Goal: Transaction & Acquisition: Purchase product/service

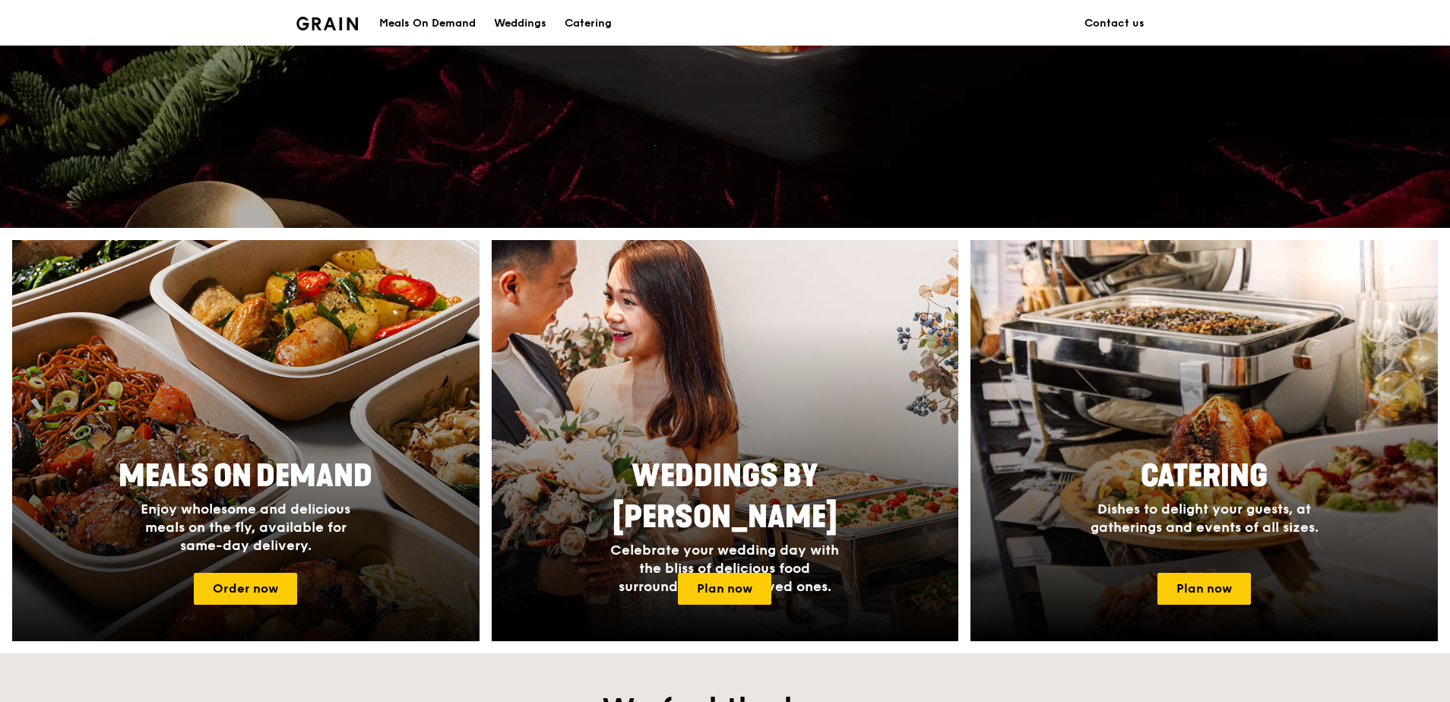
scroll to position [608, 0]
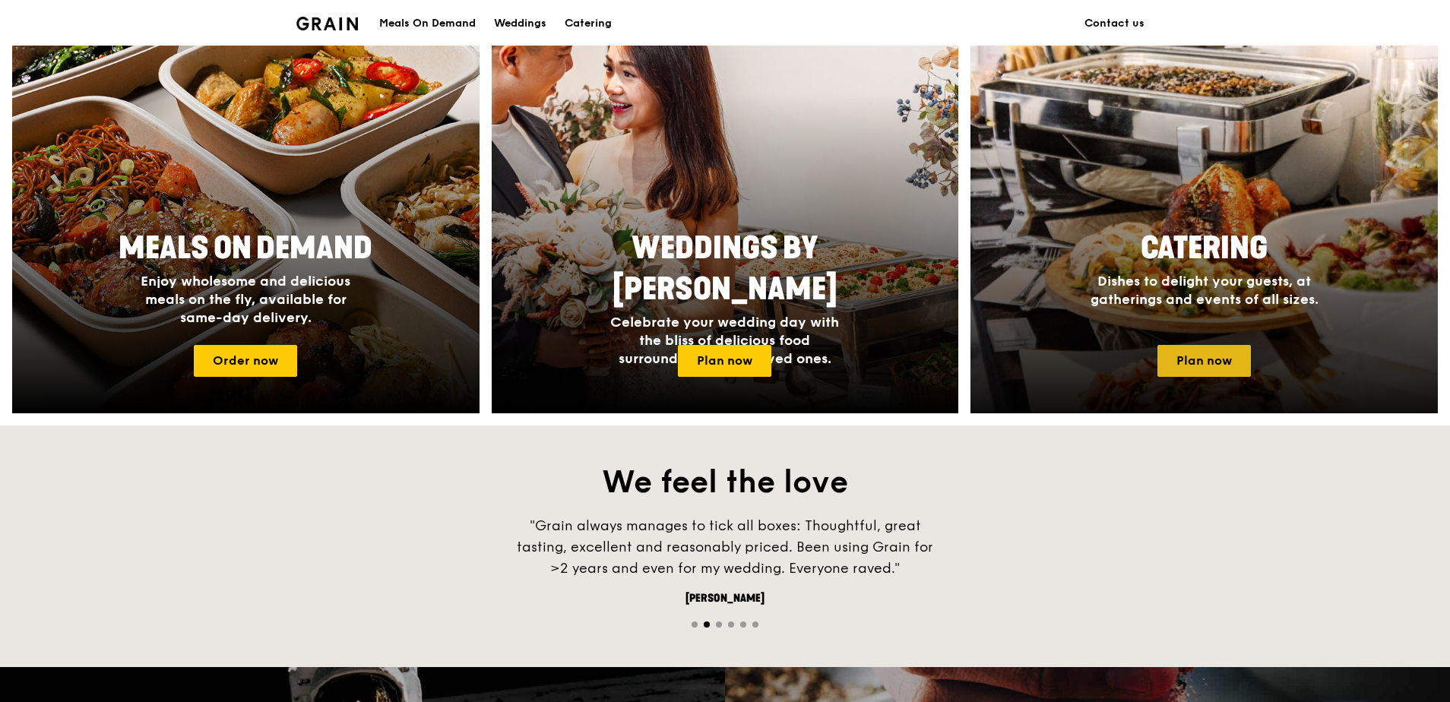
click at [1227, 353] on link "Plan now" at bounding box center [1203, 361] width 93 height 32
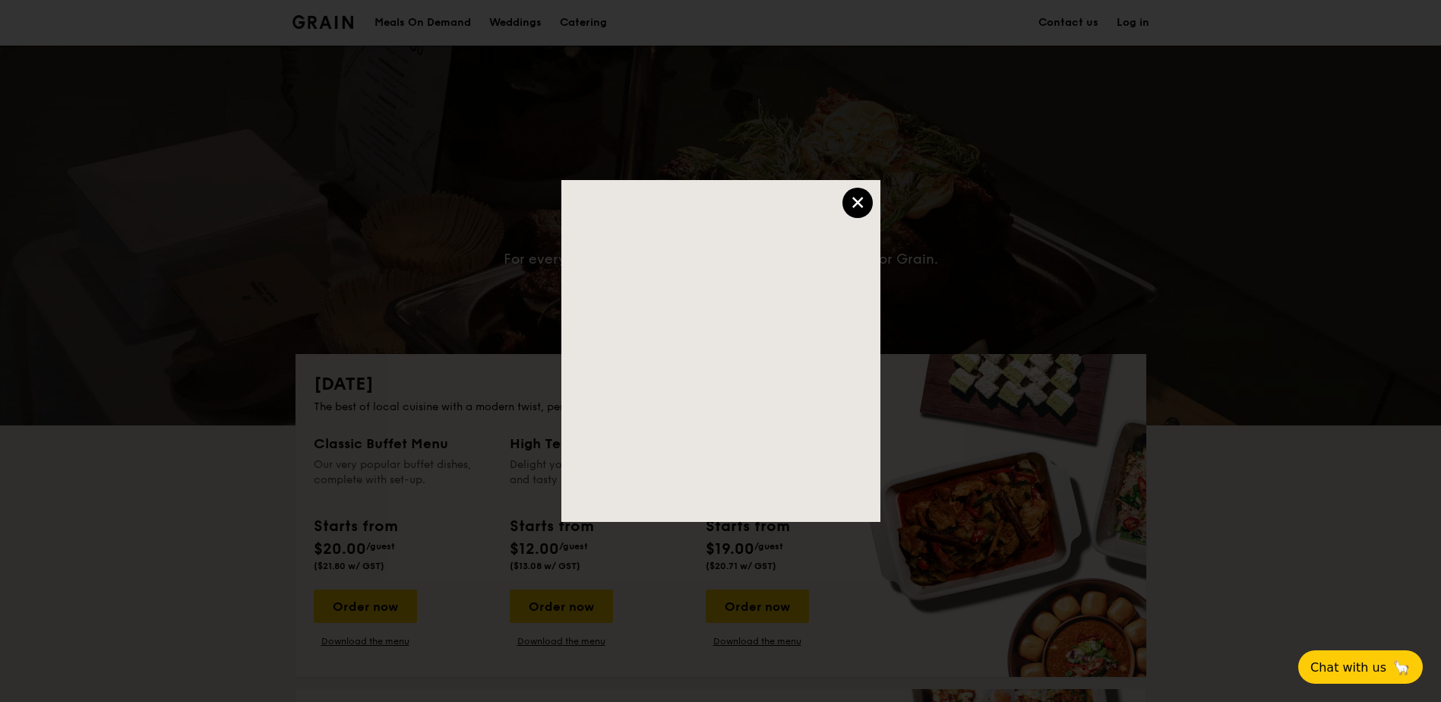
click at [866, 208] on div "×" at bounding box center [858, 203] width 30 height 30
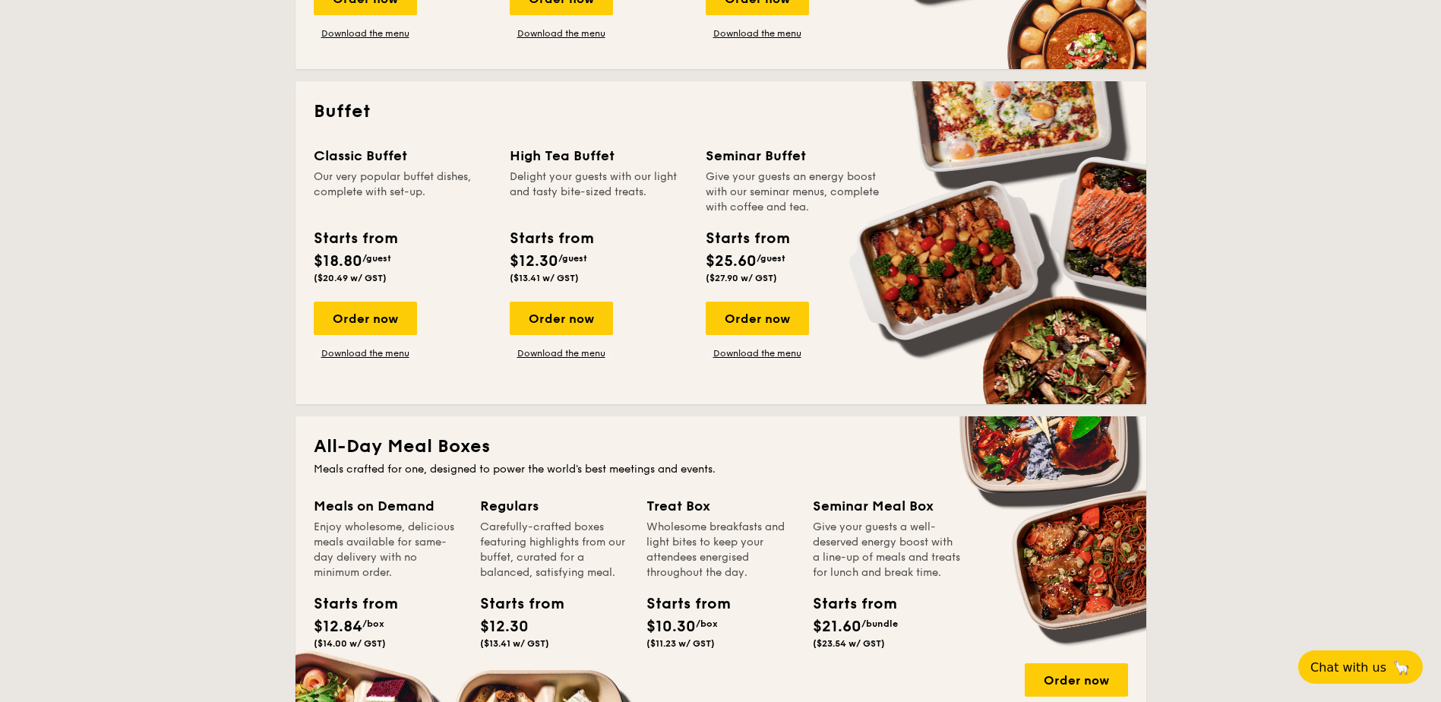
scroll to position [912, 0]
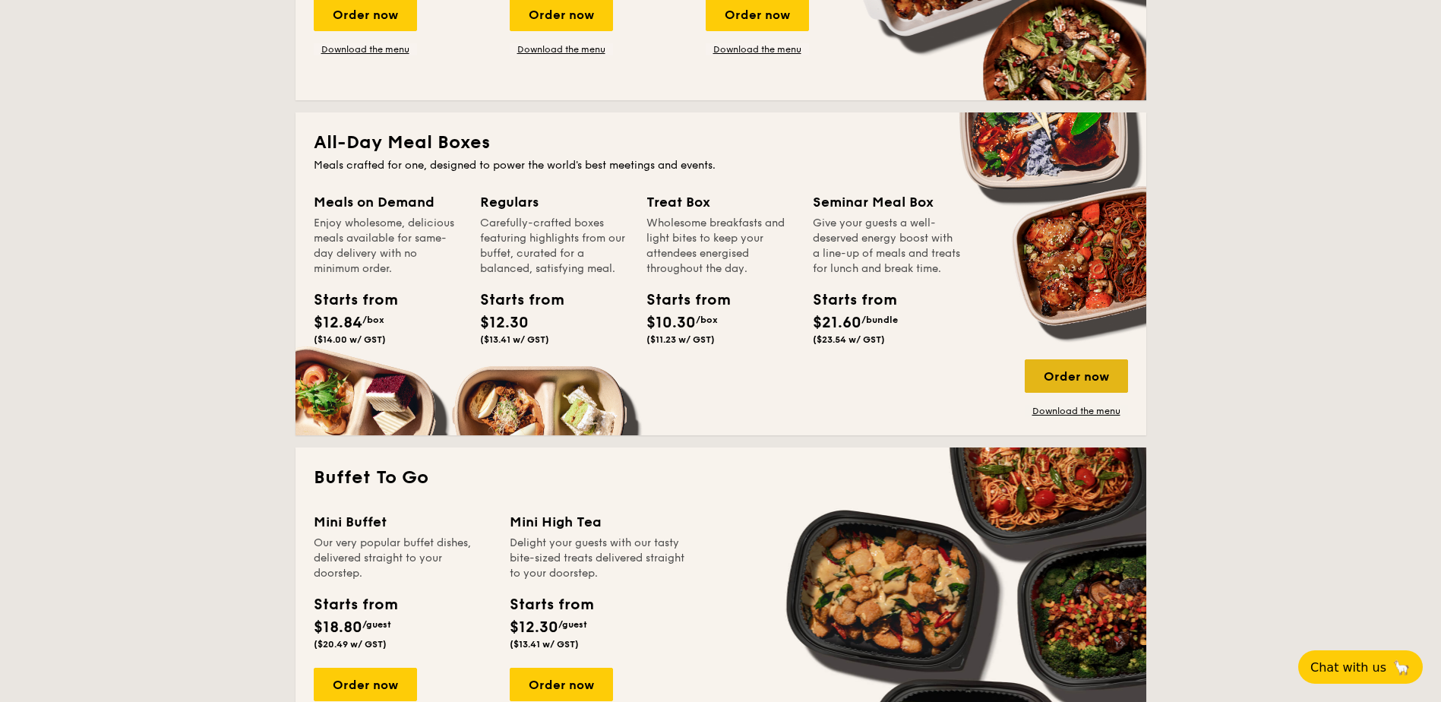
click at [1064, 379] on div "Order now" at bounding box center [1076, 375] width 103 height 33
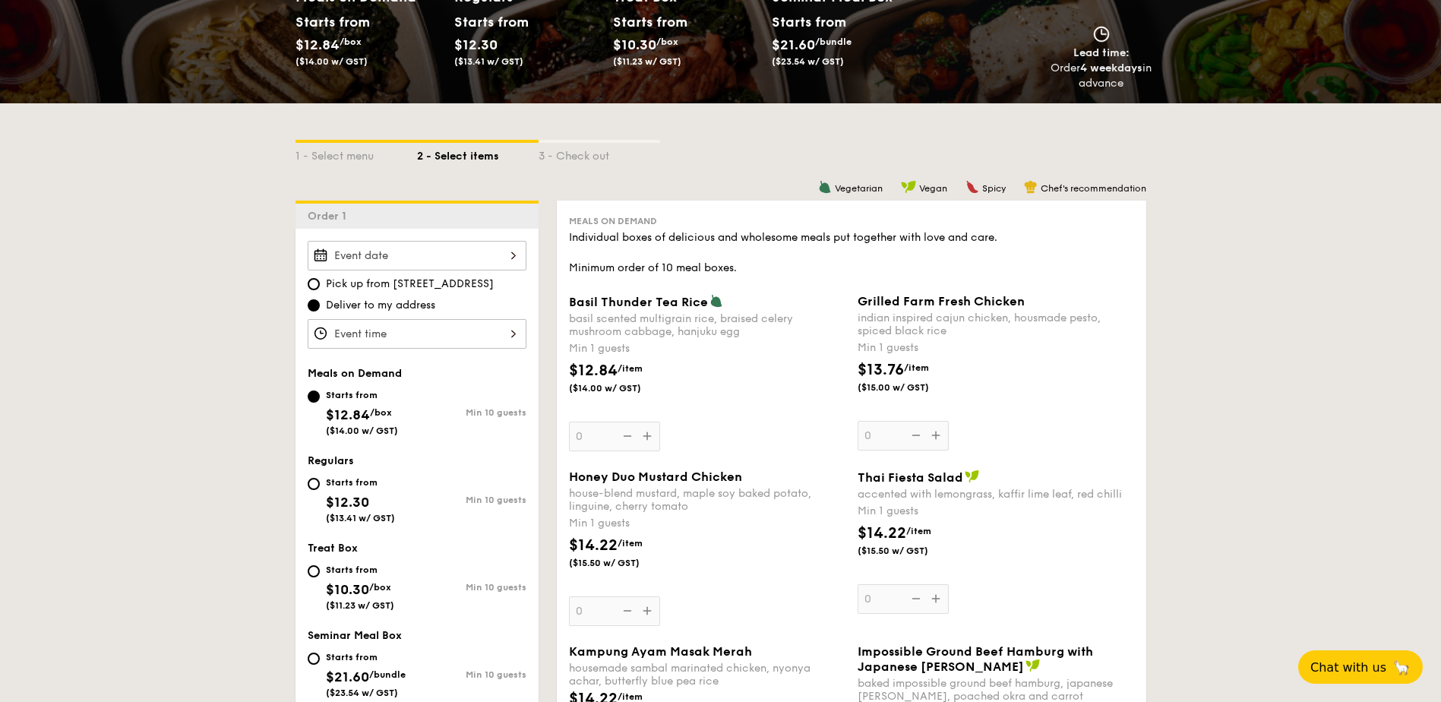
scroll to position [380, 0]
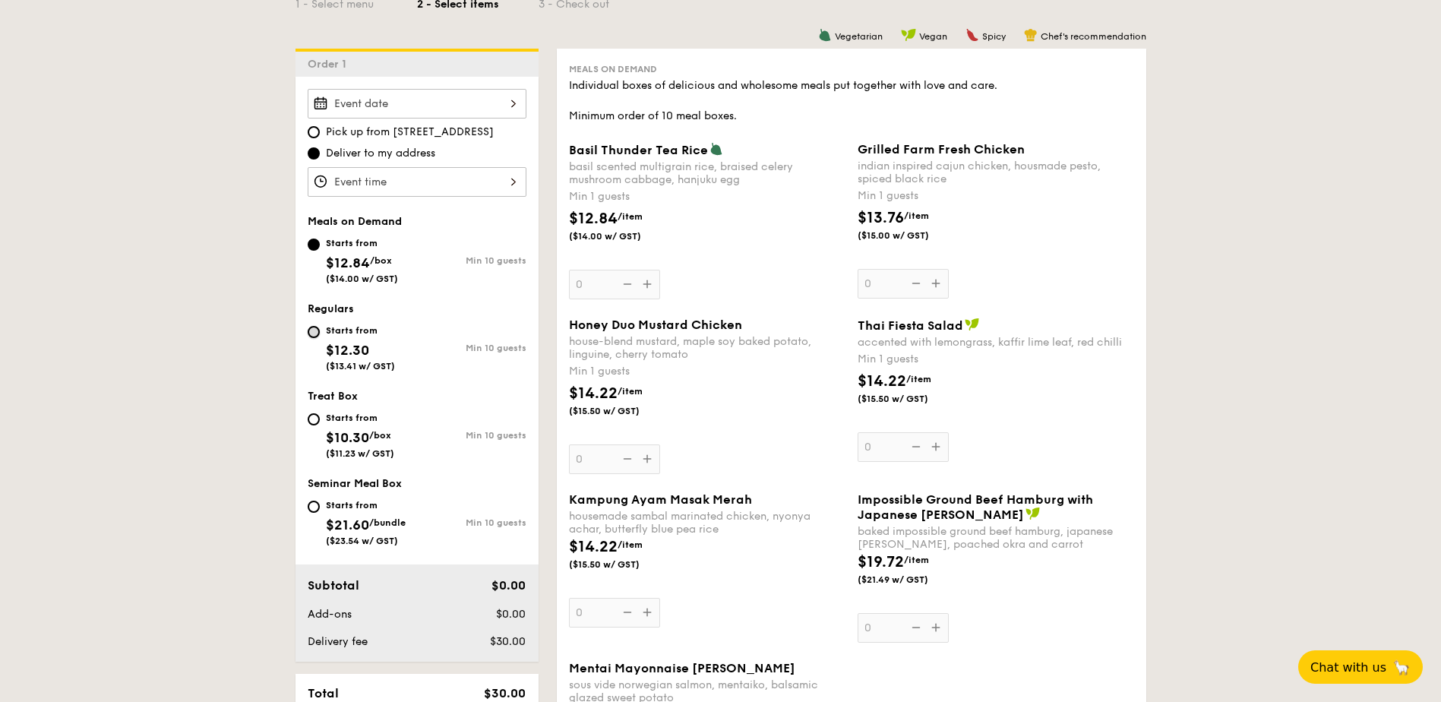
click at [312, 330] on input "Starts from $12.30 ($13.41 w/ GST) Min 10 guests" at bounding box center [314, 332] width 12 height 12
radio input "true"
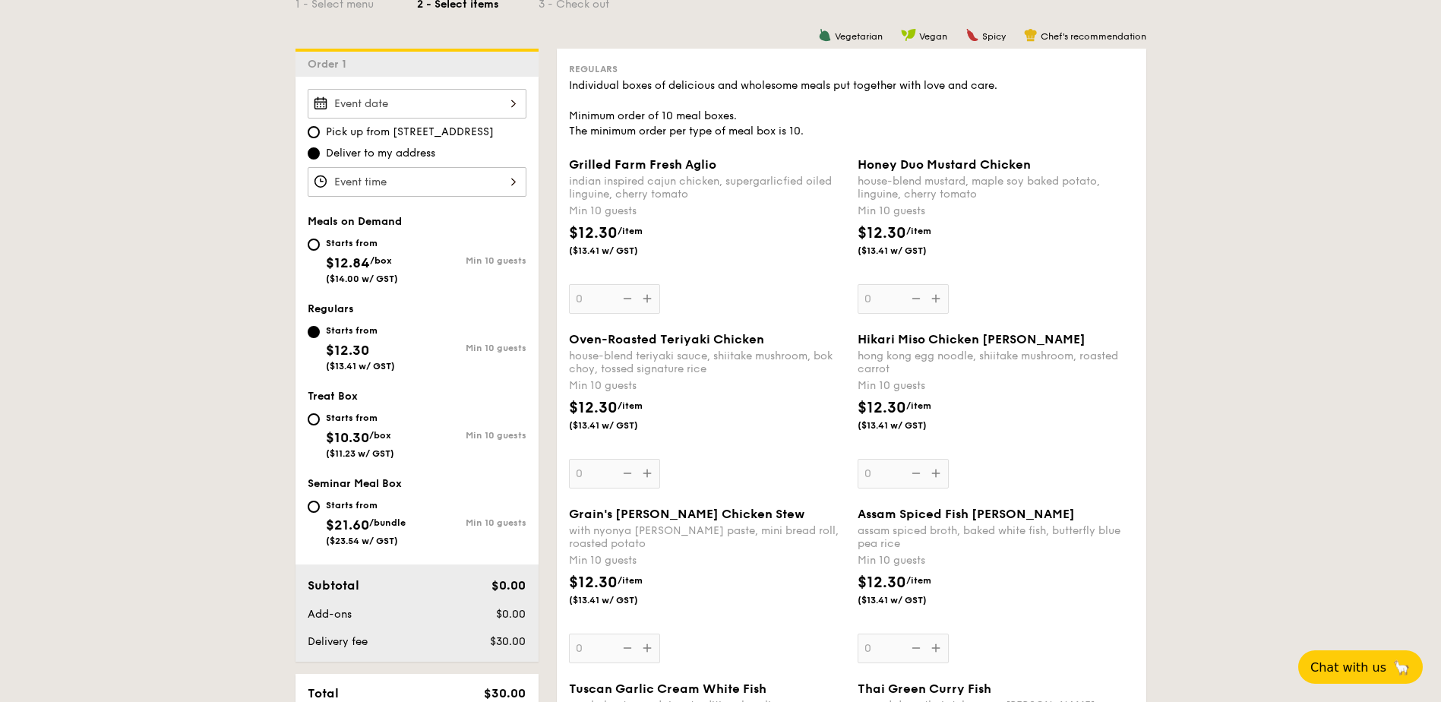
click at [321, 242] on div "Starts from $12.84 /box ($14.00 w/ GST)" at bounding box center [362, 259] width 109 height 50
click at [320, 242] on input "Starts from $12.84 /box ($14.00 w/ GST) Min 10 guests" at bounding box center [314, 245] width 12 height 12
radio input "true"
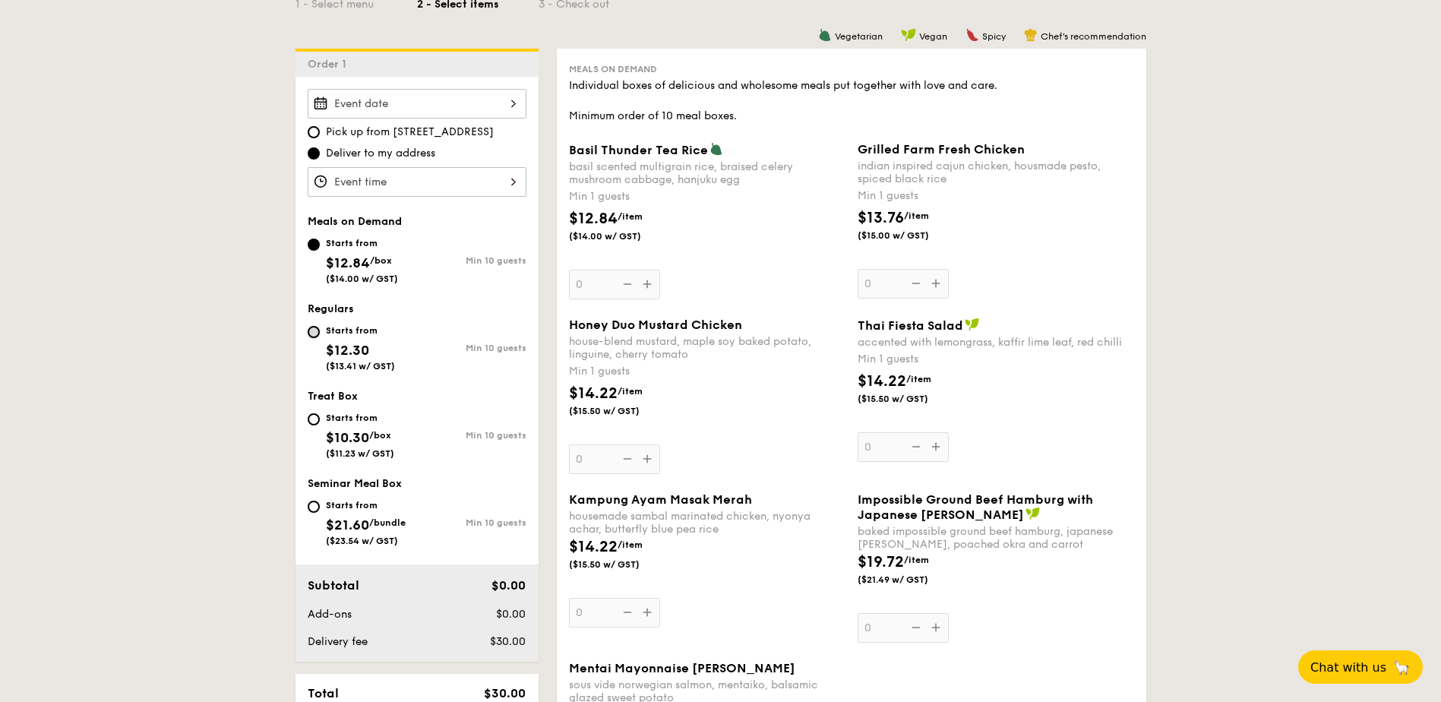
click at [313, 330] on input "Starts from $12.30 ($13.41 w/ GST) Min 10 guests" at bounding box center [314, 332] width 12 height 12
radio input "true"
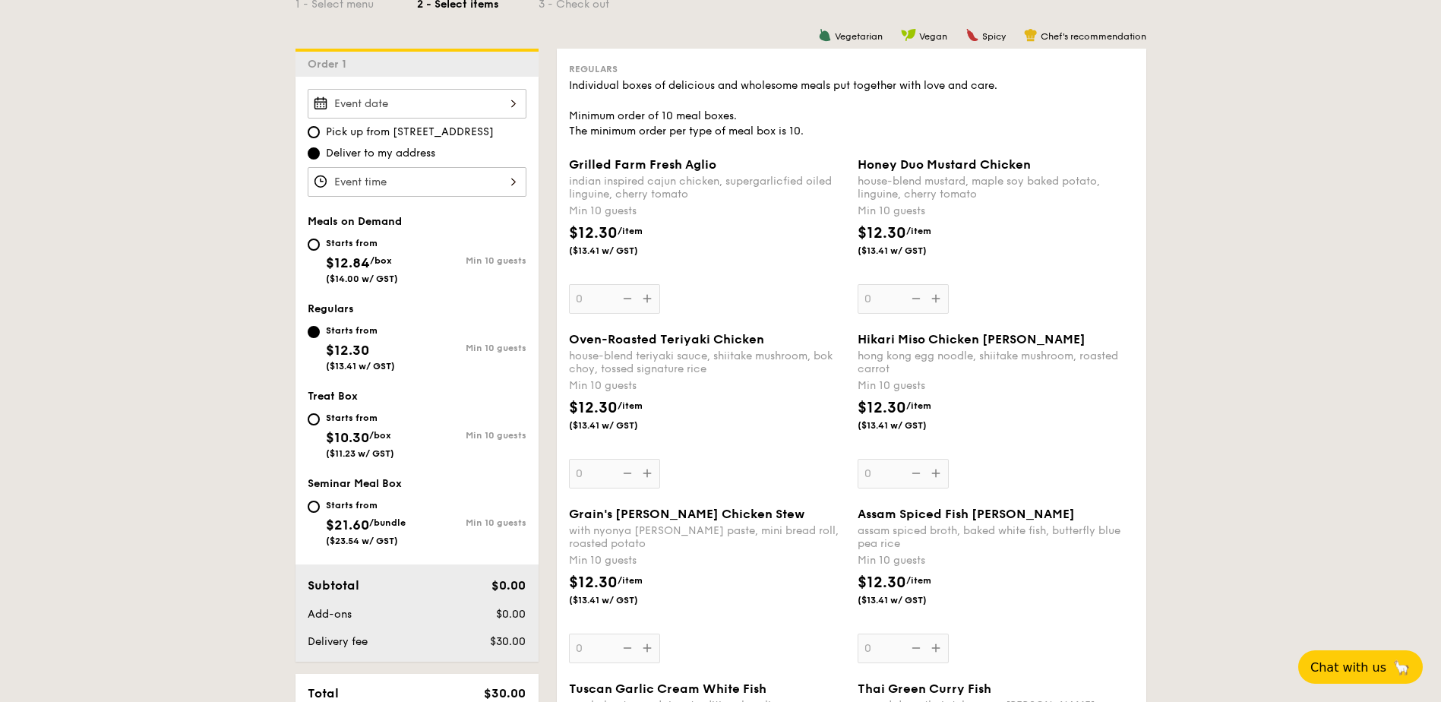
click at [319, 248] on div "Starts from $12.84 /box ($14.00 w/ GST)" at bounding box center [362, 259] width 109 height 50
click at [319, 248] on input "Starts from $12.84 /box ($14.00 w/ GST) Min 10 guests" at bounding box center [314, 245] width 12 height 12
radio input "true"
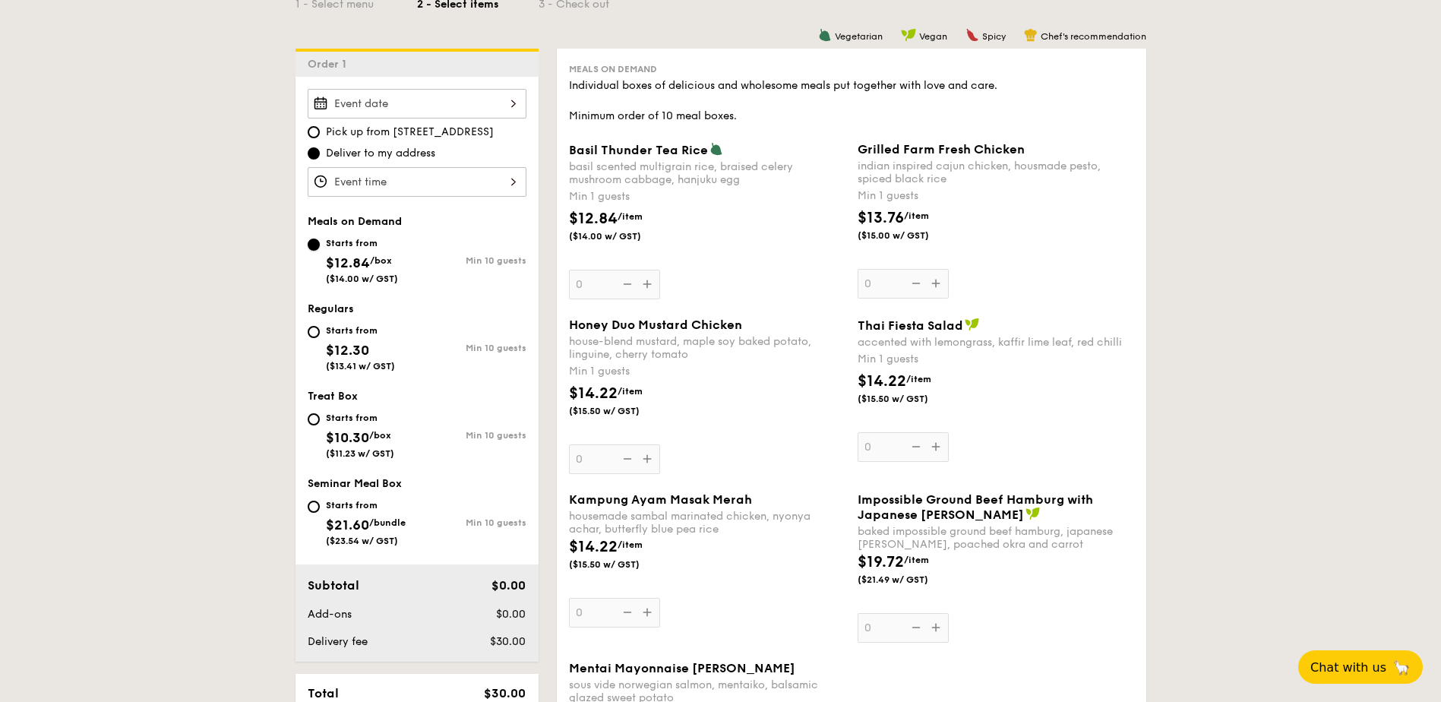
scroll to position [532, 0]
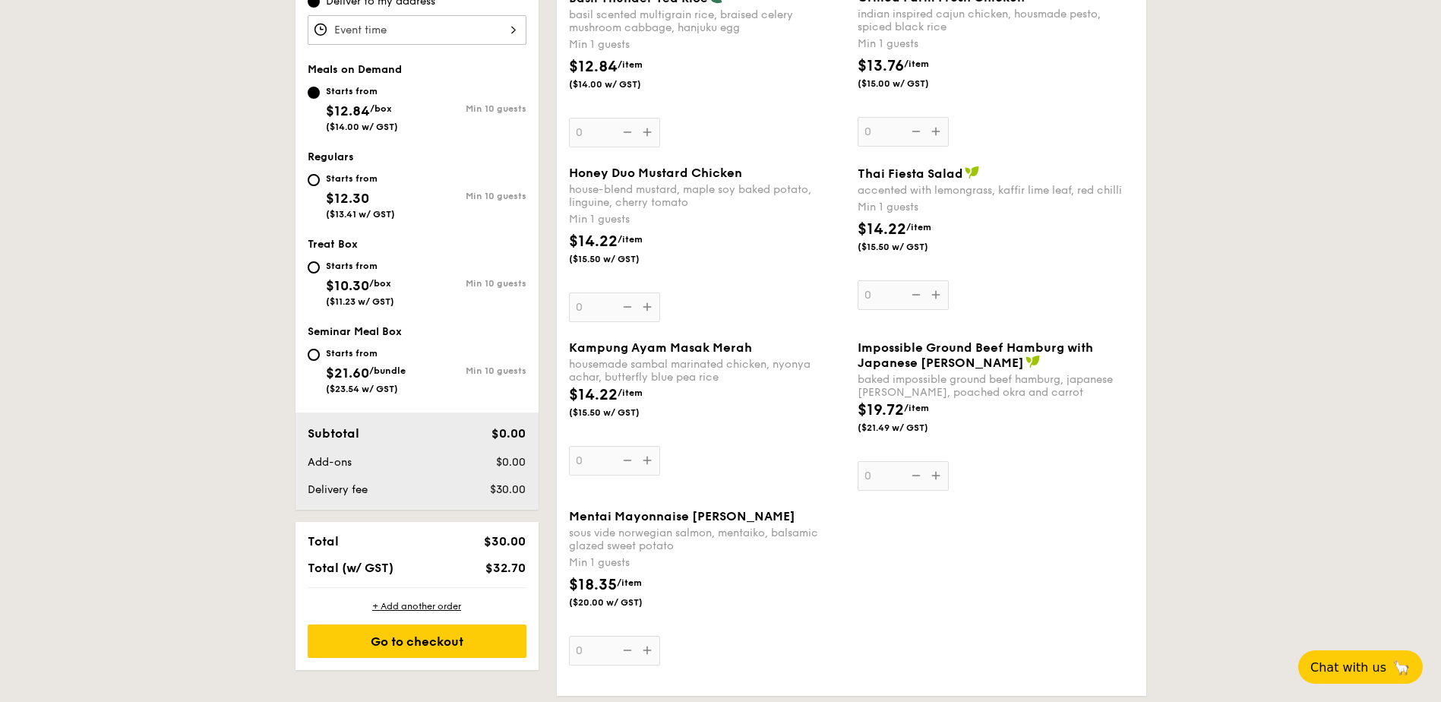
click at [651, 650] on div "Mentai Mayonnaise Aburi Salmon sous vide norwegian salmon, mentaiko, balsamic g…" at bounding box center [707, 587] width 277 height 156
click at [651, 650] on input "0" at bounding box center [614, 651] width 91 height 30
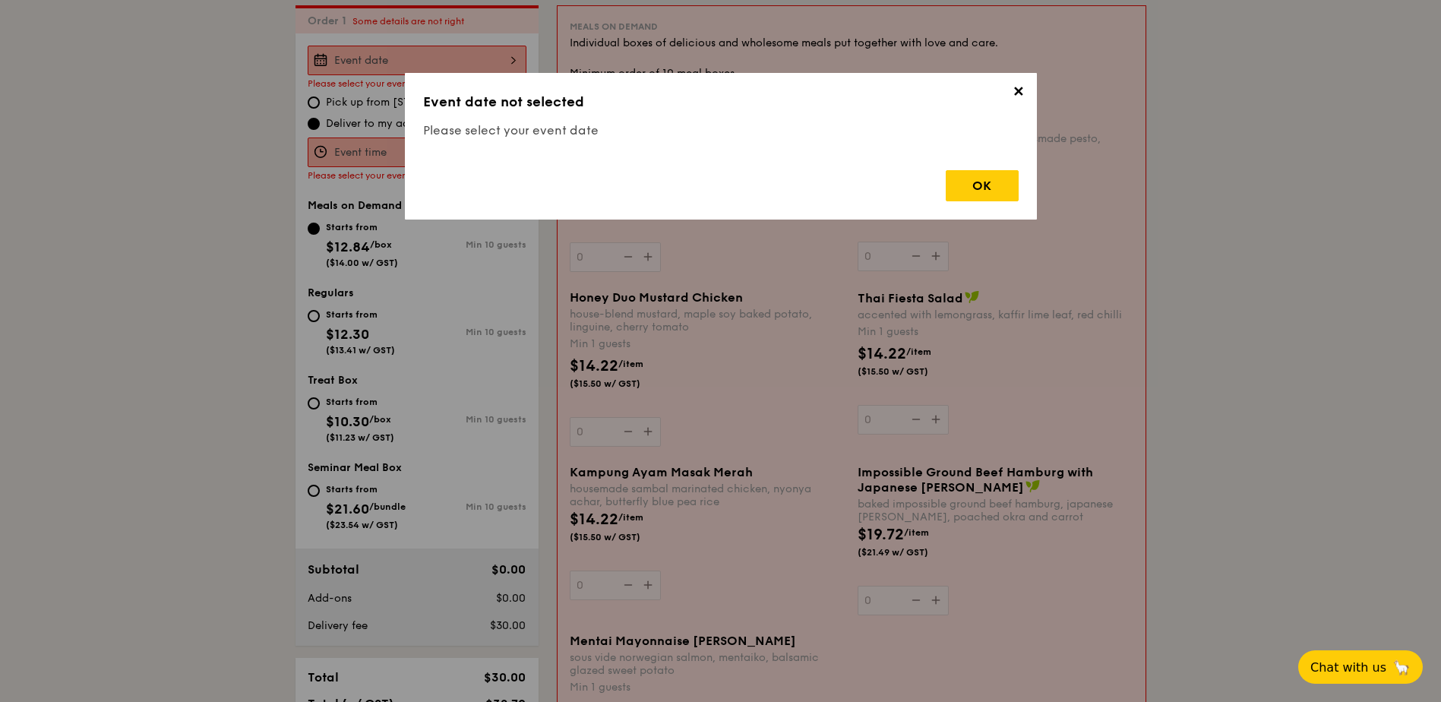
scroll to position [406, 0]
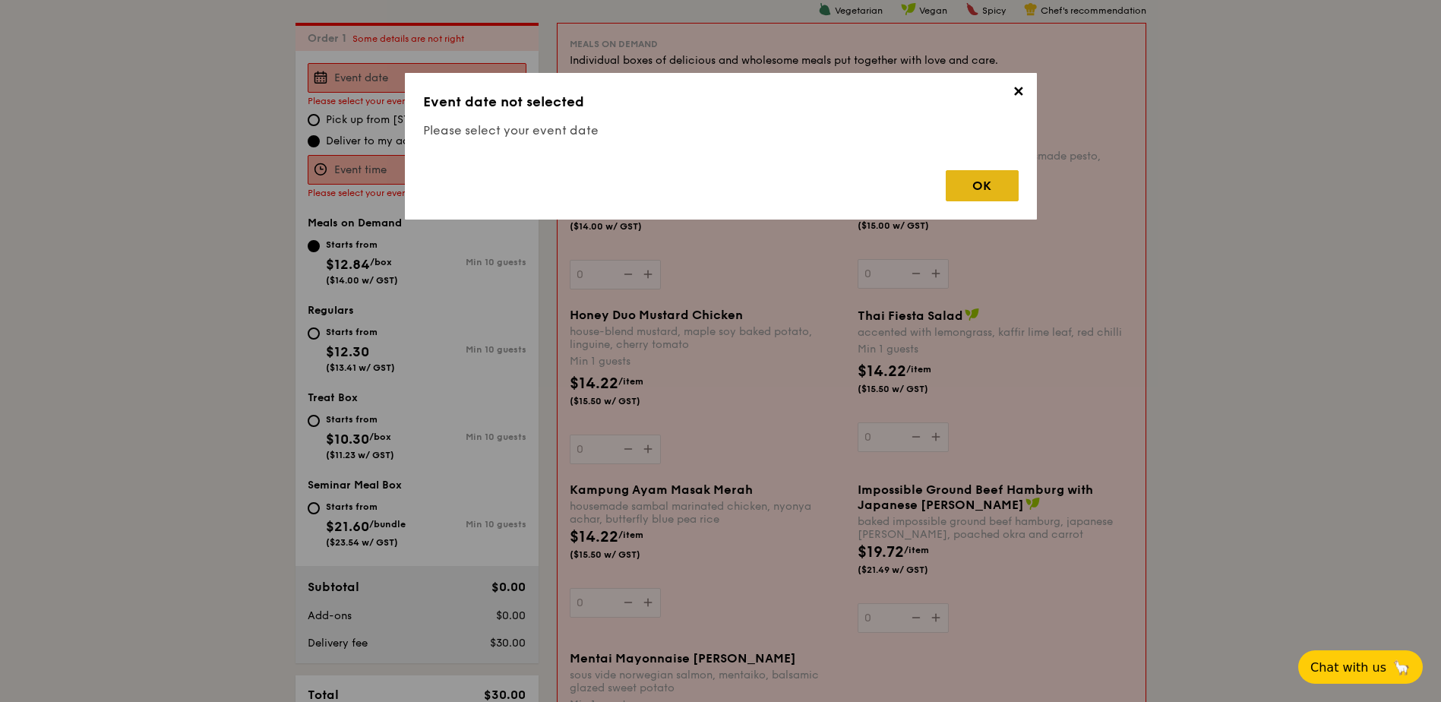
click at [975, 180] on div "OK" at bounding box center [982, 185] width 73 height 31
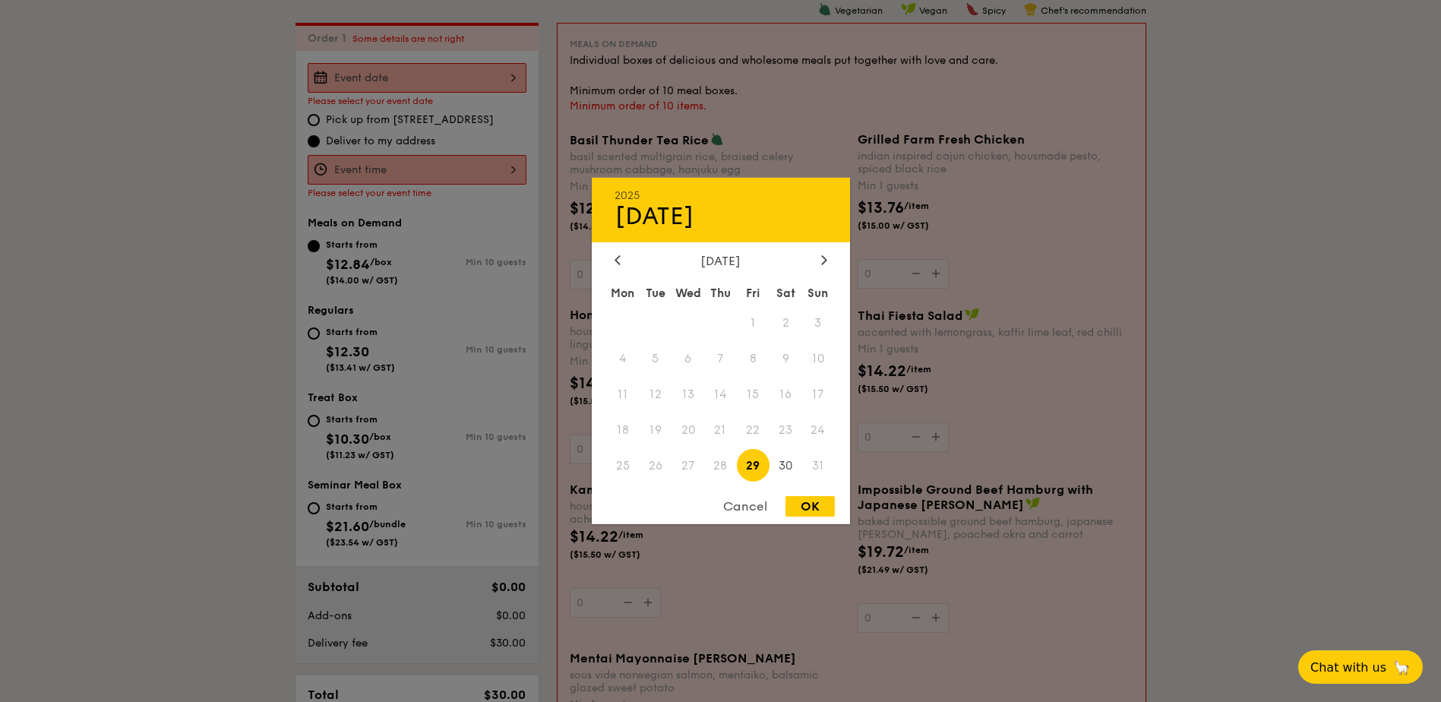
click at [446, 78] on div "2025 Aug [DATE] Tue Wed Thu Fri Sat Sun 1 2 3 4 5 6 7 8 9 10 11 12 13 14 15 16 …" at bounding box center [417, 78] width 219 height 30
click at [824, 258] on icon at bounding box center [823, 259] width 5 height 9
click at [615, 360] on span "8" at bounding box center [623, 359] width 33 height 33
click at [795, 507] on div "OK" at bounding box center [810, 506] width 49 height 21
type input "[DATE]"
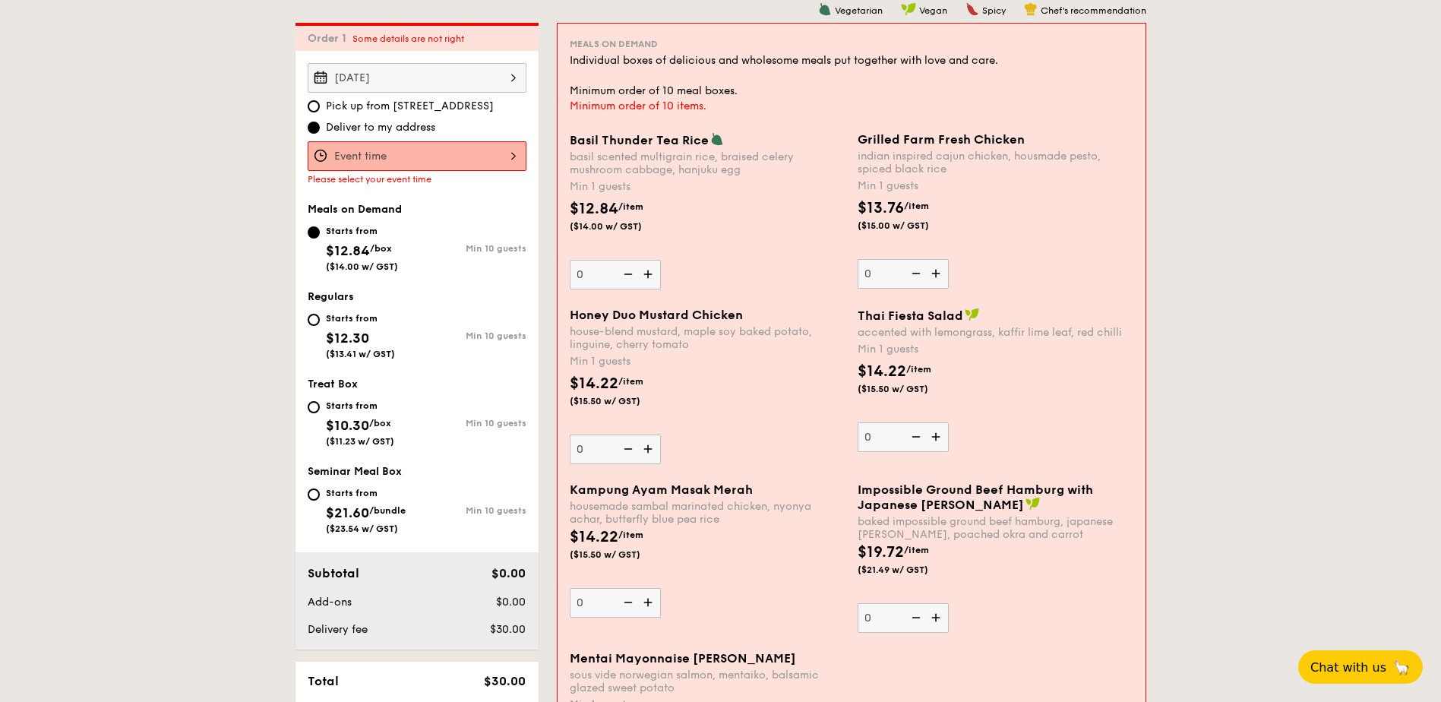
click at [437, 164] on div at bounding box center [417, 156] width 219 height 30
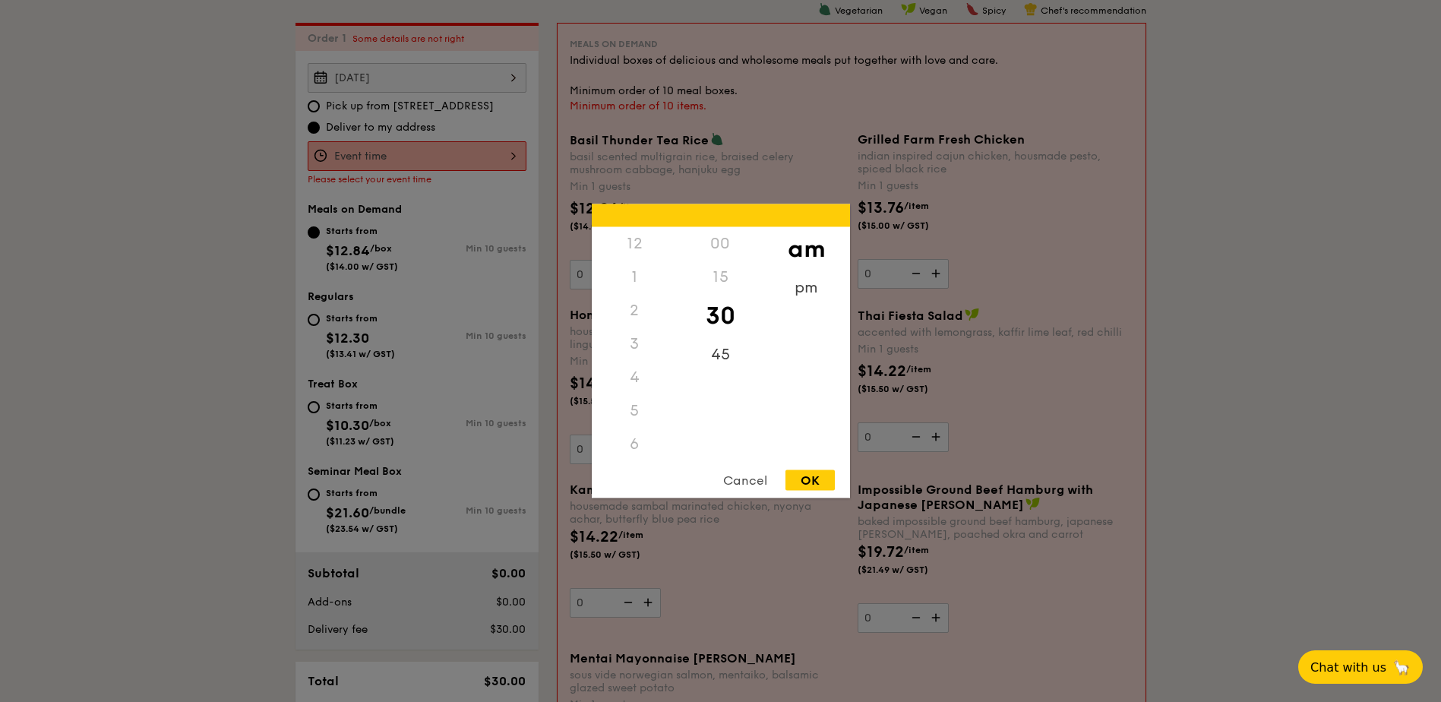
scroll to position [167, 0]
click at [631, 452] on div "11" at bounding box center [635, 460] width 86 height 44
click at [805, 478] on div "OK" at bounding box center [810, 480] width 49 height 21
type input "11:30AM"
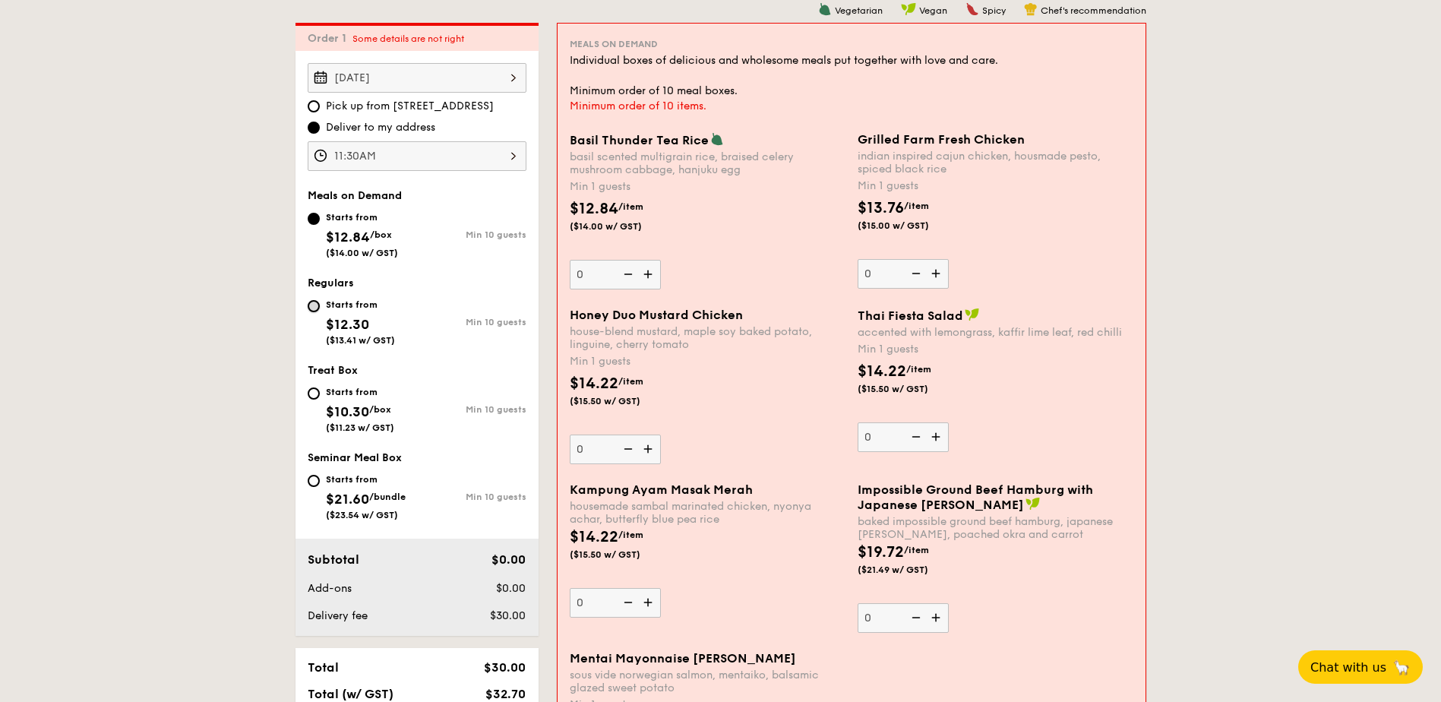
click at [318, 307] on input "Starts from $12.30 ($13.41 w/ GST) Min 10 guests" at bounding box center [314, 306] width 12 height 12
radio input "true"
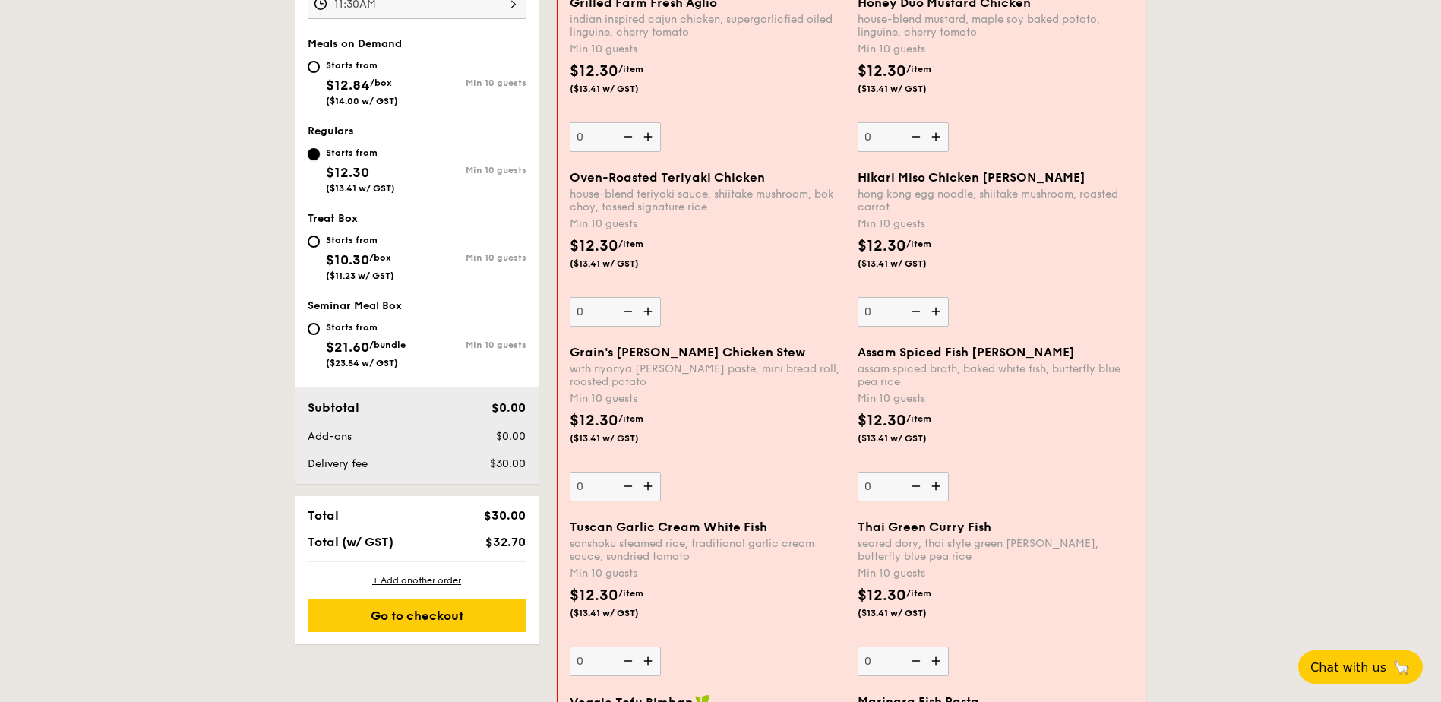
scroll to position [634, 0]
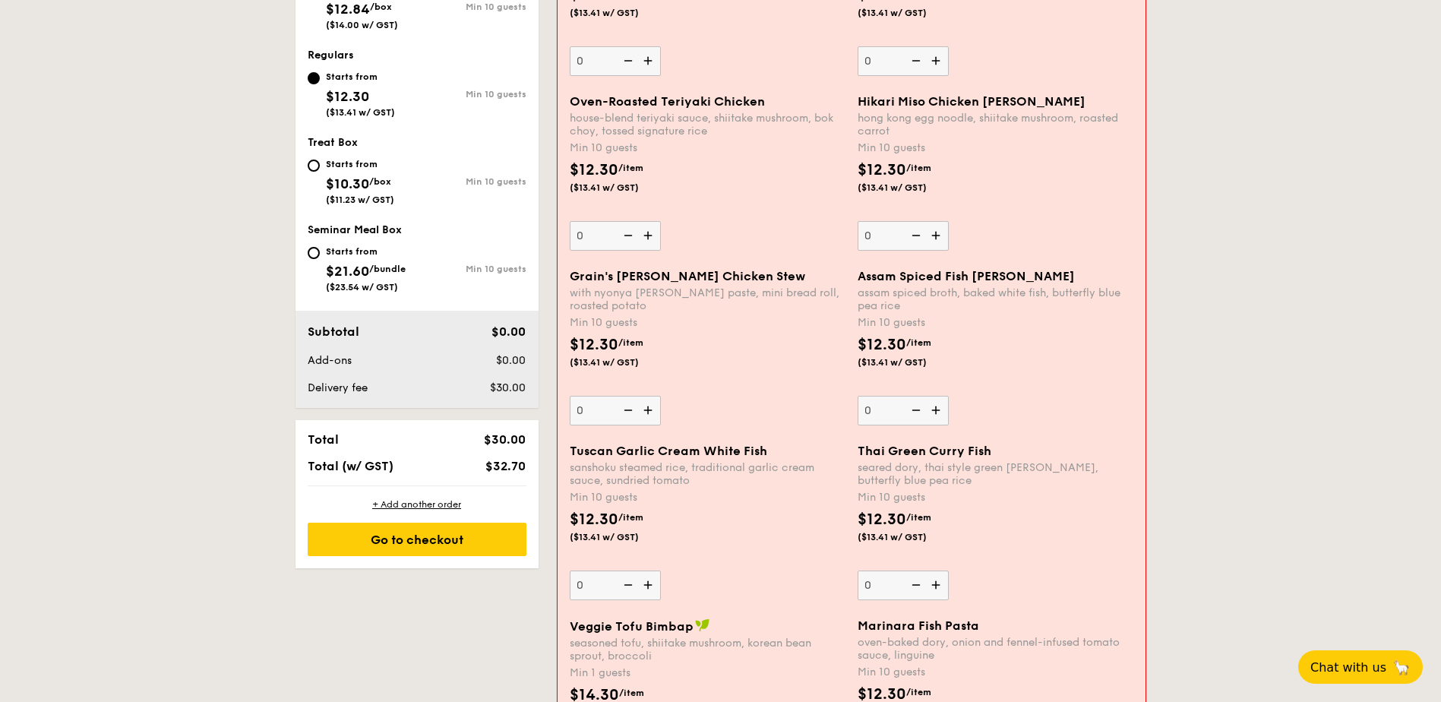
click at [937, 586] on img at bounding box center [937, 585] width 23 height 29
click at [937, 586] on input "0" at bounding box center [903, 586] width 91 height 30
type input "10"
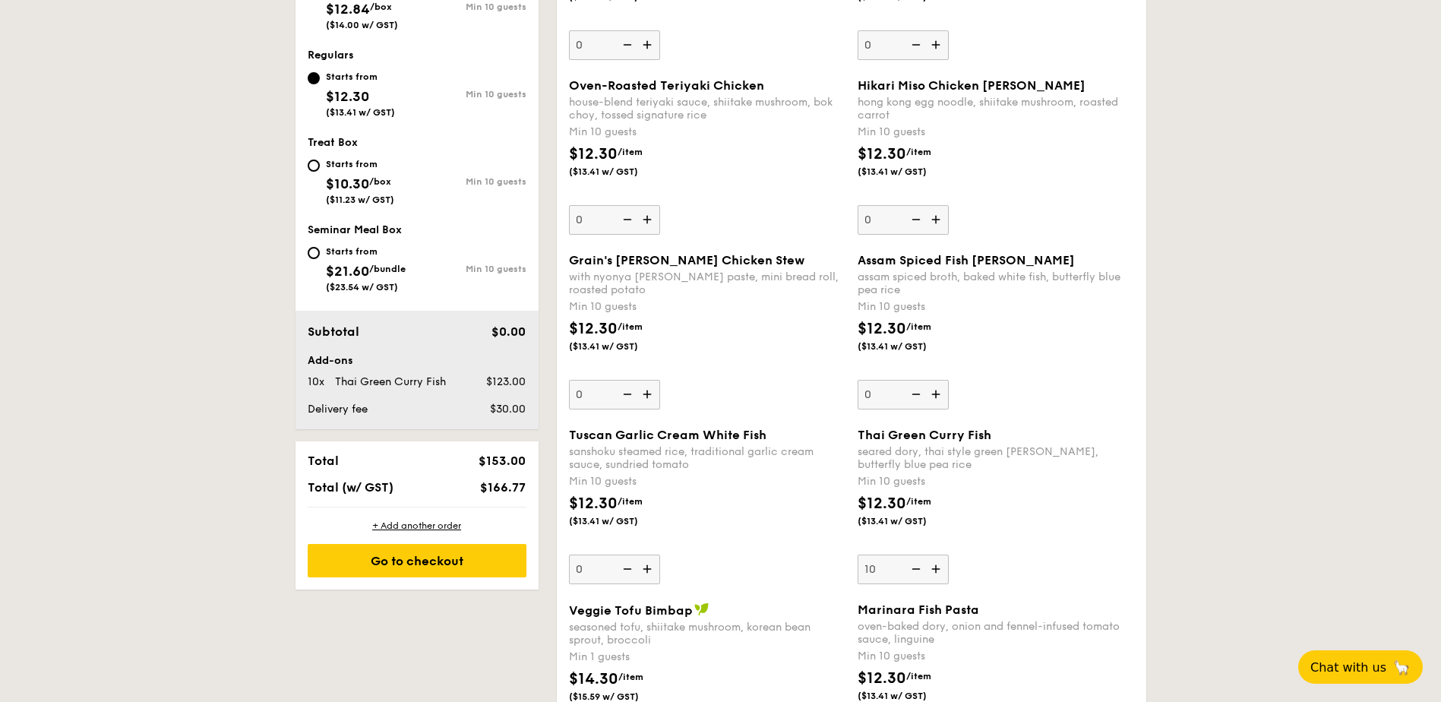
click at [937, 586] on div "Tuscan Garlic Cream White Fish sanshoku steamed rice, traditional garlic cream …" at bounding box center [851, 515] width 577 height 175
drag, startPoint x: 937, startPoint y: 586, endPoint x: 1082, endPoint y: 477, distance: 181.3
click at [1082, 477] on div "Min 10 guests" at bounding box center [996, 481] width 277 height 15
click at [949, 555] on input "10" at bounding box center [903, 570] width 91 height 30
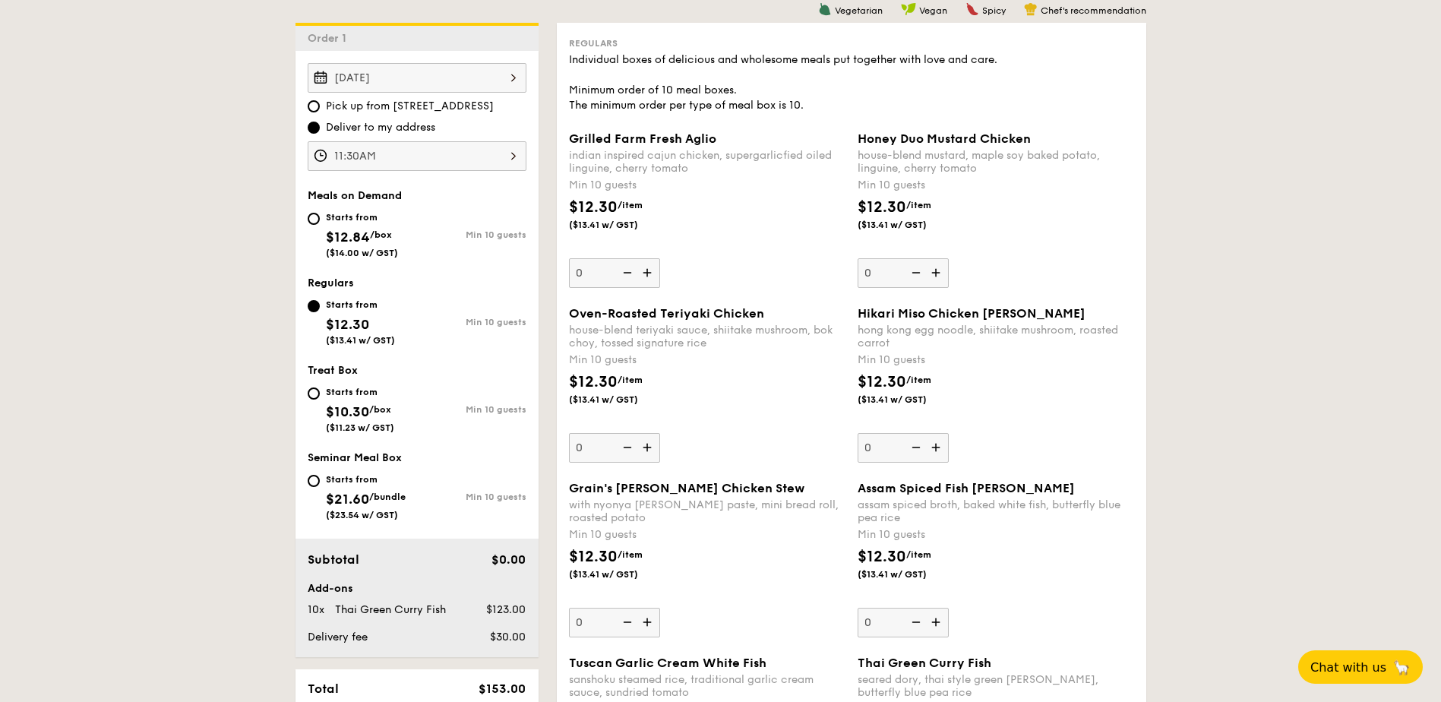
scroll to position [852, 0]
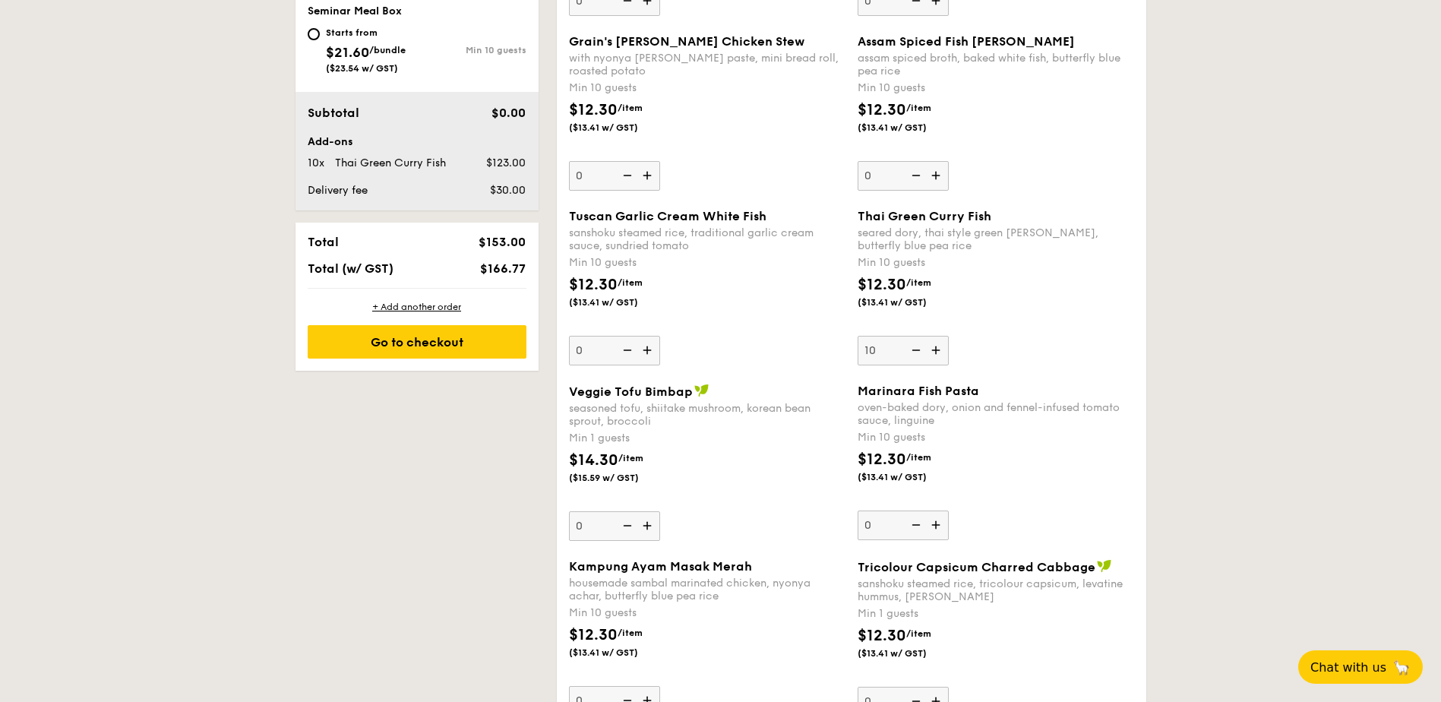
click at [651, 525] on img at bounding box center [648, 525] width 23 height 29
click at [651, 525] on input "0" at bounding box center [614, 526] width 91 height 30
type input "1"
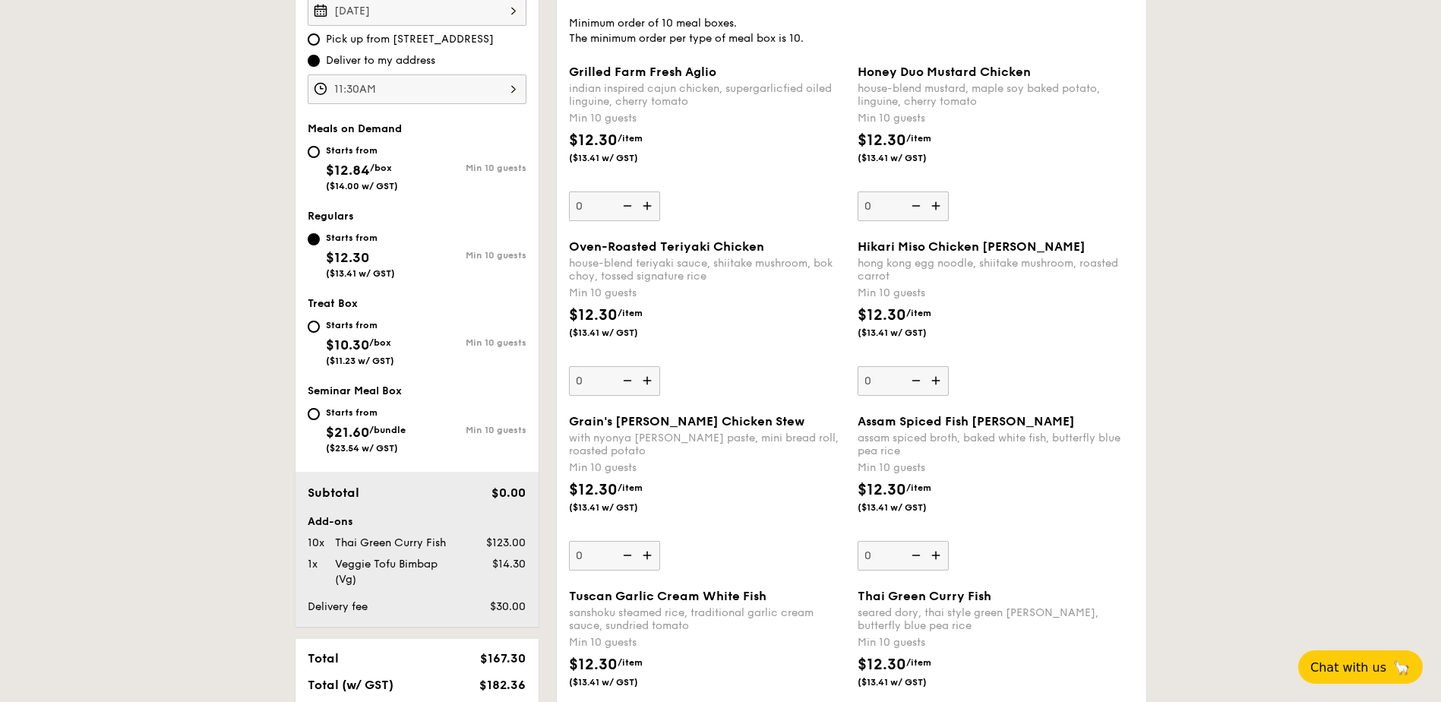
scroll to position [397, 0]
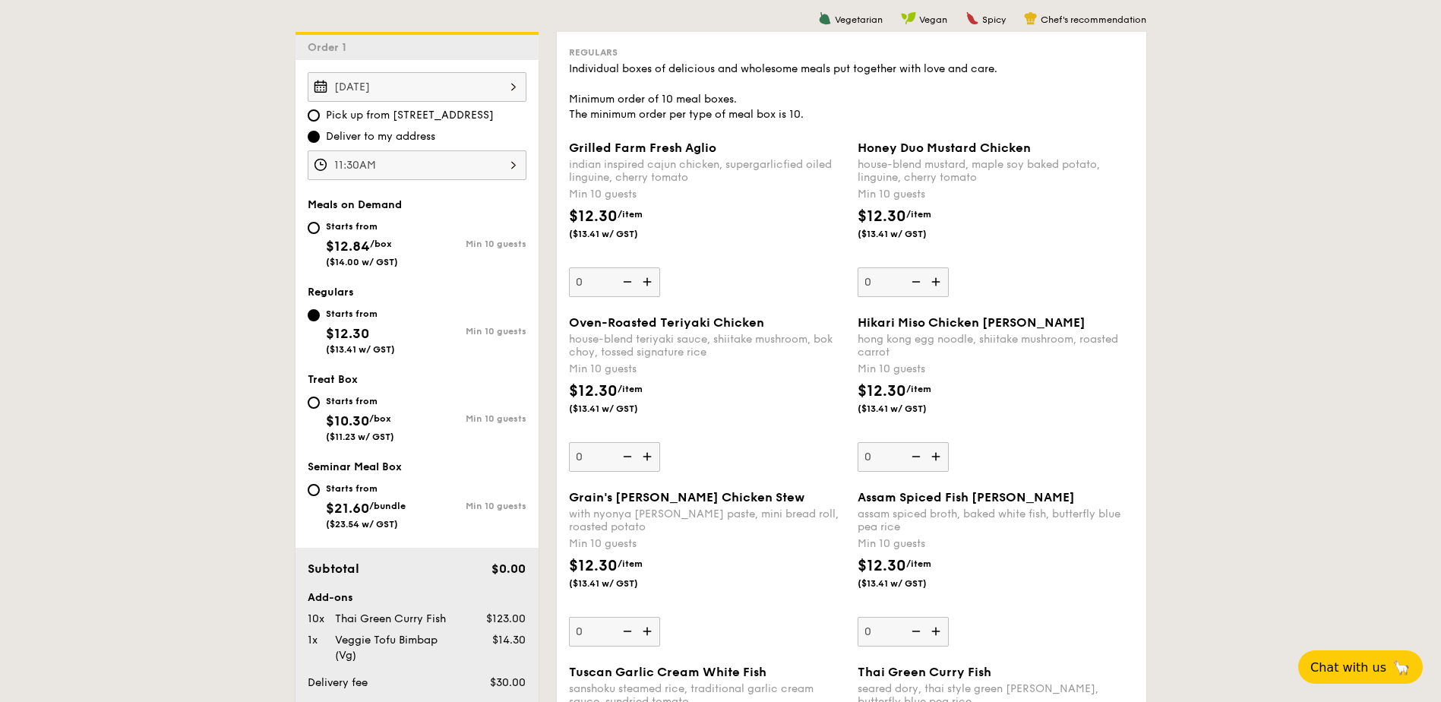
click at [314, 221] on div "Starts from $12.84 /box ($14.00 w/ GST)" at bounding box center [362, 242] width 109 height 50
click at [314, 222] on input "Starts from $12.84 /box ($14.00 w/ GST) Min 10 guests" at bounding box center [314, 228] width 12 height 12
radio input "true"
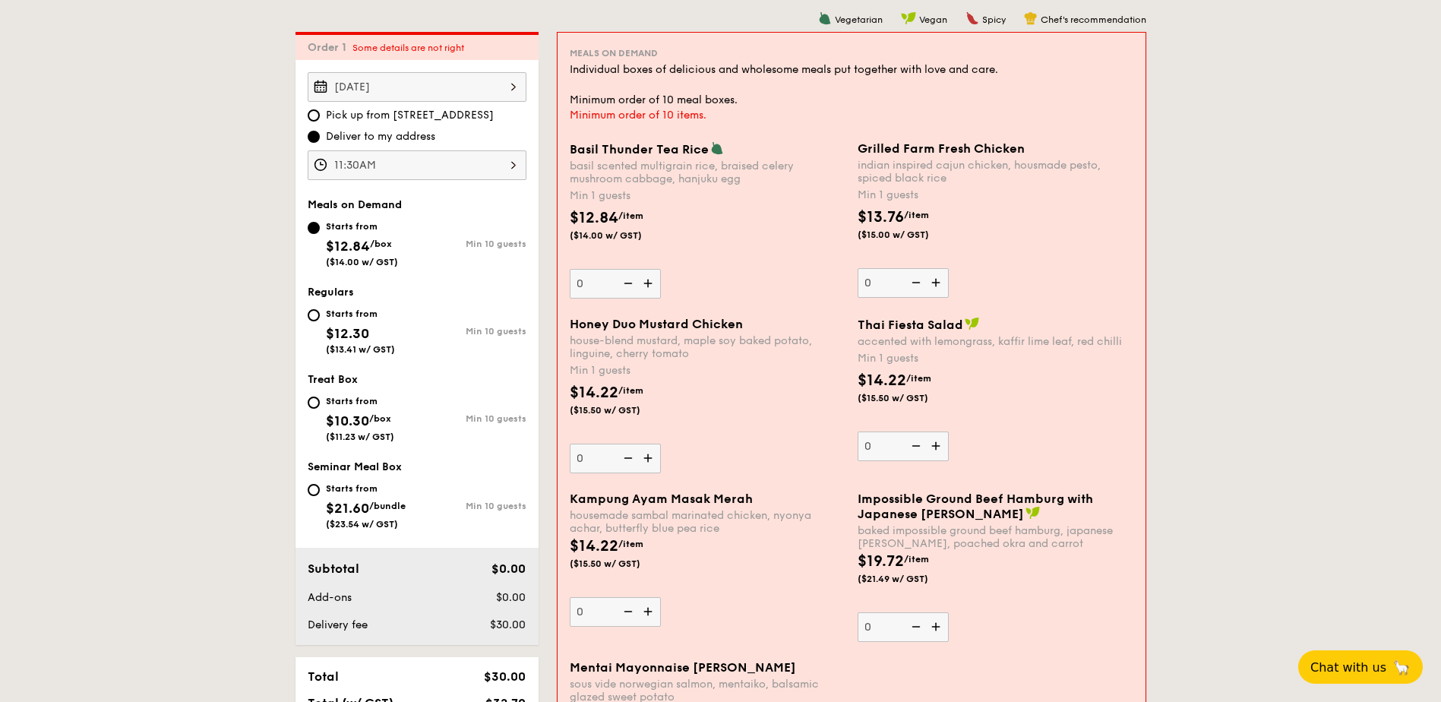
click at [941, 447] on img at bounding box center [937, 446] width 23 height 29
click at [941, 447] on input "0" at bounding box center [903, 447] width 91 height 30
click at [941, 447] on img at bounding box center [937, 446] width 23 height 29
click at [941, 447] on input "1" at bounding box center [903, 447] width 91 height 30
click at [941, 447] on img at bounding box center [937, 446] width 23 height 29
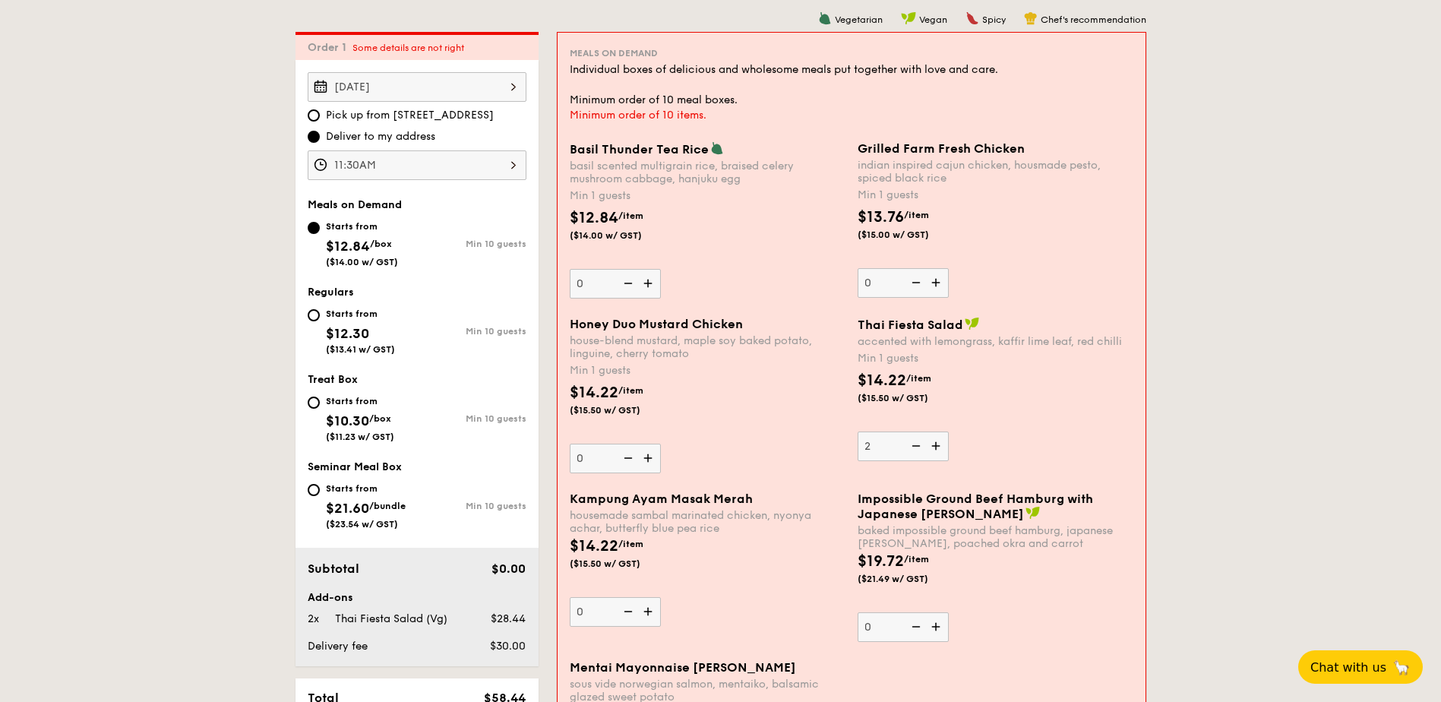
click at [941, 447] on input "2" at bounding box center [903, 447] width 91 height 30
click at [941, 447] on img at bounding box center [937, 446] width 23 height 29
click at [941, 447] on input "3" at bounding box center [903, 447] width 91 height 30
click at [941, 447] on img at bounding box center [937, 446] width 23 height 29
click at [941, 447] on input "4" at bounding box center [903, 447] width 91 height 30
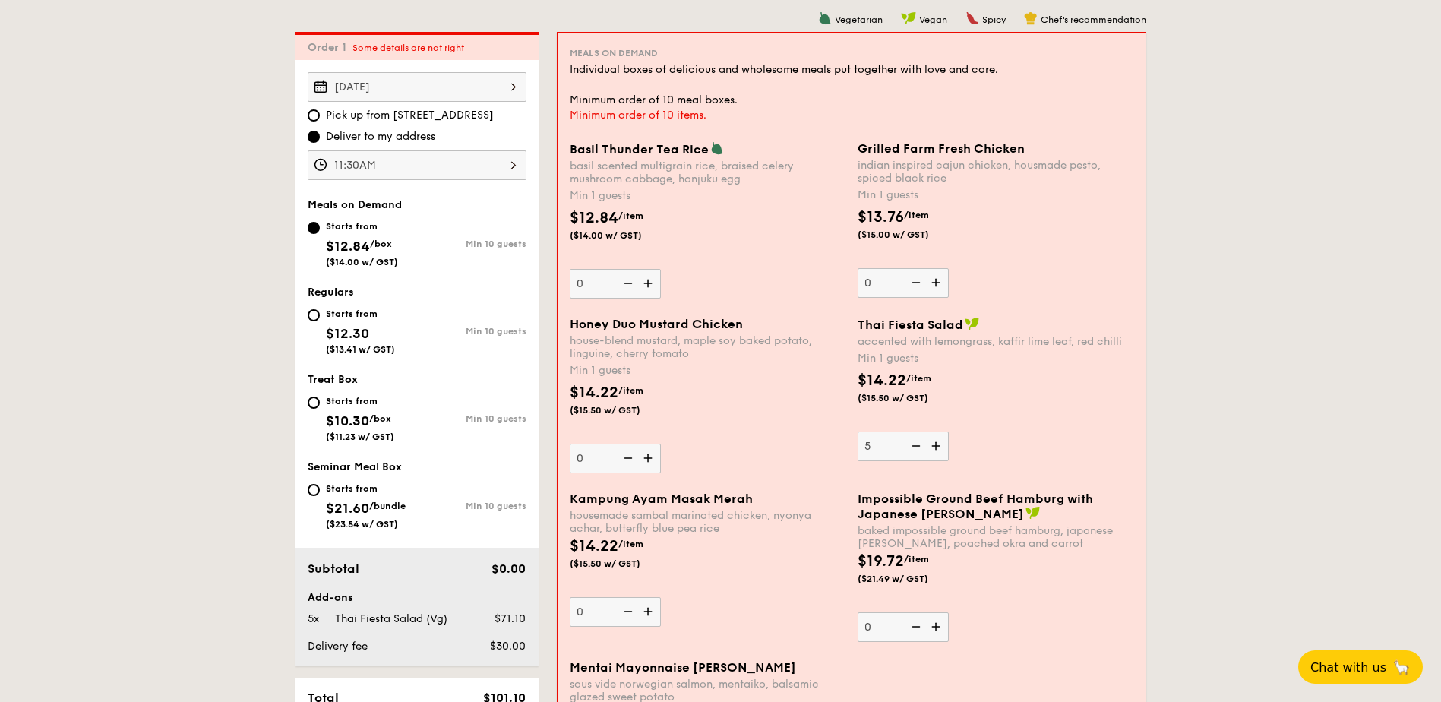
click at [941, 447] on img at bounding box center [937, 446] width 23 height 29
click at [941, 447] on input "5" at bounding box center [903, 447] width 91 height 30
click at [941, 447] on img at bounding box center [937, 446] width 23 height 29
click at [941, 447] on input "6" at bounding box center [903, 447] width 91 height 30
click at [941, 447] on img at bounding box center [937, 446] width 23 height 29
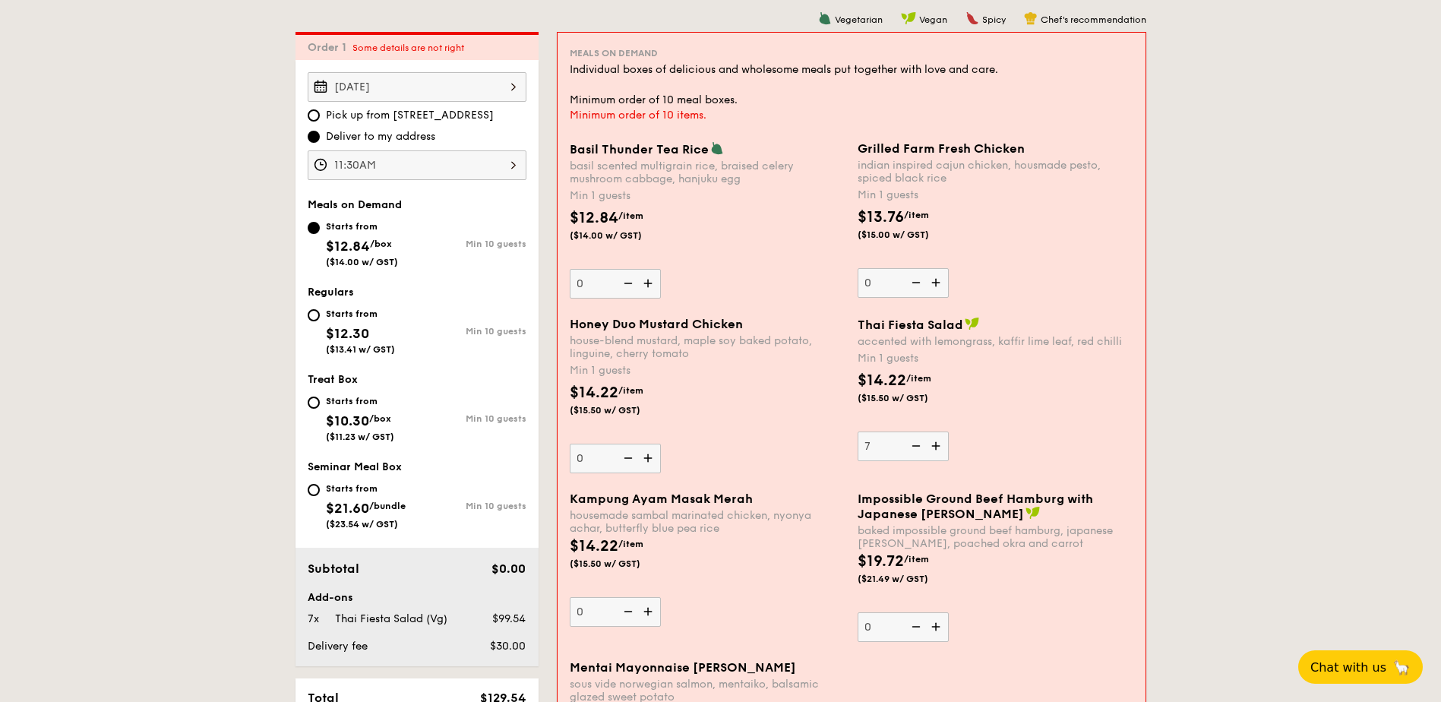
click at [941, 447] on input "7" at bounding box center [903, 447] width 91 height 30
click at [941, 447] on img at bounding box center [937, 446] width 23 height 29
click at [941, 447] on input "8" at bounding box center [903, 447] width 91 height 30
click at [941, 447] on img at bounding box center [937, 446] width 23 height 29
click at [941, 447] on input "9" at bounding box center [903, 447] width 91 height 30
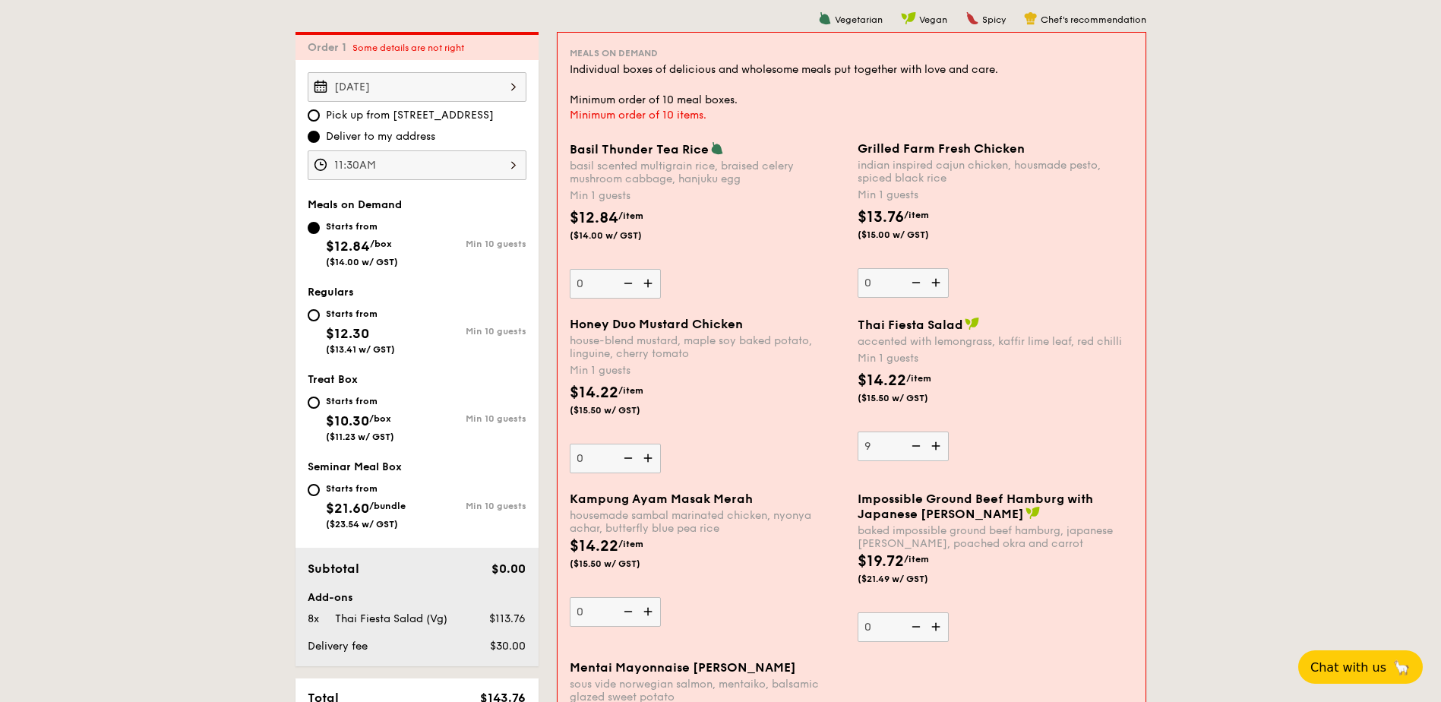
type input "10"
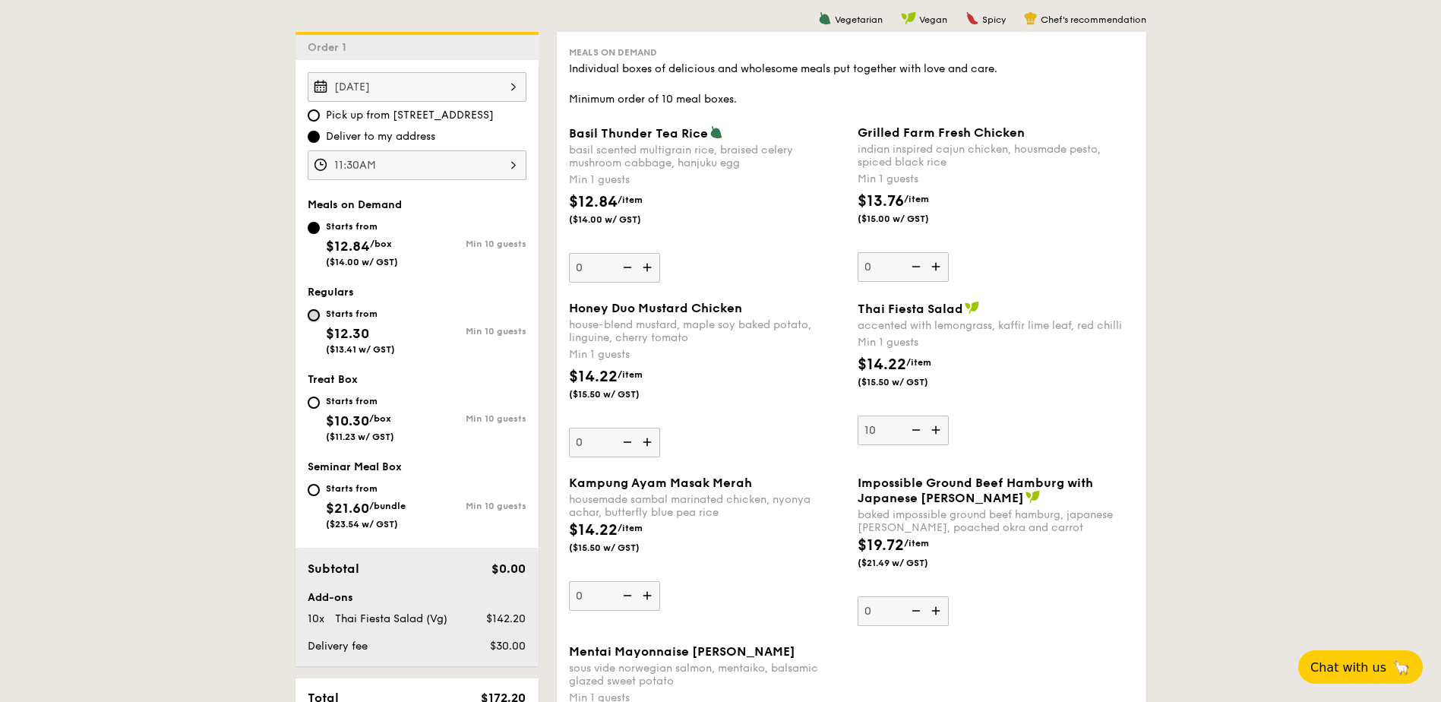
click at [318, 313] on input "Starts from $12.30 ($13.41 w/ GST) Min 10 guests" at bounding box center [314, 315] width 12 height 12
radio input "true"
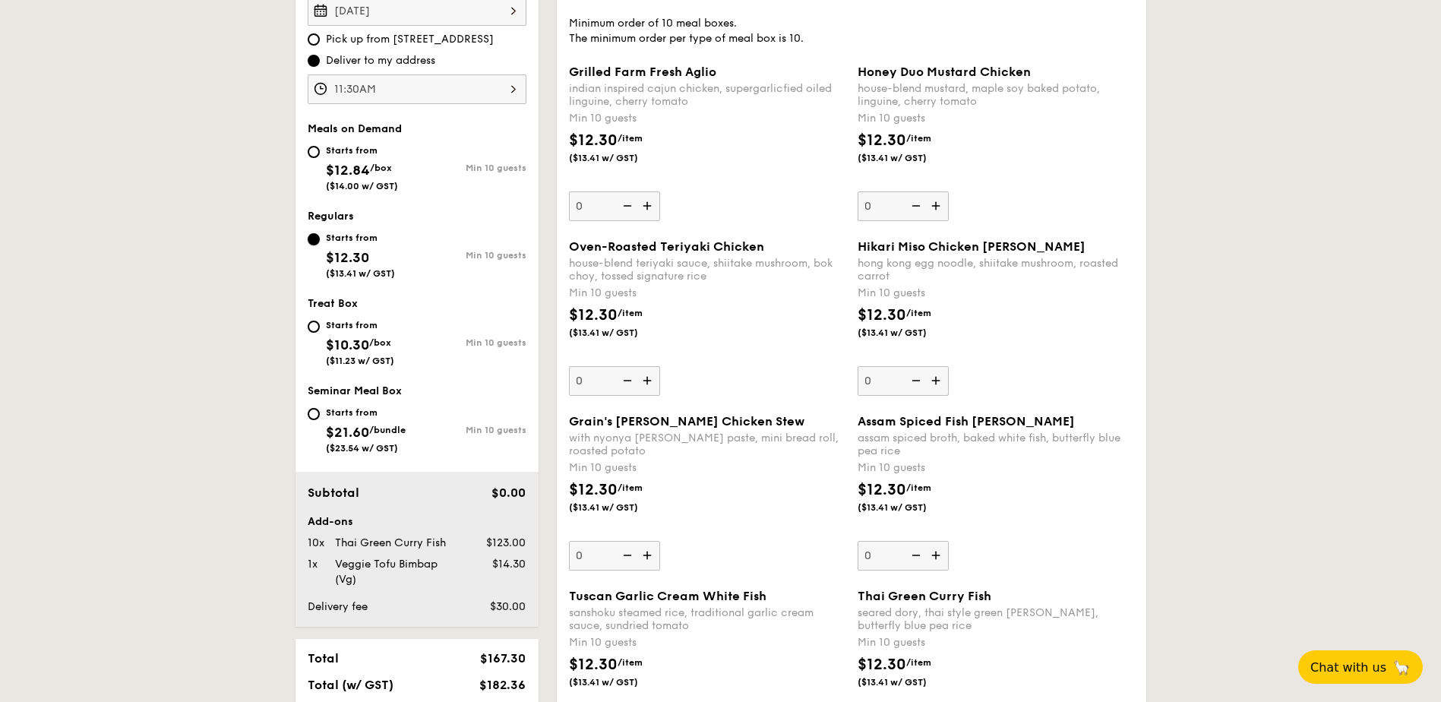
scroll to position [700, 0]
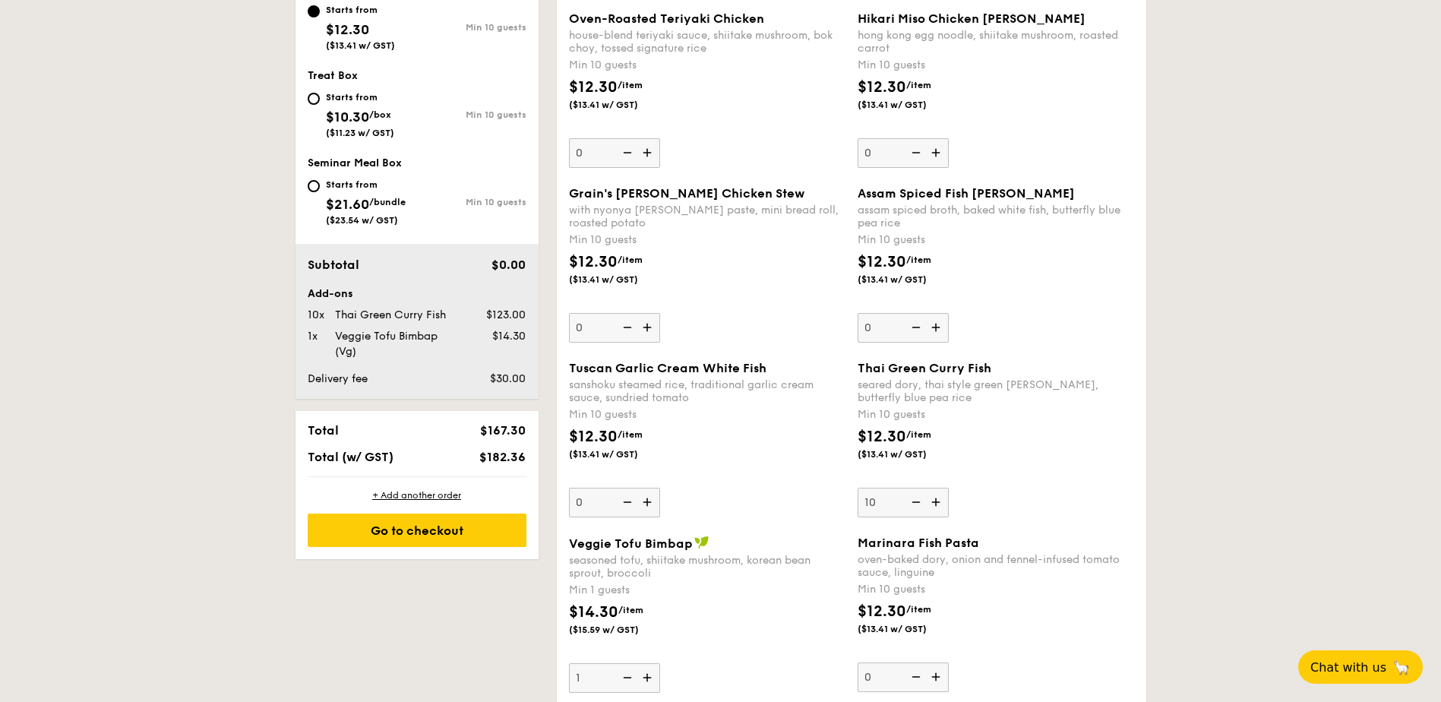
click at [626, 678] on img at bounding box center [626, 677] width 23 height 29
click at [626, 678] on input "1" at bounding box center [614, 678] width 91 height 30
type input "0"
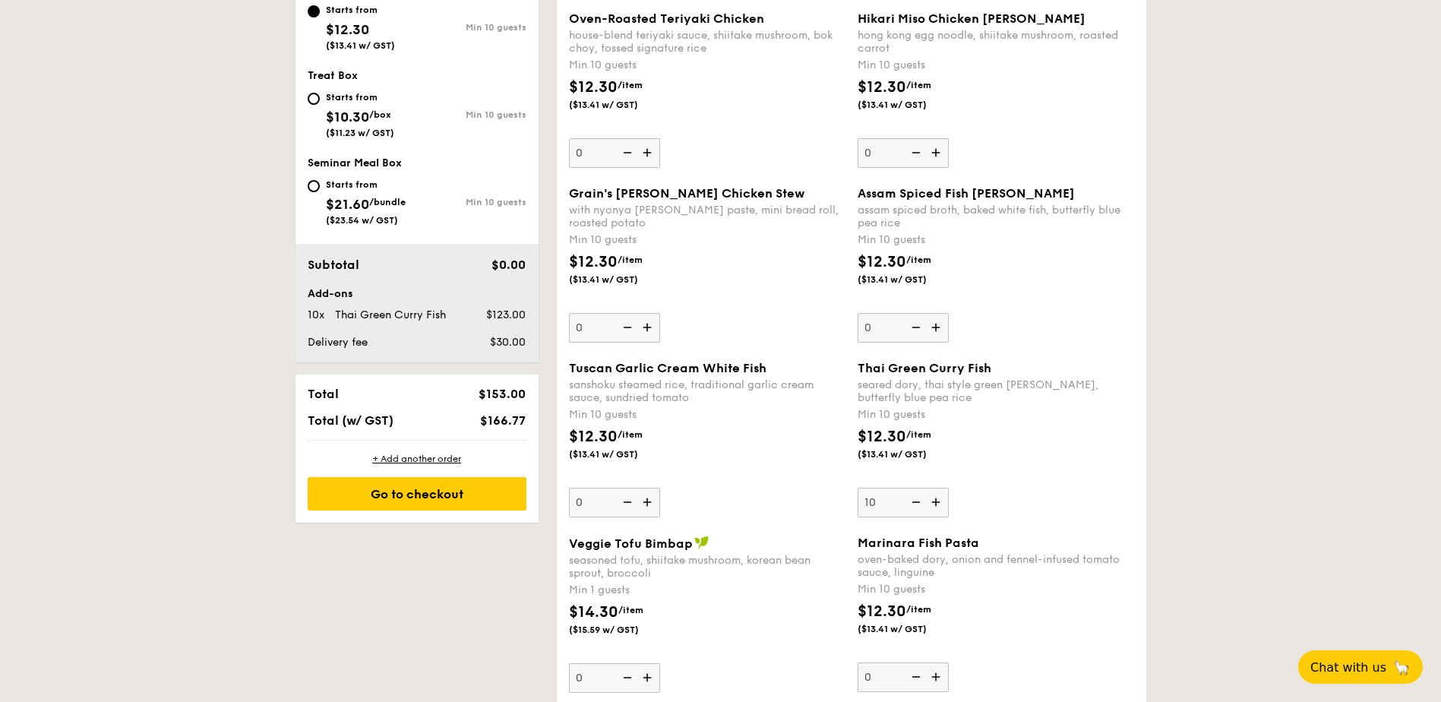
scroll to position [776, 0]
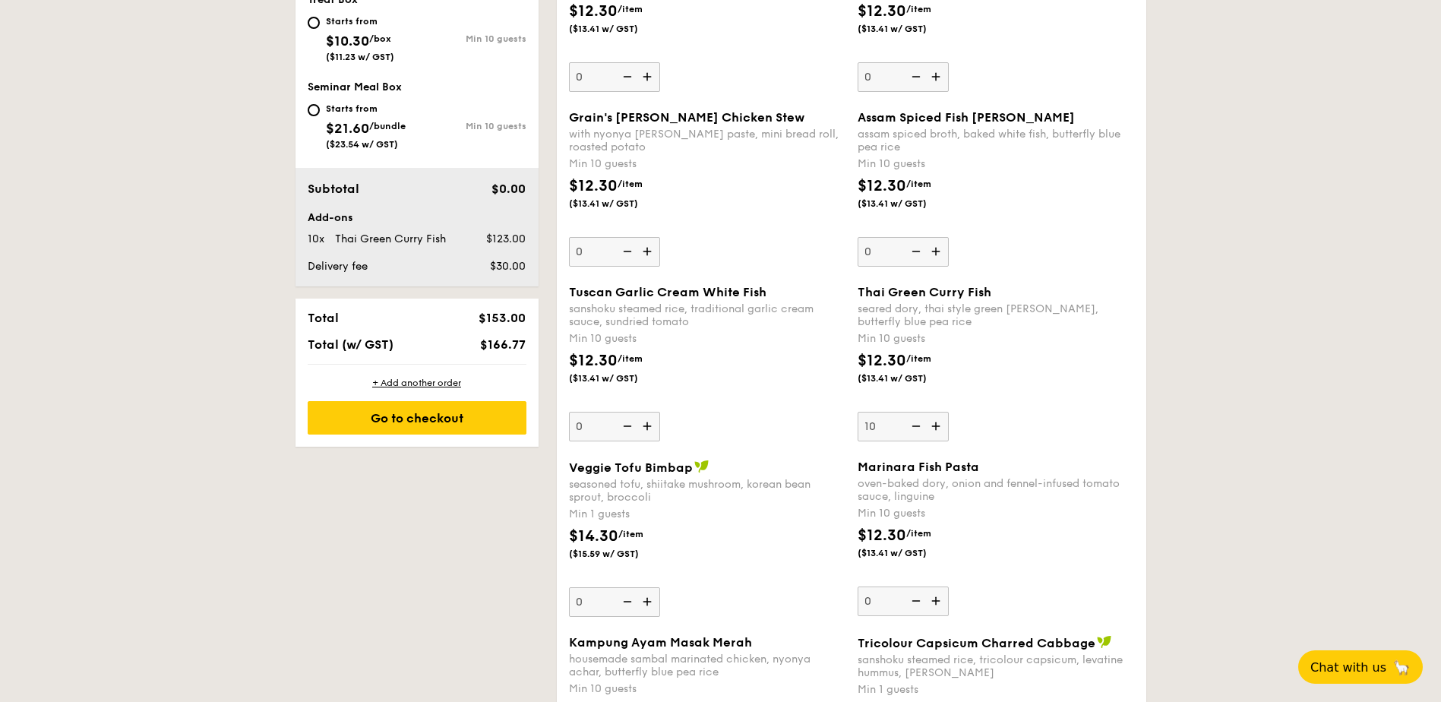
click at [917, 428] on img at bounding box center [914, 426] width 23 height 29
click at [917, 428] on input "10" at bounding box center [903, 427] width 91 height 30
type input "0"
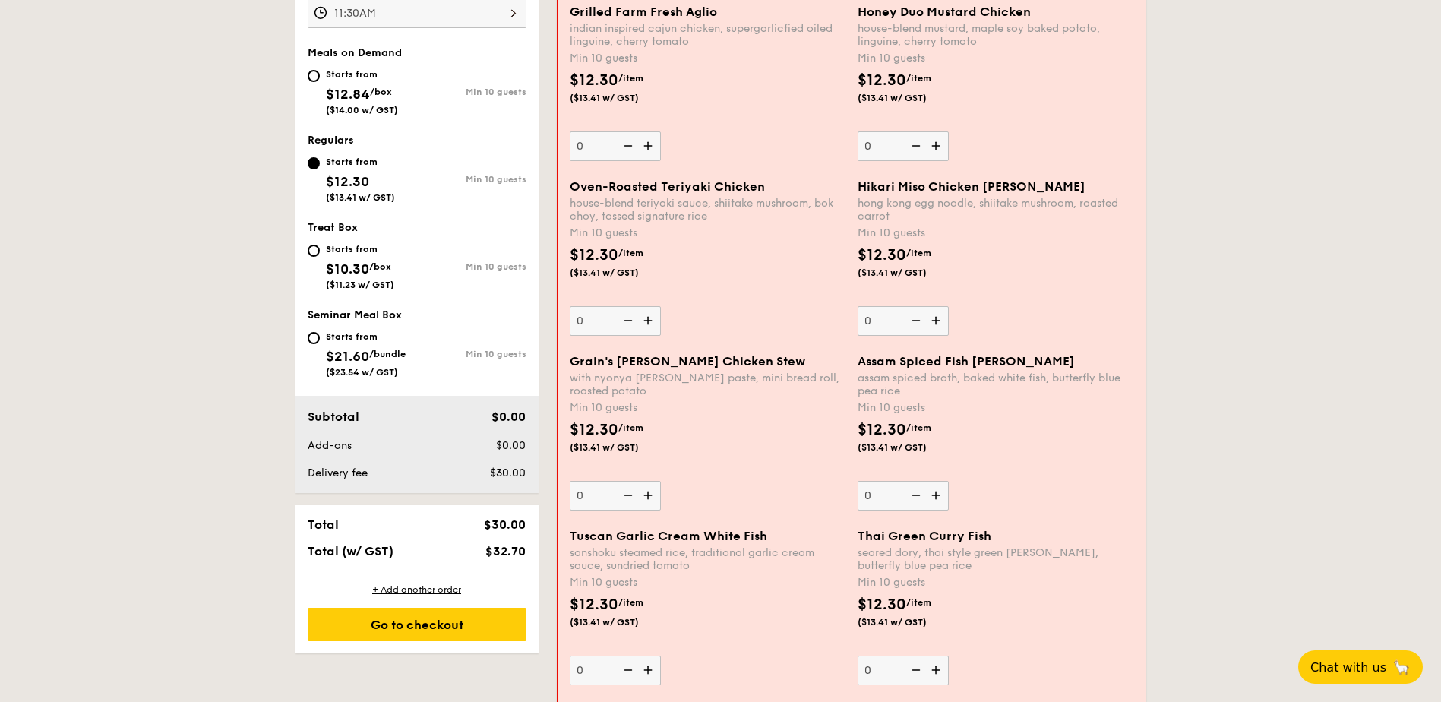
scroll to position [321, 0]
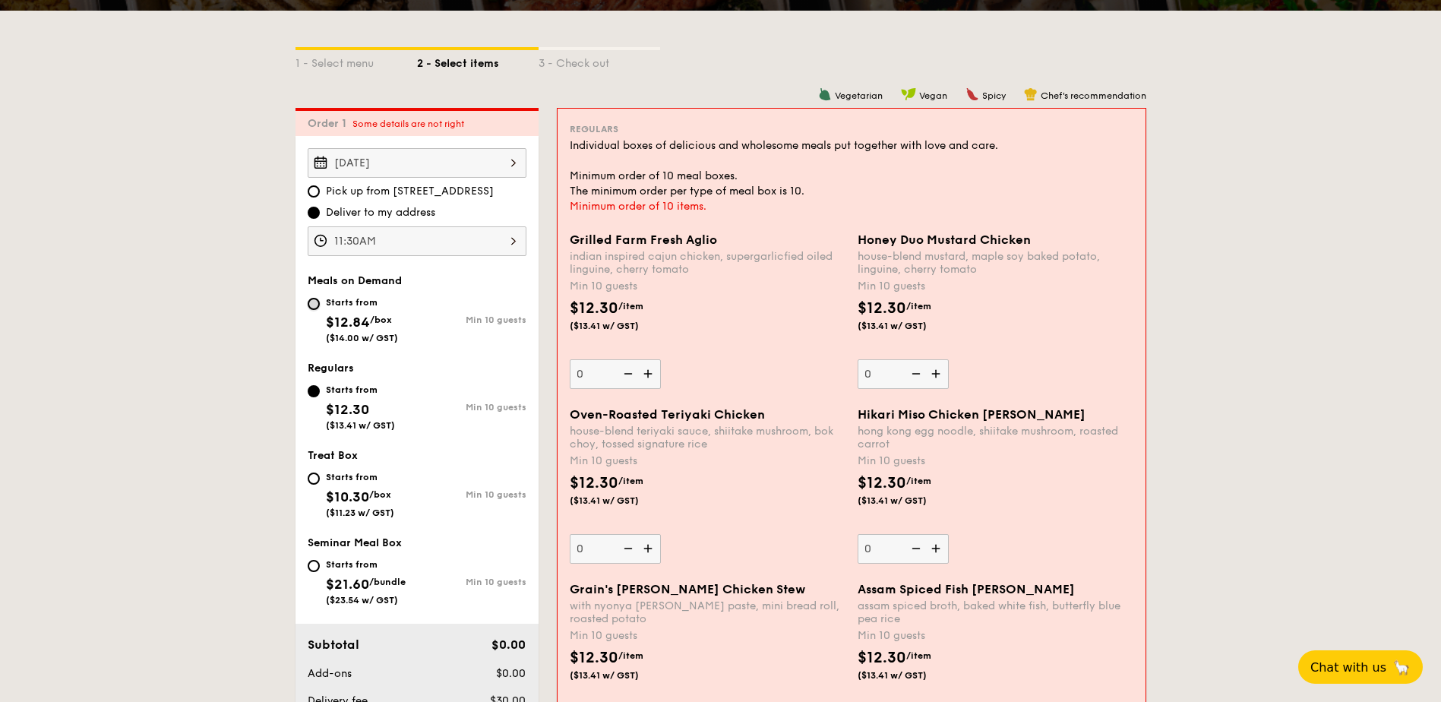
click at [318, 301] on input "Starts from $12.84 /box ($14.00 w/ GST) Min 10 guests" at bounding box center [314, 304] width 12 height 12
radio input "true"
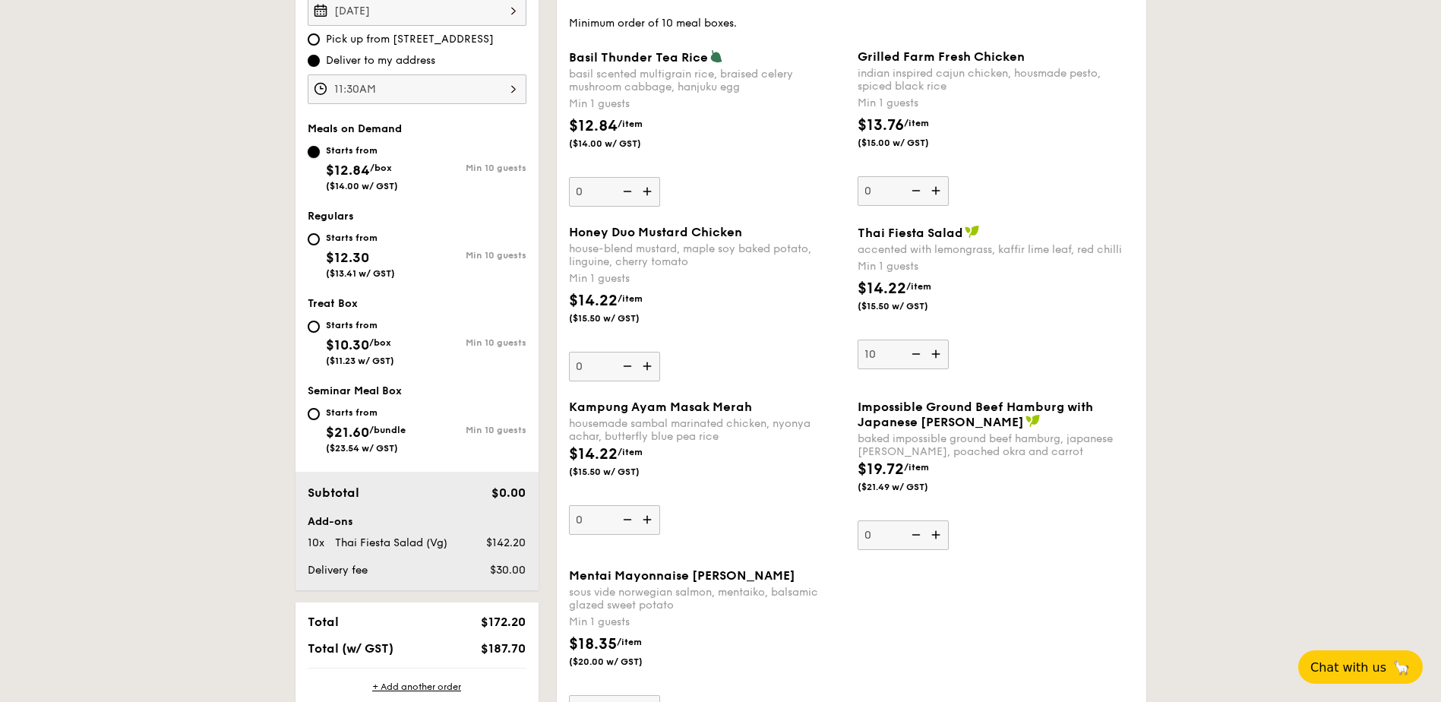
scroll to position [549, 0]
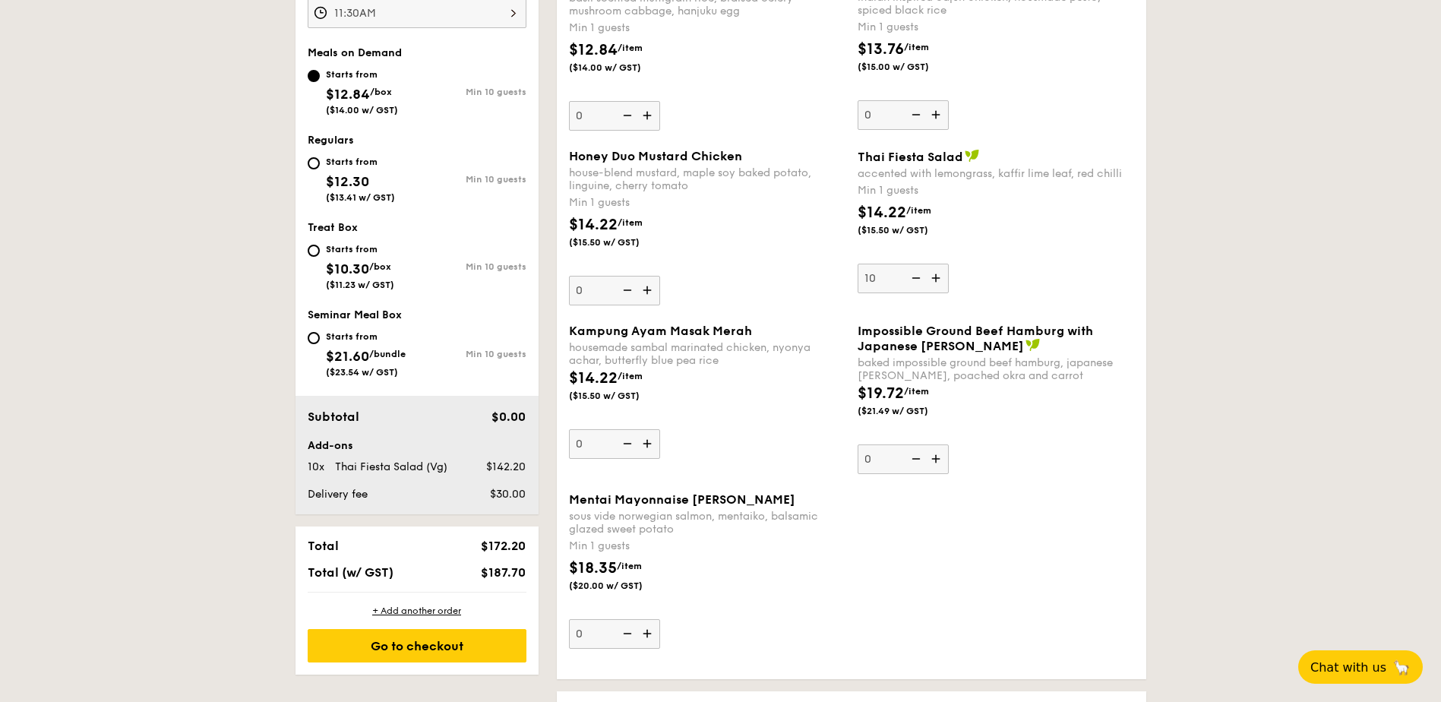
click at [653, 631] on img at bounding box center [648, 633] width 23 height 29
click at [653, 631] on input "0" at bounding box center [614, 634] width 91 height 30
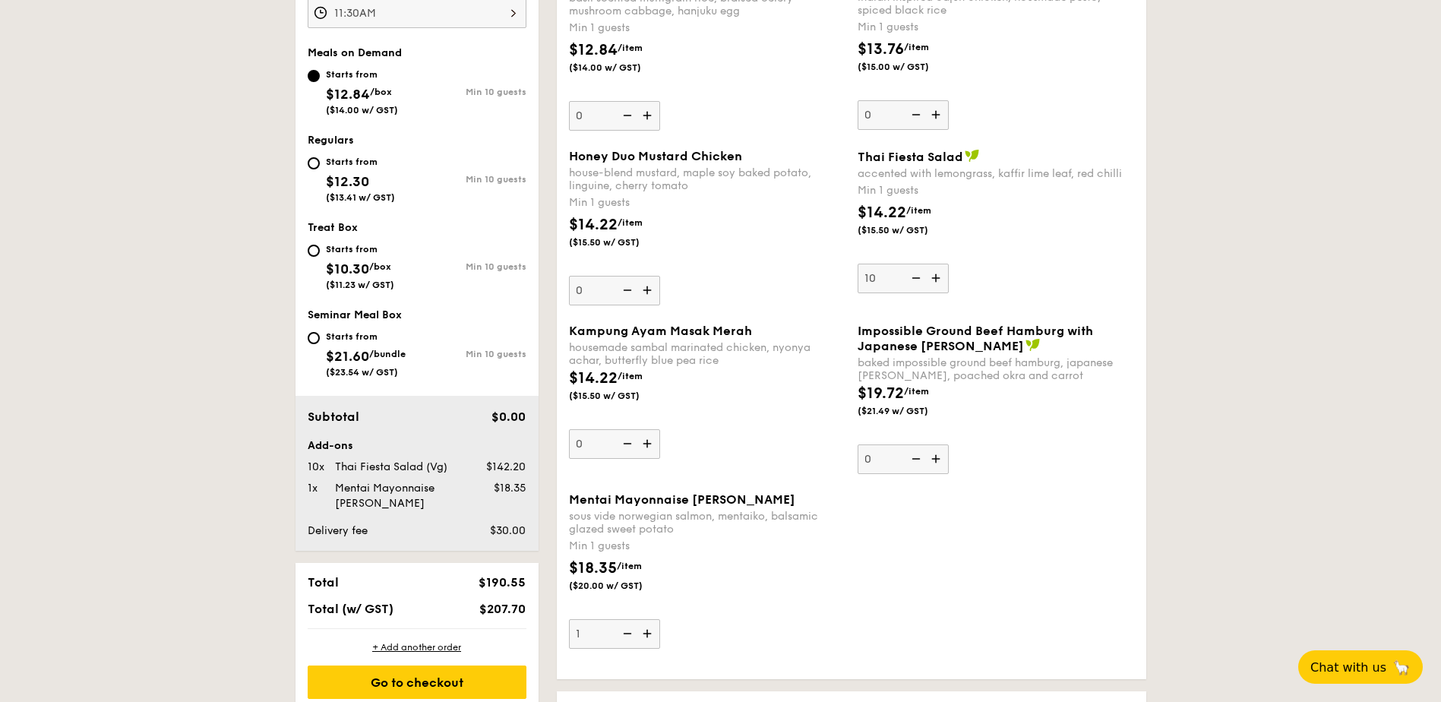
click at [653, 631] on img at bounding box center [648, 633] width 23 height 29
click at [653, 631] on input "1" at bounding box center [614, 634] width 91 height 30
click at [653, 631] on img at bounding box center [648, 633] width 23 height 29
click at [653, 631] on input "2" at bounding box center [614, 634] width 91 height 30
click at [653, 631] on img at bounding box center [648, 633] width 23 height 29
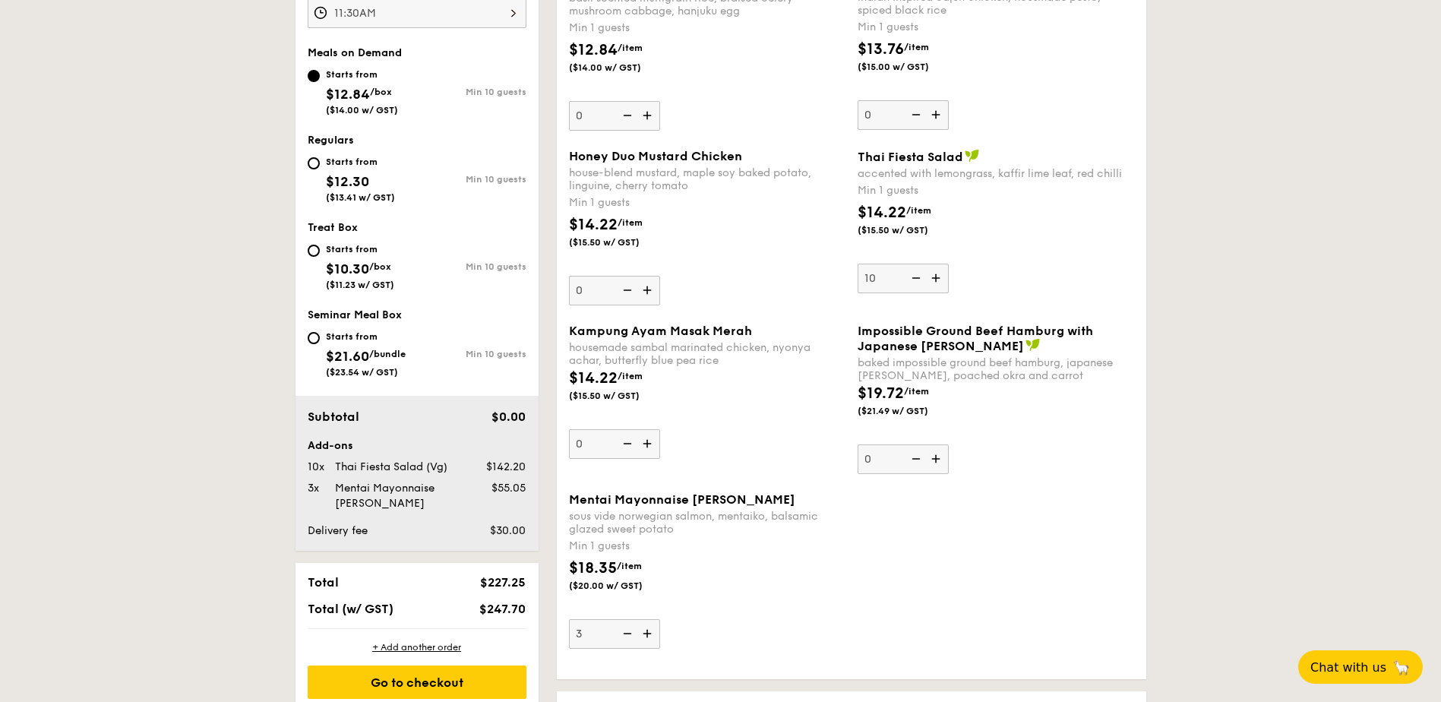
click at [653, 631] on input "3" at bounding box center [614, 634] width 91 height 30
click at [653, 631] on img at bounding box center [648, 633] width 23 height 29
click at [653, 631] on input "4" at bounding box center [614, 634] width 91 height 30
type input "5"
click at [650, 447] on img at bounding box center [648, 443] width 23 height 29
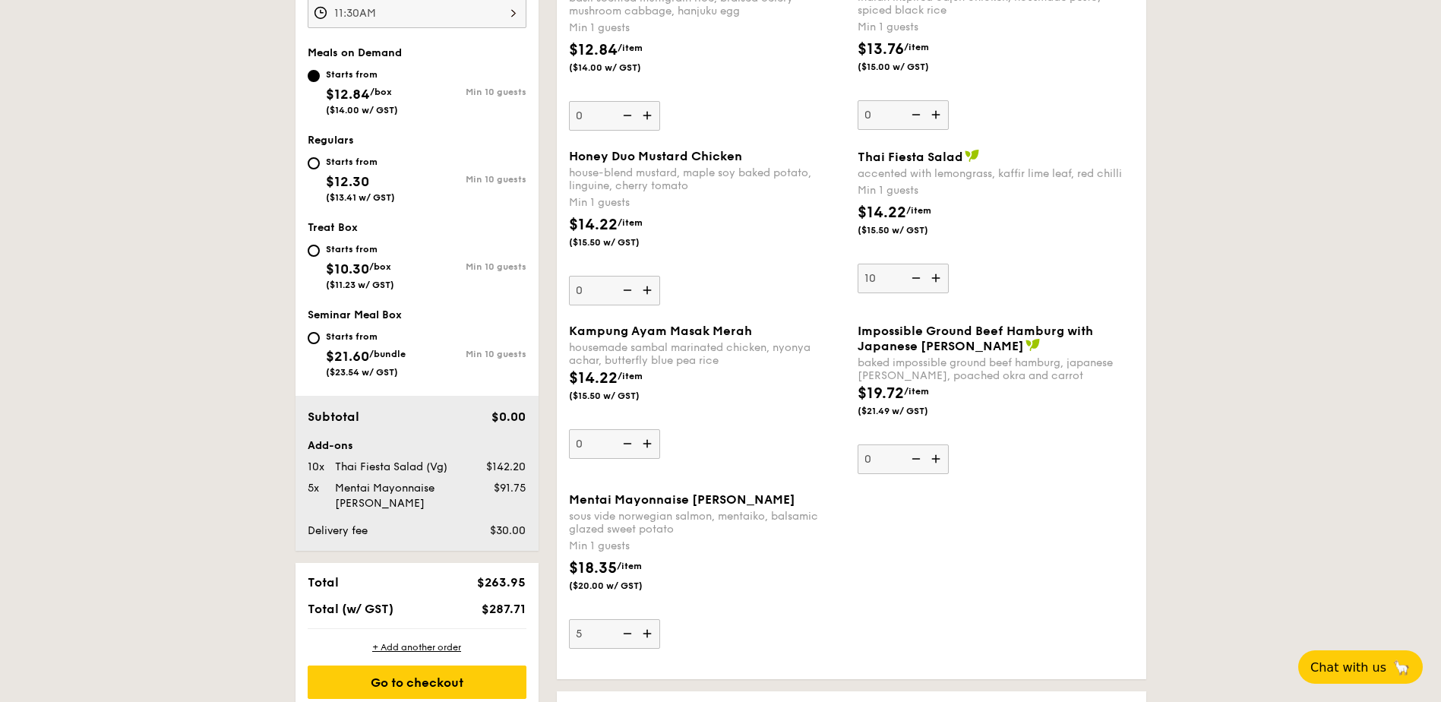
click at [650, 447] on input "0" at bounding box center [614, 444] width 91 height 30
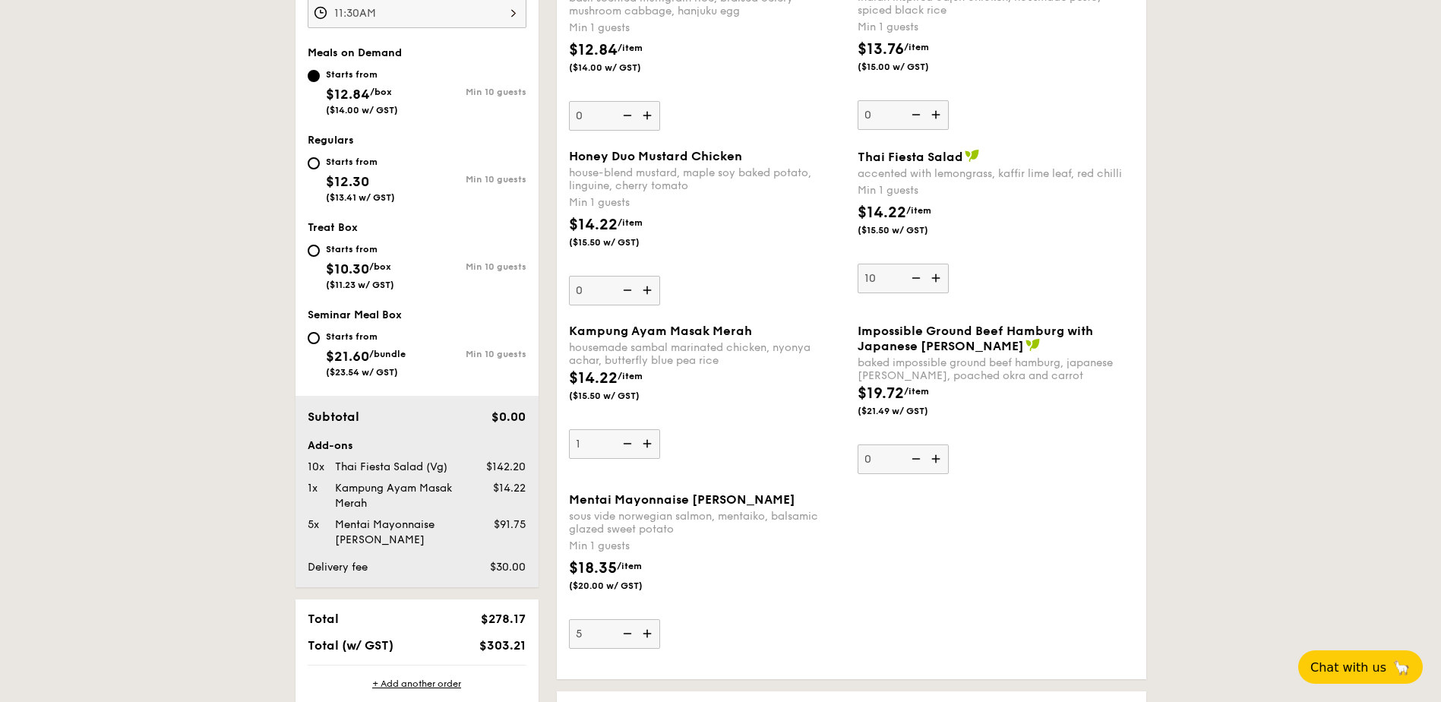
click at [650, 447] on img at bounding box center [648, 443] width 23 height 29
click at [650, 447] on input "1" at bounding box center [614, 444] width 91 height 30
click at [650, 447] on img at bounding box center [648, 443] width 23 height 29
click at [650, 447] on input "2" at bounding box center [614, 444] width 91 height 30
click at [650, 447] on img at bounding box center [648, 443] width 23 height 29
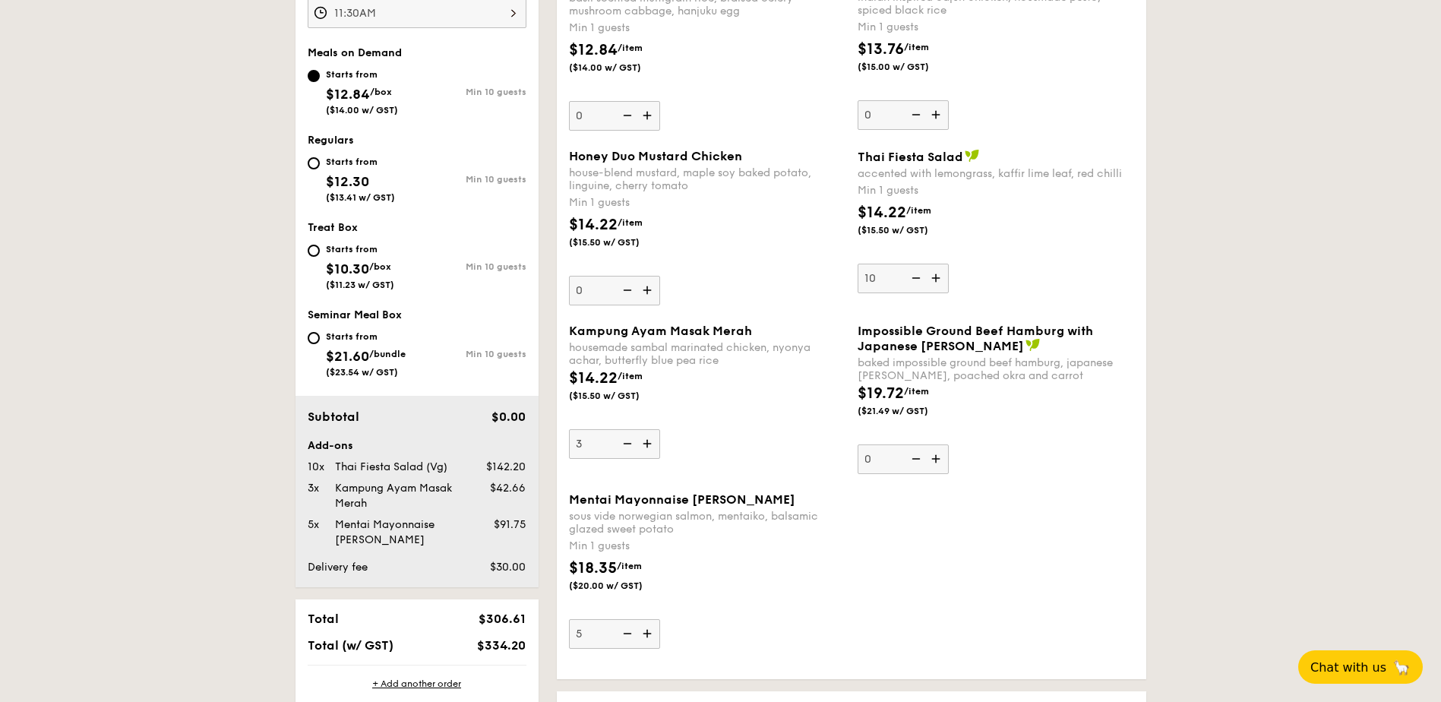
click at [650, 447] on input "3" at bounding box center [614, 444] width 91 height 30
click at [650, 447] on img at bounding box center [648, 443] width 23 height 29
click at [650, 447] on input "4" at bounding box center [614, 444] width 91 height 30
type input "5"
click at [312, 160] on input "Starts from $12.30 ($13.41 w/ GST) Min 10 guests" at bounding box center [314, 163] width 12 height 12
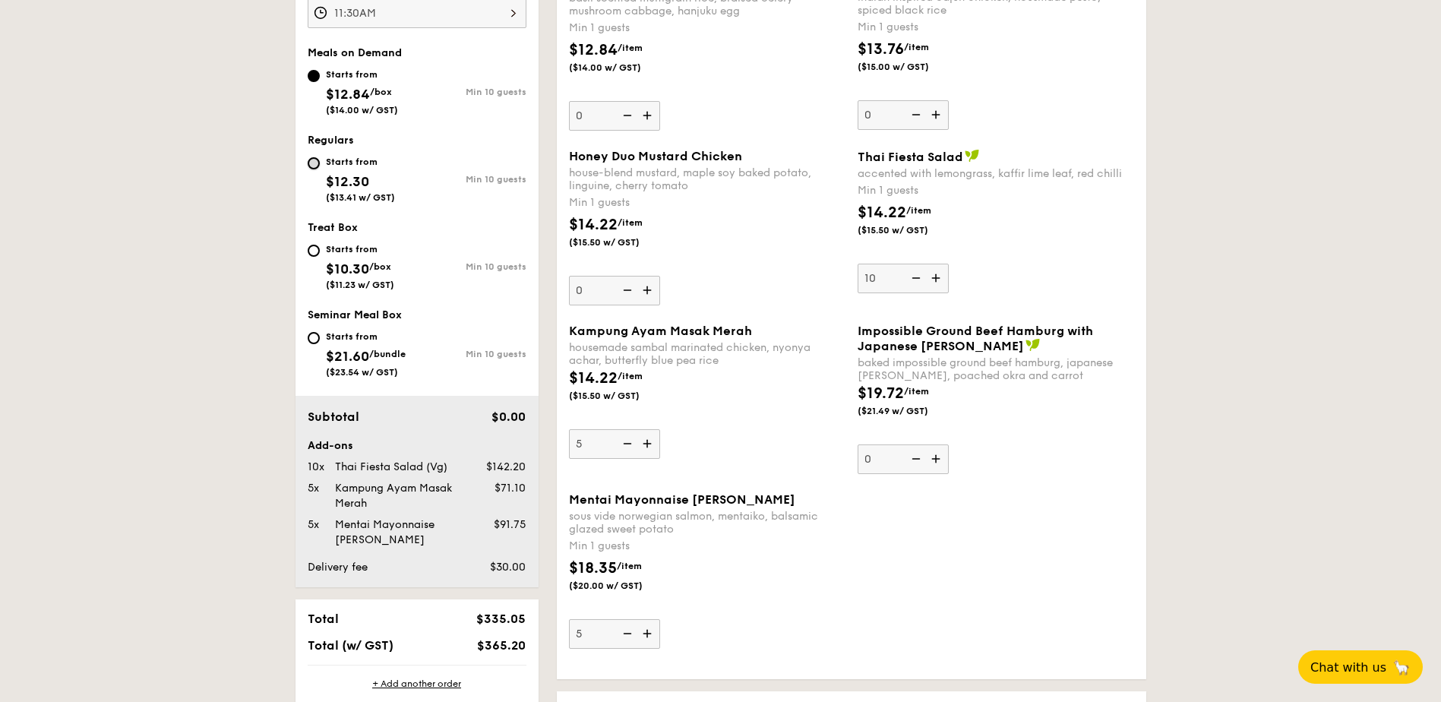
radio input "true"
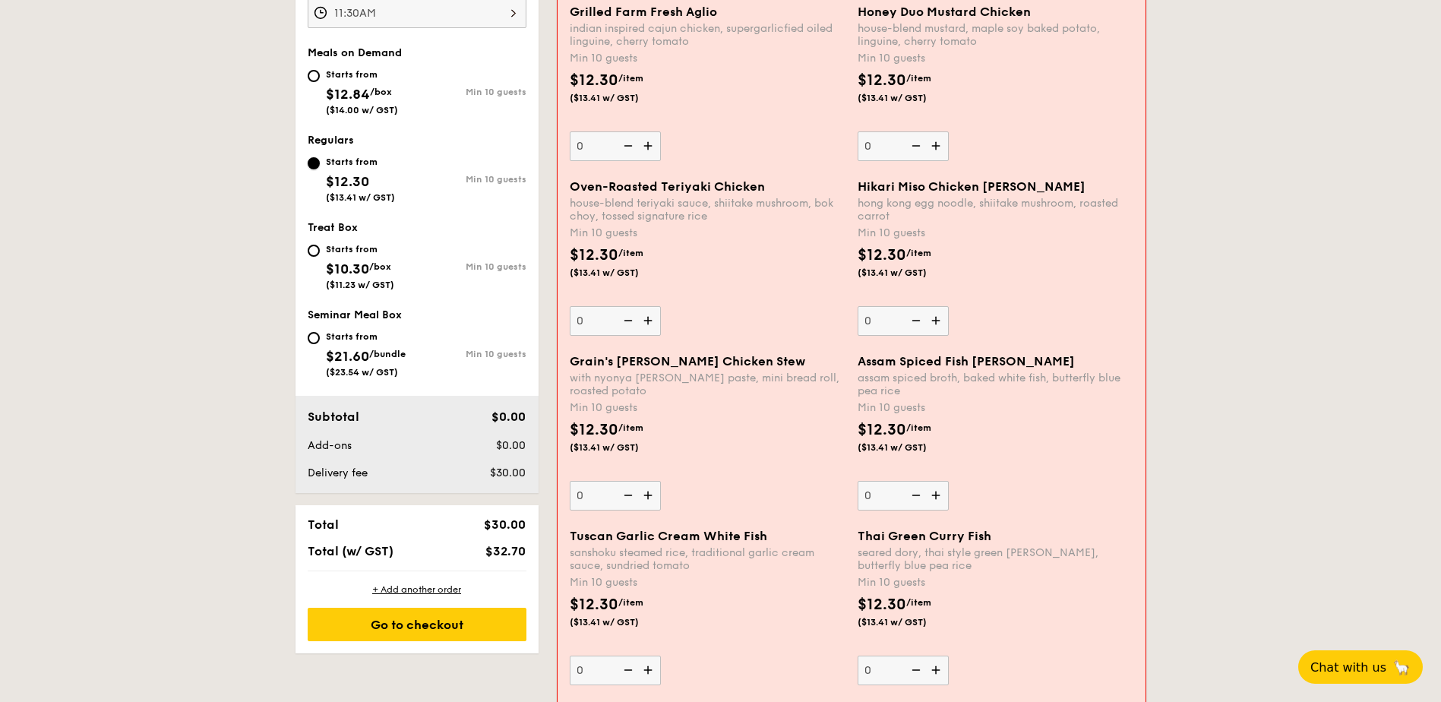
scroll to position [473, 0]
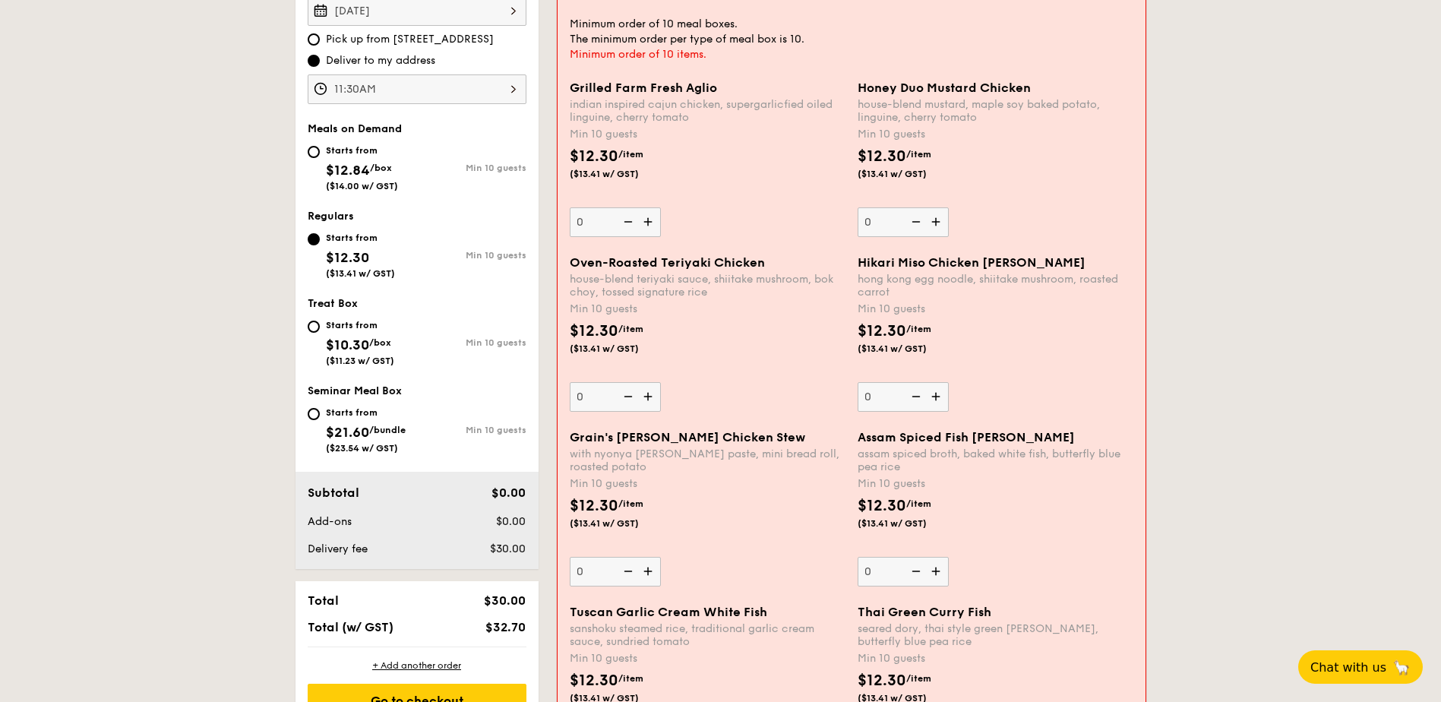
click at [332, 172] on span "$12.84" at bounding box center [348, 170] width 44 height 17
click at [320, 158] on input "Starts from $12.84 /box ($14.00 w/ GST) Min 10 guests" at bounding box center [314, 152] width 12 height 12
radio input "true"
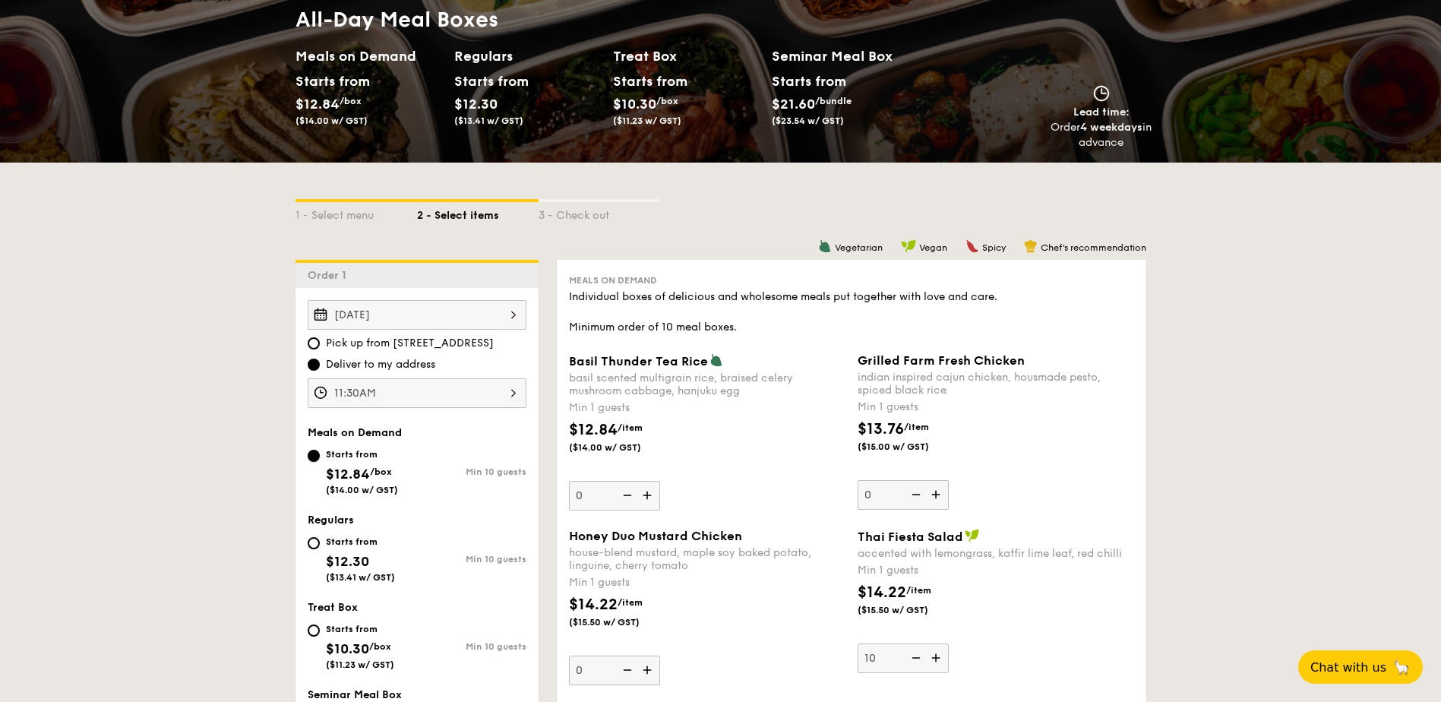
scroll to position [397, 0]
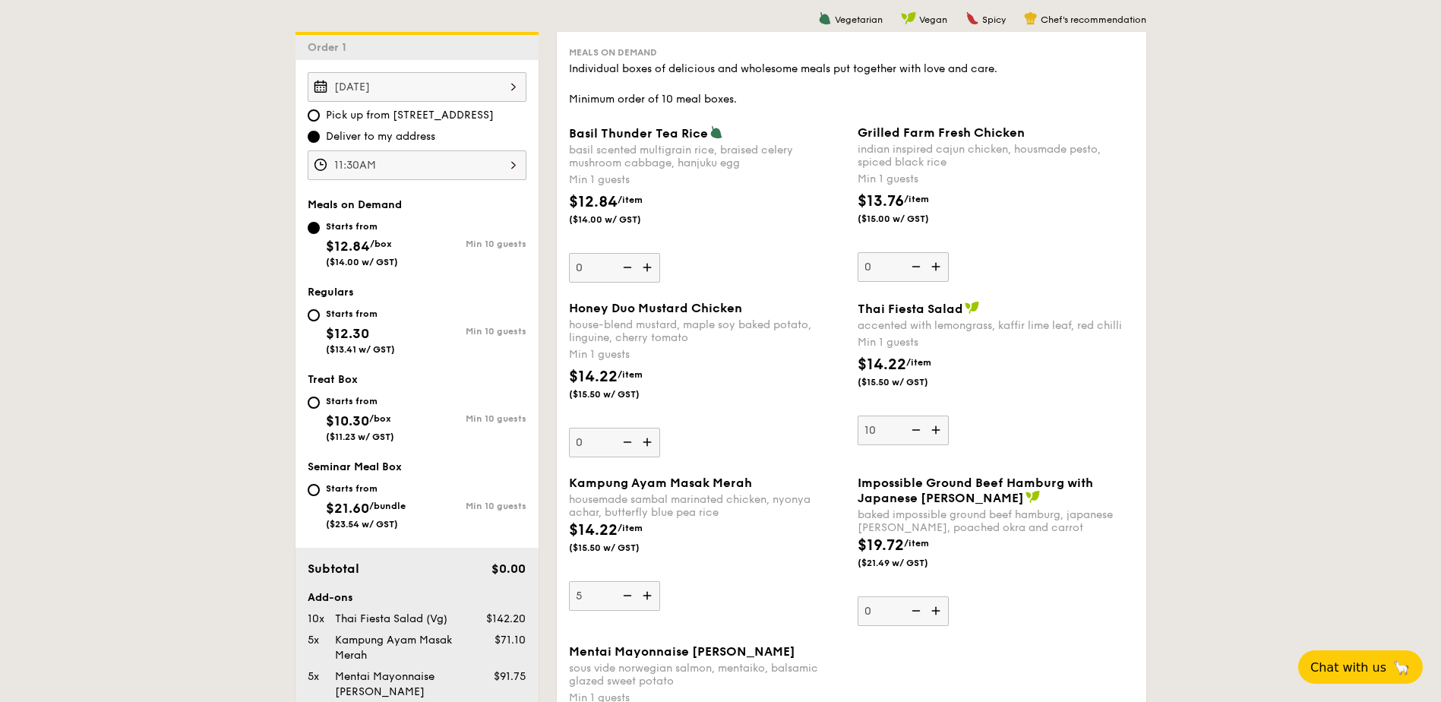
click at [913, 429] on img at bounding box center [914, 430] width 23 height 29
click at [913, 429] on input "10" at bounding box center [903, 431] width 91 height 30
click at [913, 429] on img at bounding box center [914, 430] width 23 height 29
click at [913, 429] on input "9" at bounding box center [903, 431] width 91 height 30
click at [913, 429] on img at bounding box center [914, 430] width 23 height 29
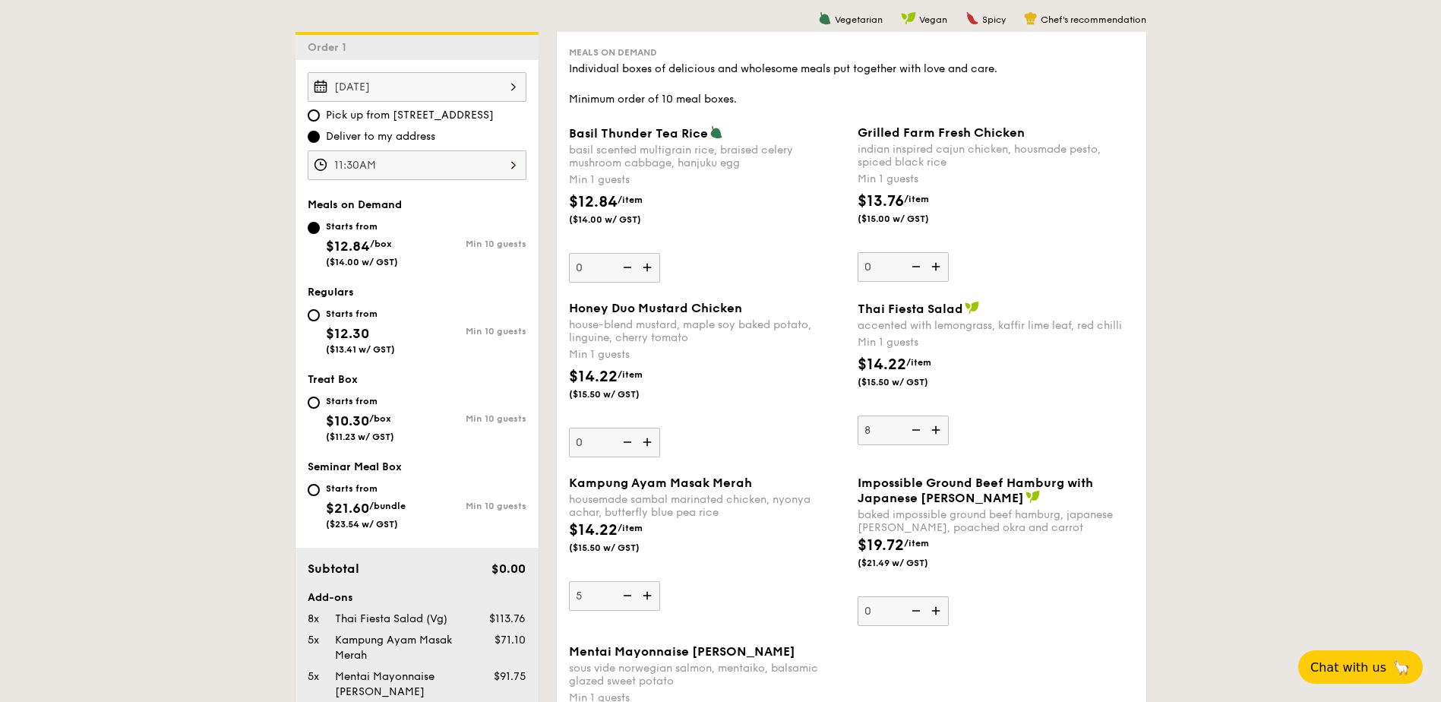
click at [913, 429] on input "8" at bounding box center [903, 431] width 91 height 30
click at [913, 429] on img at bounding box center [914, 430] width 23 height 29
click at [913, 429] on input "7" at bounding box center [903, 431] width 91 height 30
click at [913, 429] on img at bounding box center [914, 430] width 23 height 29
click at [913, 429] on input "6" at bounding box center [903, 431] width 91 height 30
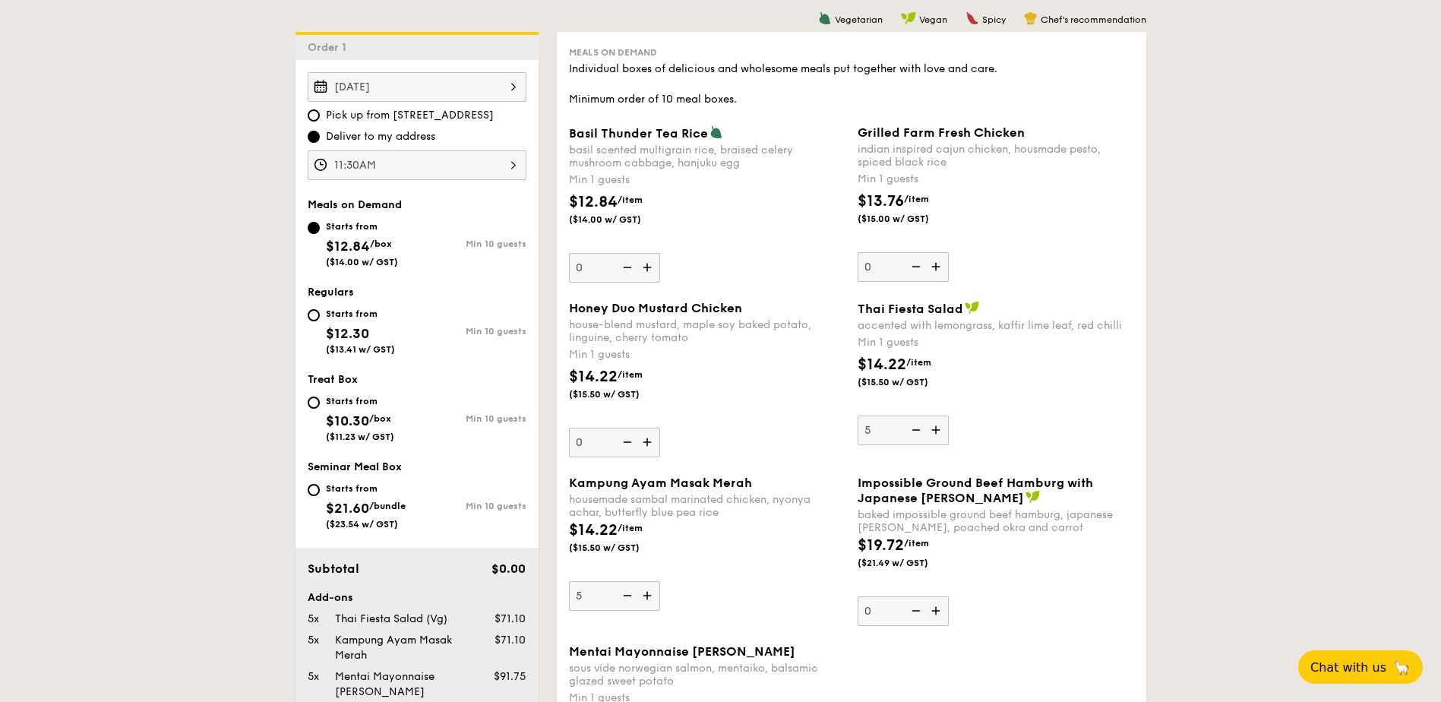
click at [913, 429] on img at bounding box center [914, 430] width 23 height 29
click at [913, 429] on input "5" at bounding box center [903, 431] width 91 height 30
click at [913, 429] on img at bounding box center [914, 430] width 23 height 29
click at [913, 429] on input "4" at bounding box center [903, 431] width 91 height 30
click at [913, 429] on img at bounding box center [914, 430] width 23 height 29
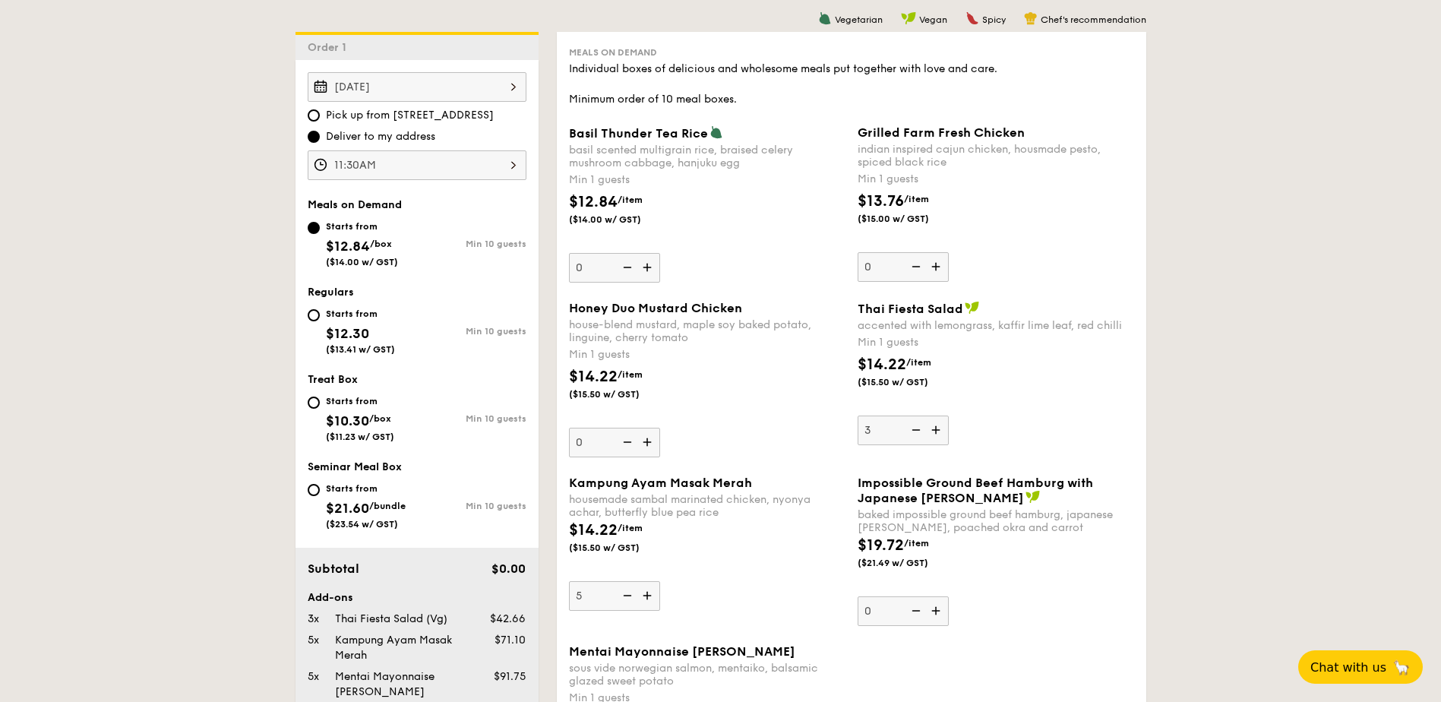
click at [913, 429] on input "3" at bounding box center [903, 431] width 91 height 30
click at [913, 429] on img at bounding box center [914, 430] width 23 height 29
click at [913, 429] on input "2" at bounding box center [903, 431] width 91 height 30
click at [913, 429] on img at bounding box center [914, 430] width 23 height 29
click at [913, 429] on input "1" at bounding box center [903, 431] width 91 height 30
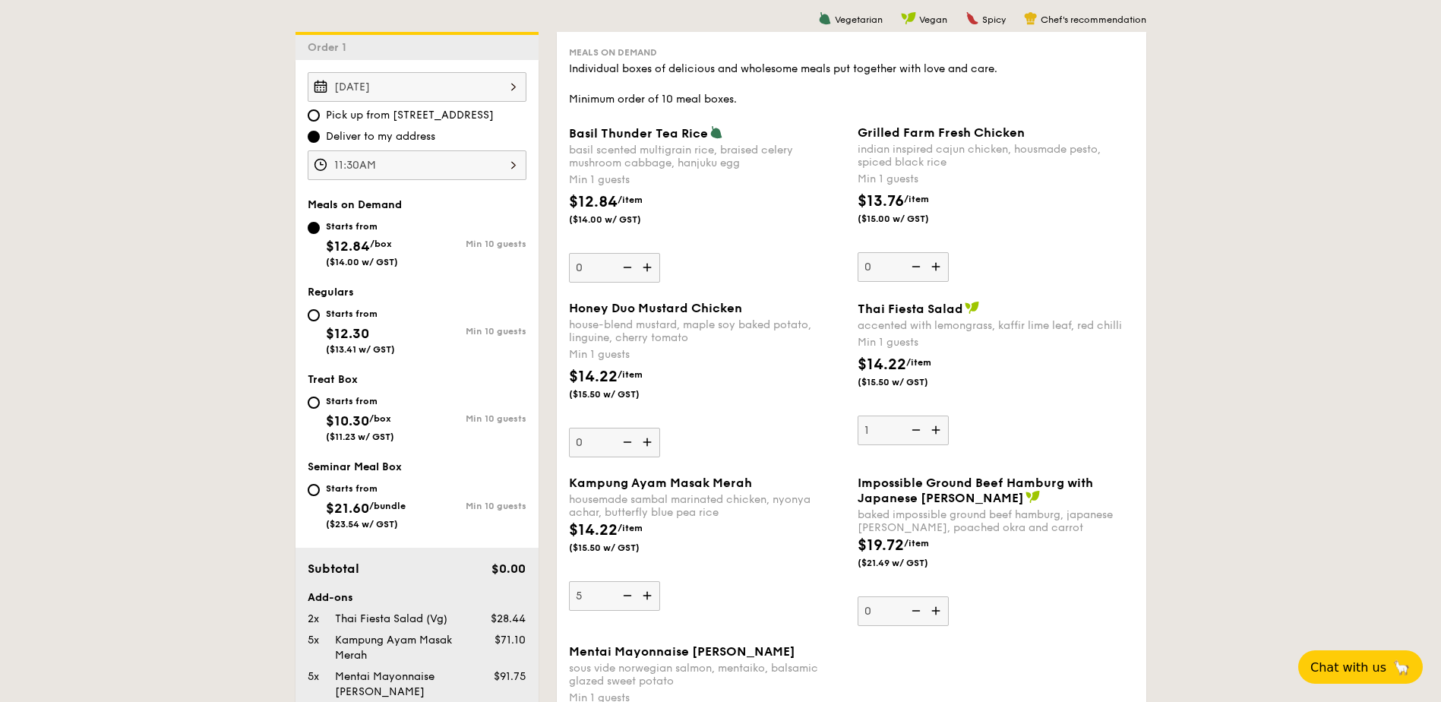
type input "0"
click at [320, 324] on div "Starts from $12.30 ($13.41 w/ GST)" at bounding box center [362, 330] width 109 height 50
click at [320, 321] on input "Starts from $12.30 ($13.41 w/ GST) Min 10 guests" at bounding box center [314, 315] width 12 height 12
radio input "true"
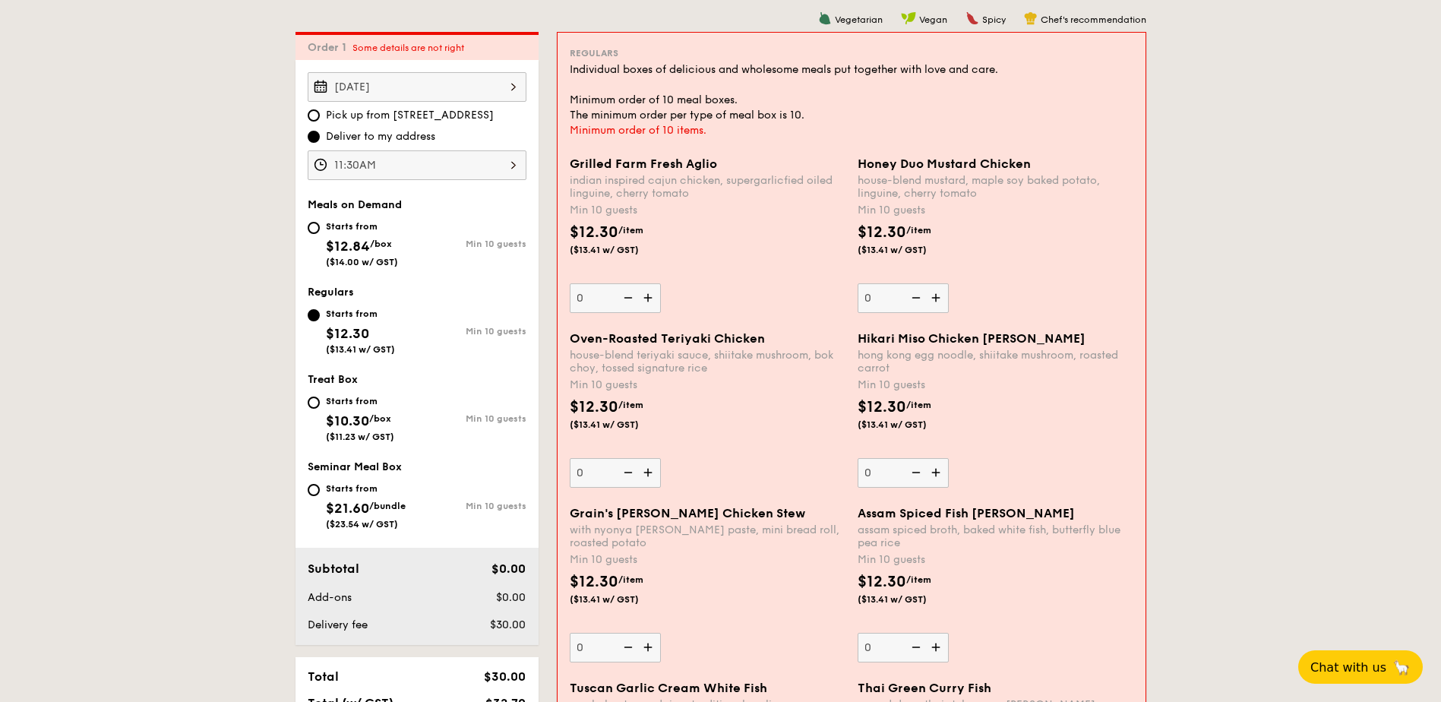
click at [653, 309] on img at bounding box center [649, 297] width 23 height 29
click at [653, 309] on input "0" at bounding box center [615, 298] width 91 height 30
type input "10"
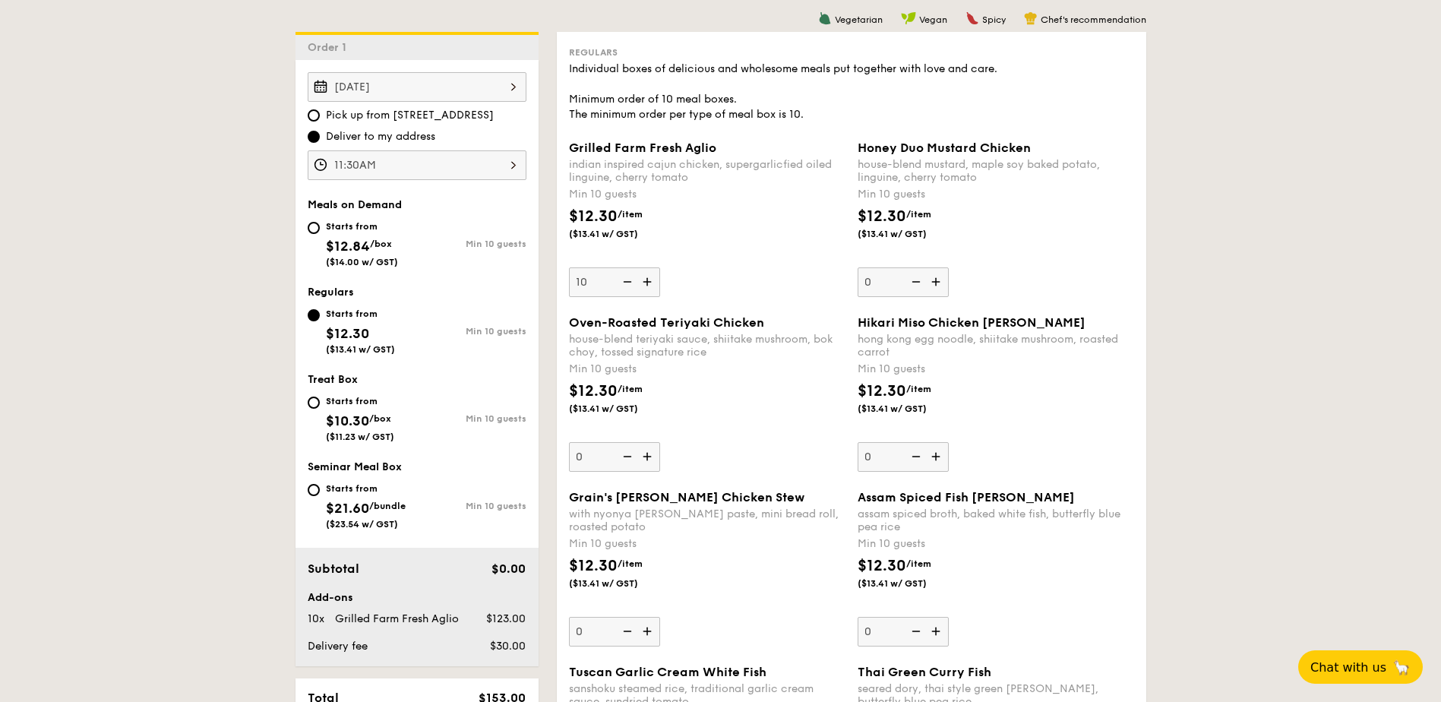
scroll to position [549, 0]
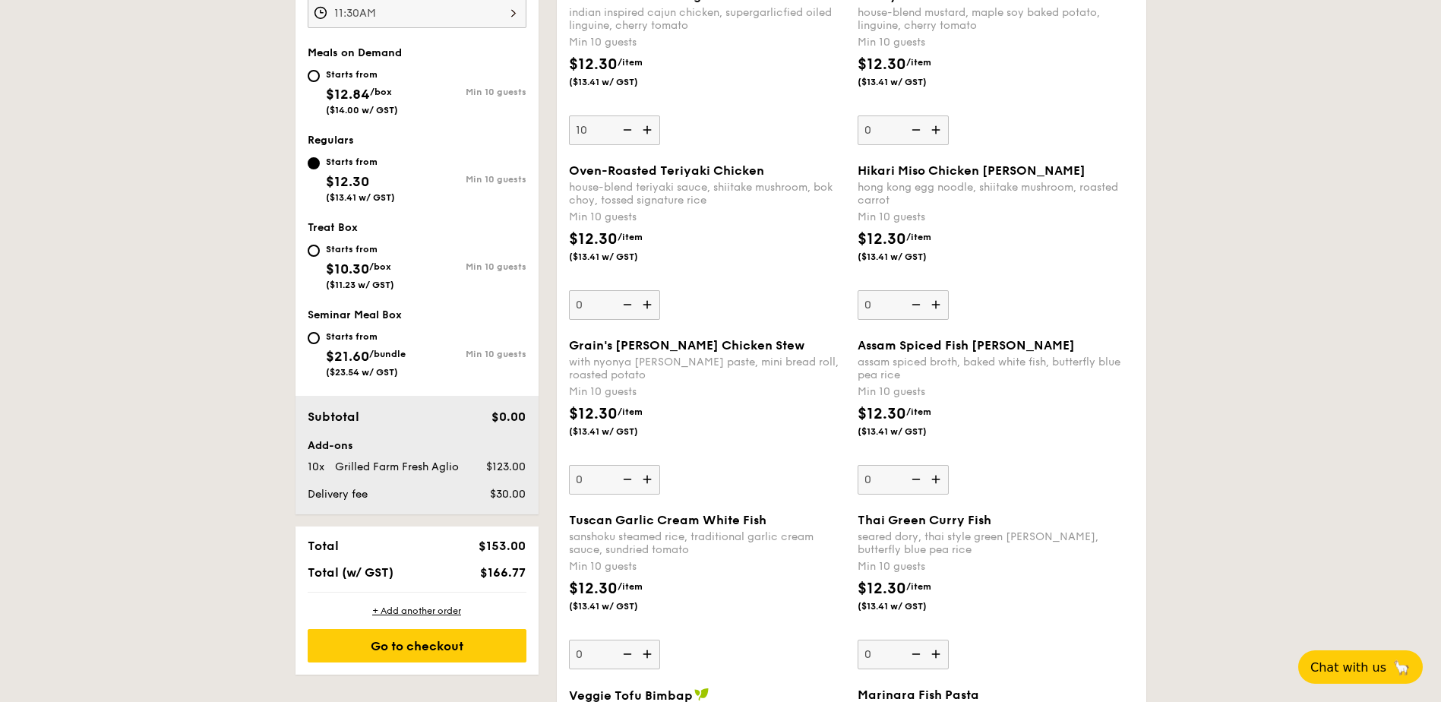
click at [311, 83] on div "Starts from $12.84 /box ($14.00 w/ GST)" at bounding box center [362, 90] width 109 height 50
click at [311, 82] on input "Starts from $12.84 /box ($14.00 w/ GST) Min 10 guests" at bounding box center [314, 76] width 12 height 12
radio input "true"
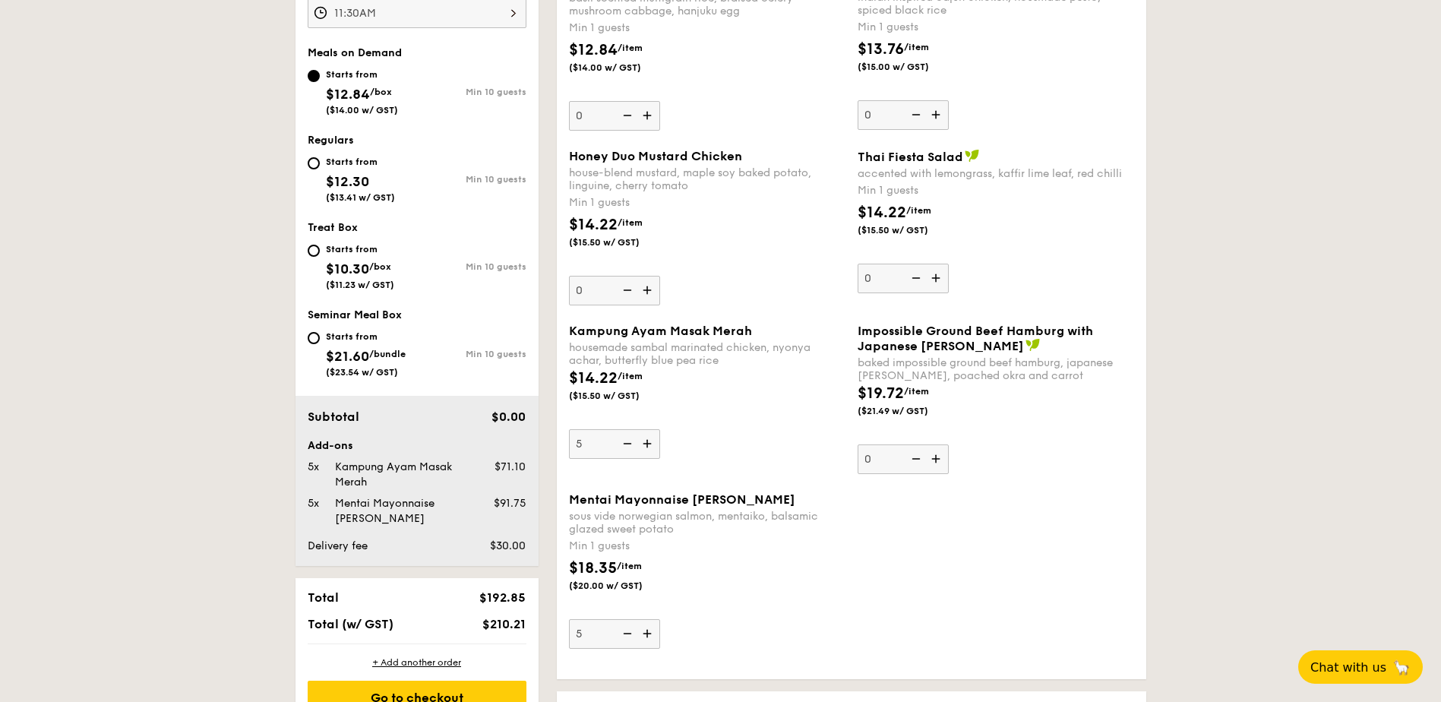
click at [305, 169] on div "Starts from $12.30 ($13.41 w/ GST) Min 10 guests" at bounding box center [417, 182] width 231 height 59
click at [310, 169] on div "Starts from $12.30 ($13.41 w/ GST)" at bounding box center [362, 178] width 109 height 50
click at [310, 169] on input "Starts from $12.30 ($13.41 w/ GST) Min 10 guests" at bounding box center [314, 163] width 12 height 12
radio input "true"
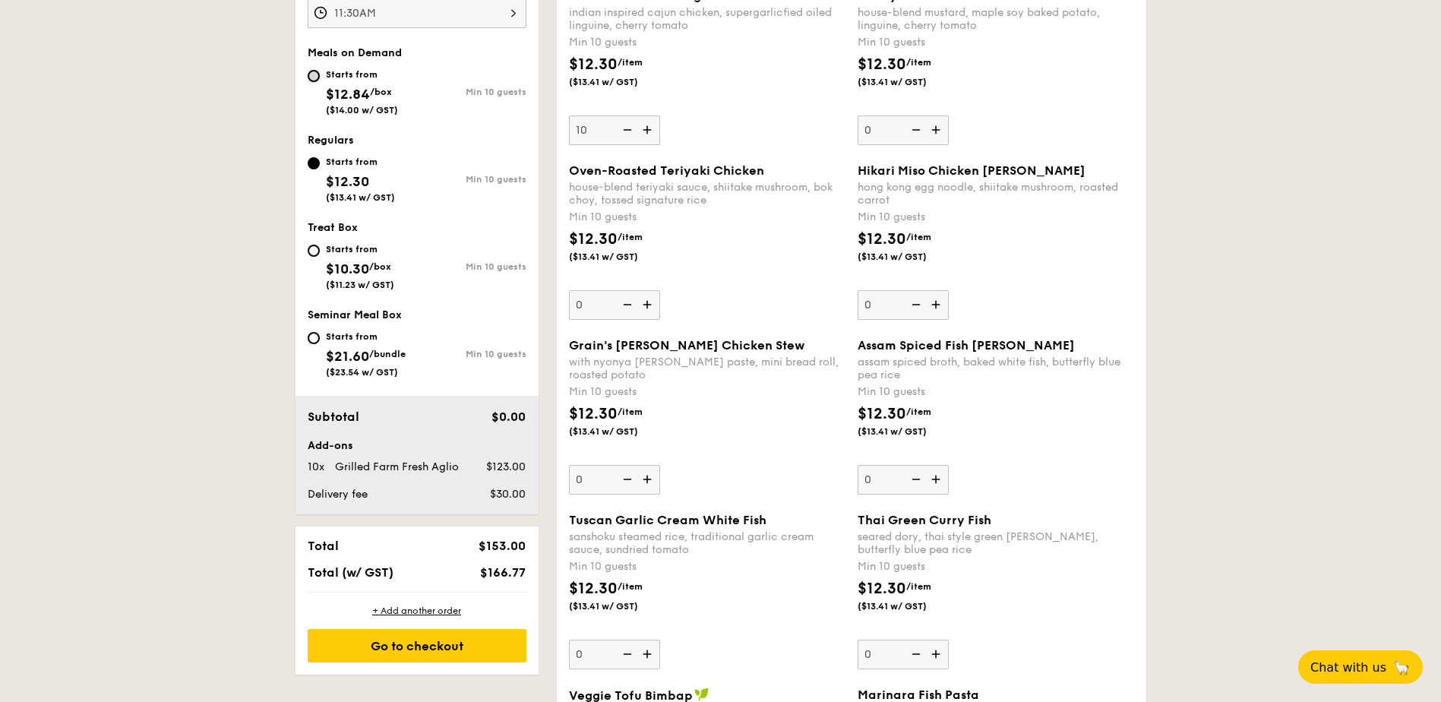
click at [315, 81] on input "Starts from $12.84 /box ($14.00 w/ GST) Min 10 guests" at bounding box center [314, 76] width 12 height 12
radio input "true"
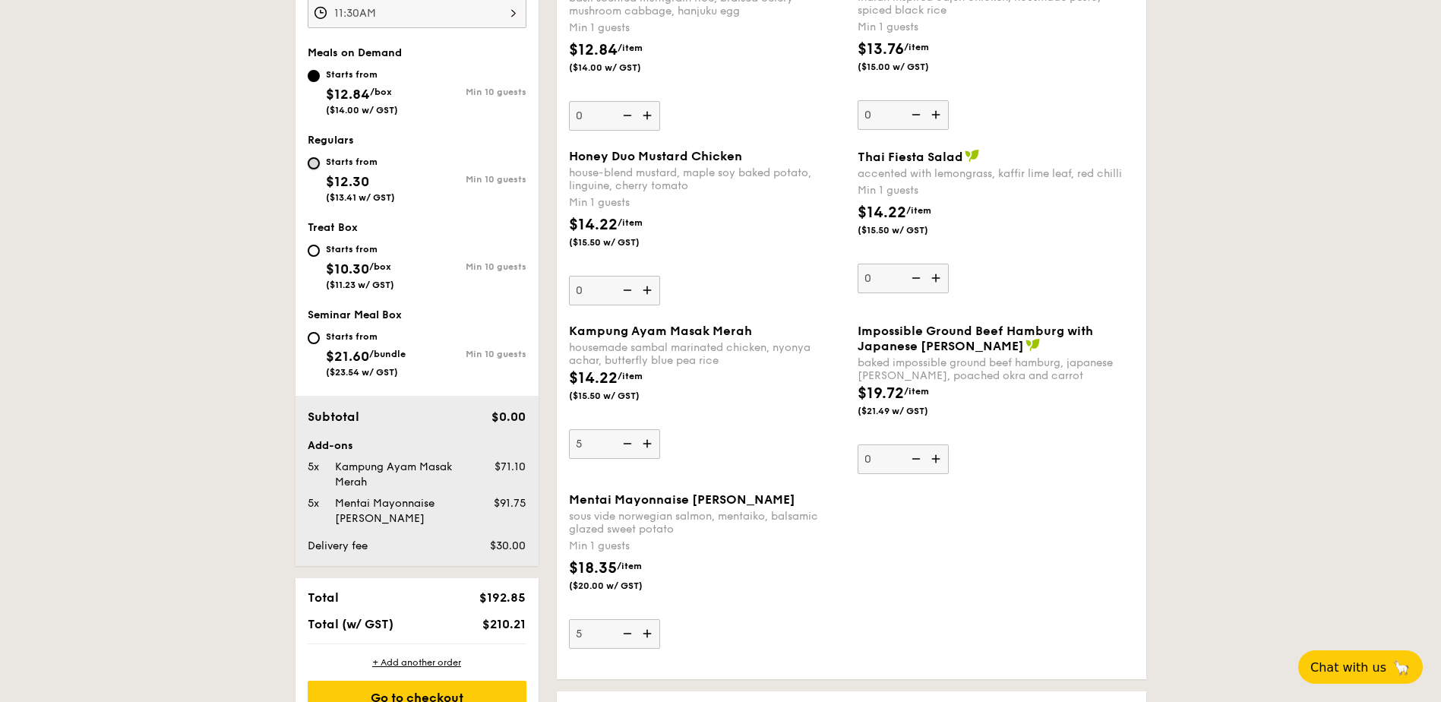
click at [313, 165] on input "Starts from $12.30 ($13.41 w/ GST) Min 10 guests" at bounding box center [314, 163] width 12 height 12
radio input "true"
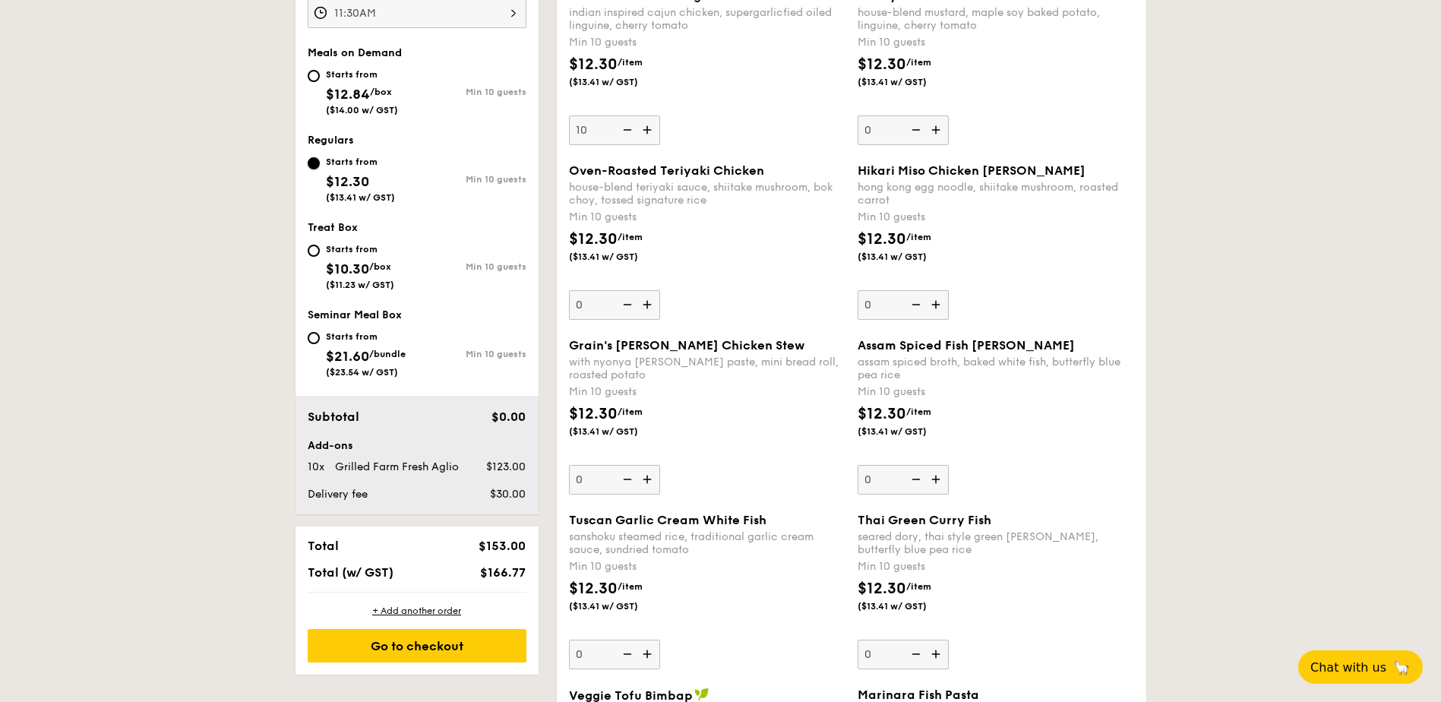
scroll to position [776, 0]
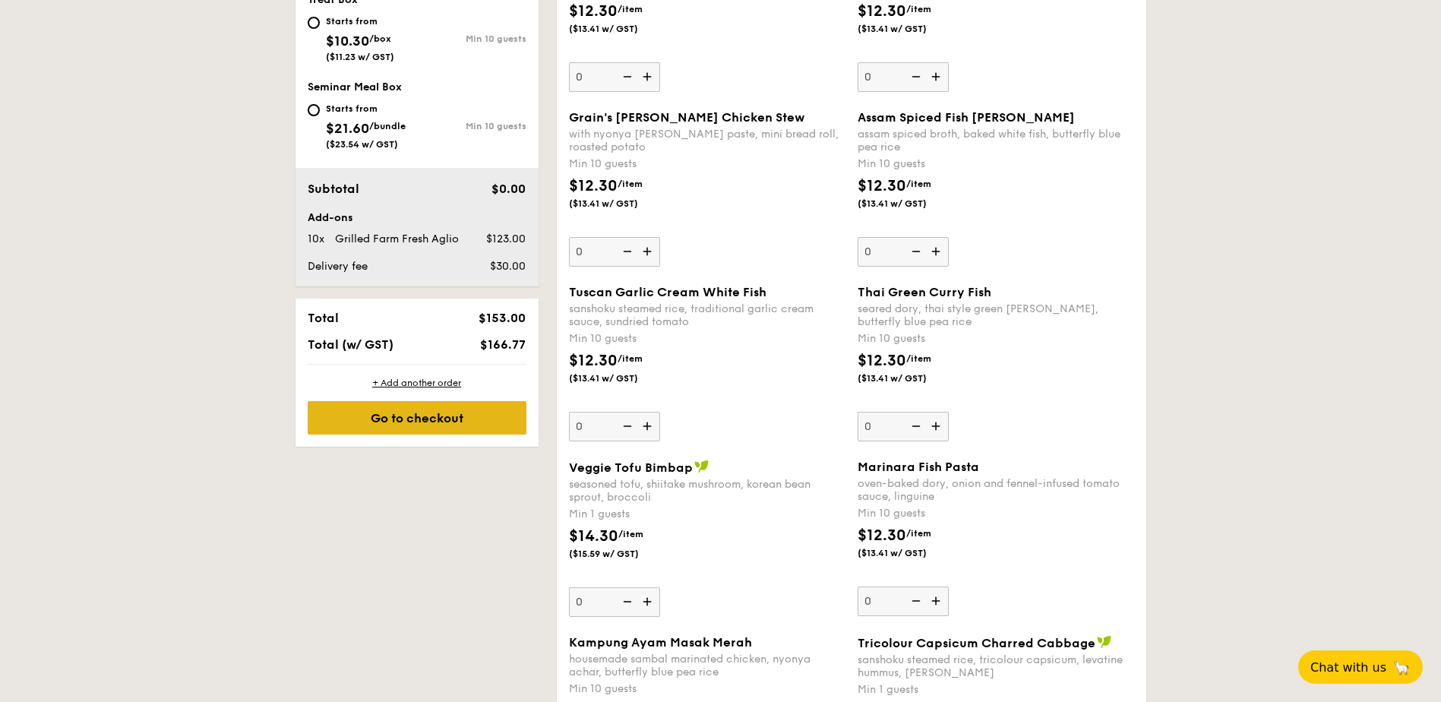
click at [451, 428] on div "Go to checkout" at bounding box center [417, 417] width 219 height 33
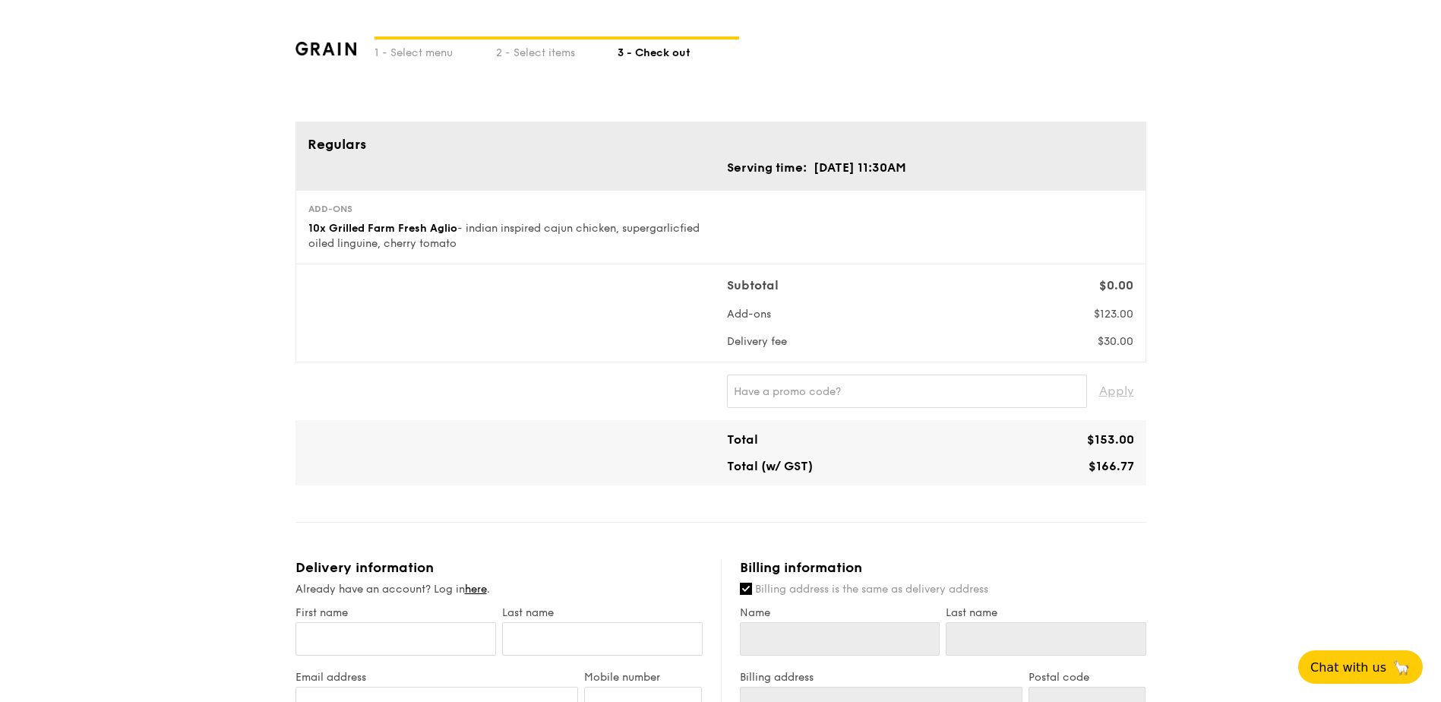
scroll to position [152, 0]
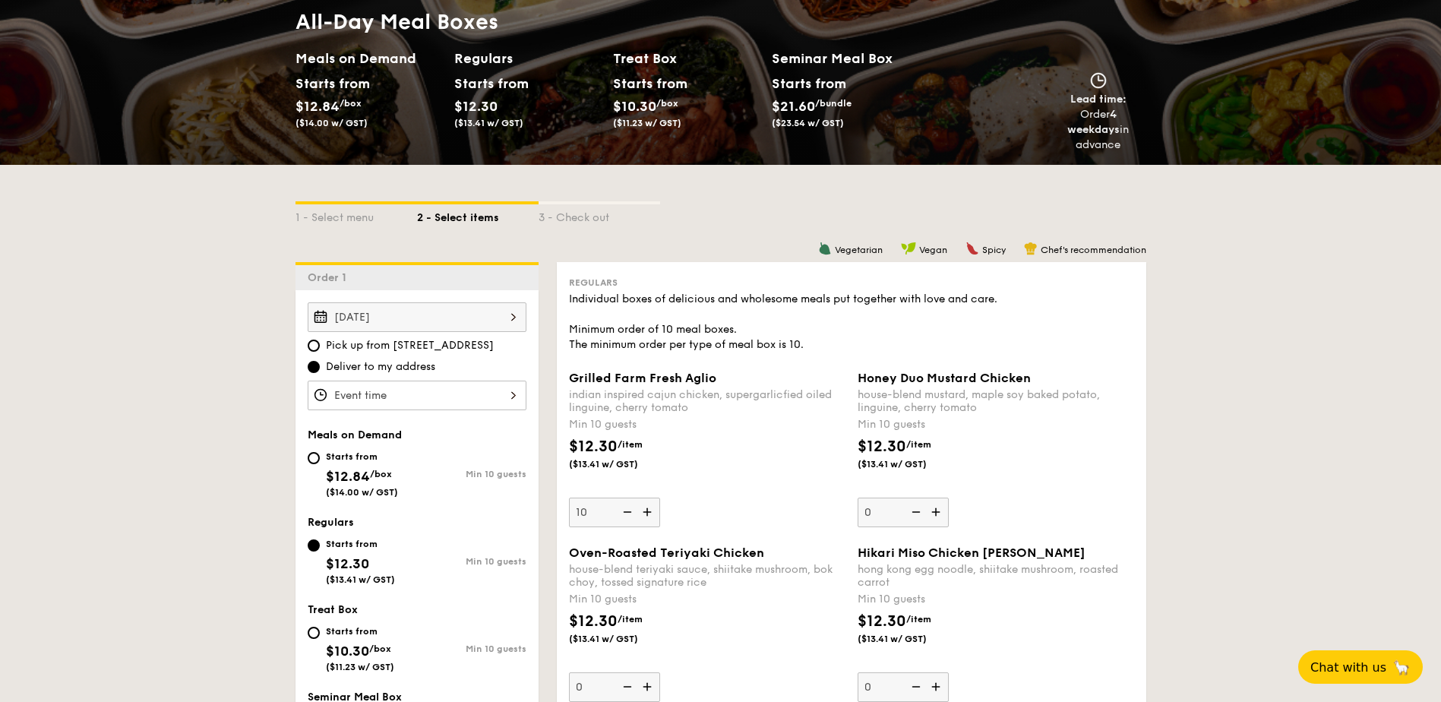
scroll to position [318, 0]
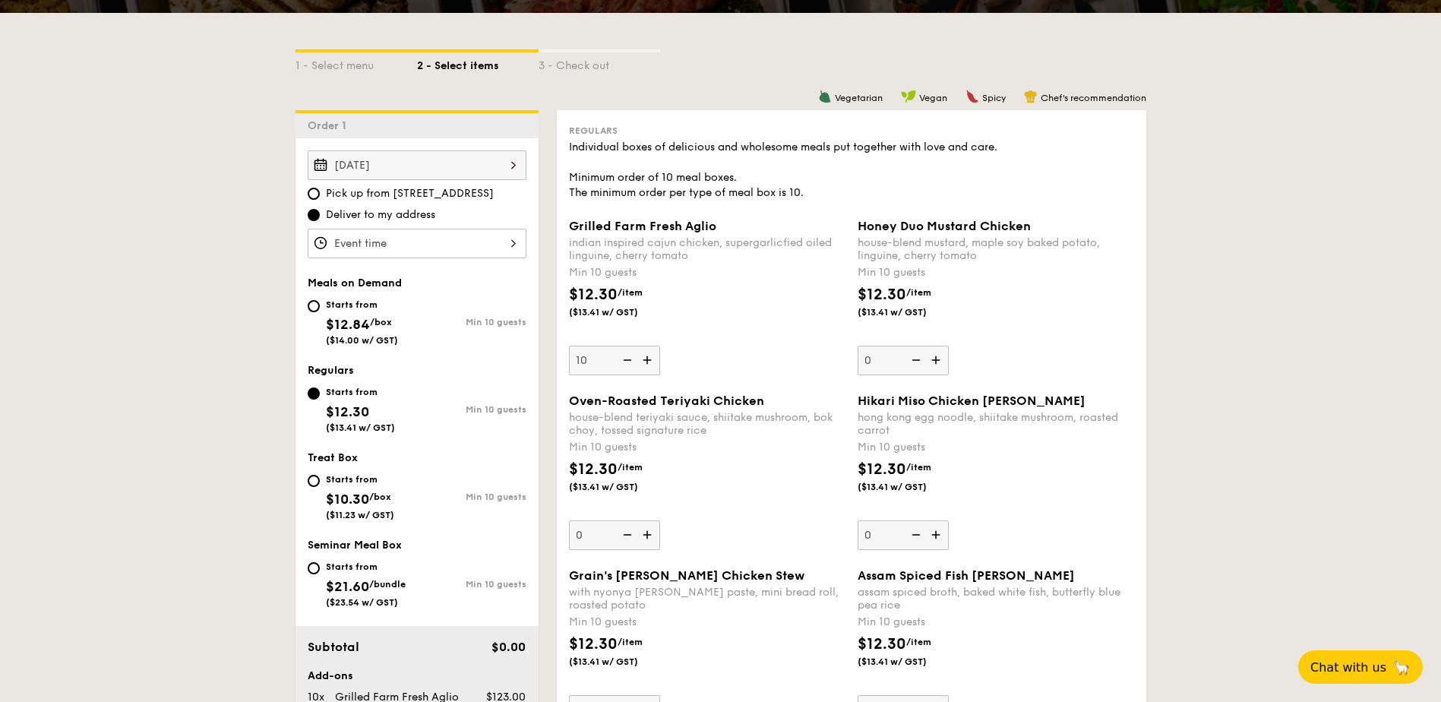
click at [631, 362] on img at bounding box center [626, 360] width 23 height 29
click at [631, 362] on input "10" at bounding box center [614, 361] width 91 height 30
type input "0"
click at [311, 301] on input "Starts from $12.84 /box ($14.00 w/ GST) Min 10 guests" at bounding box center [314, 306] width 12 height 12
radio input "true"
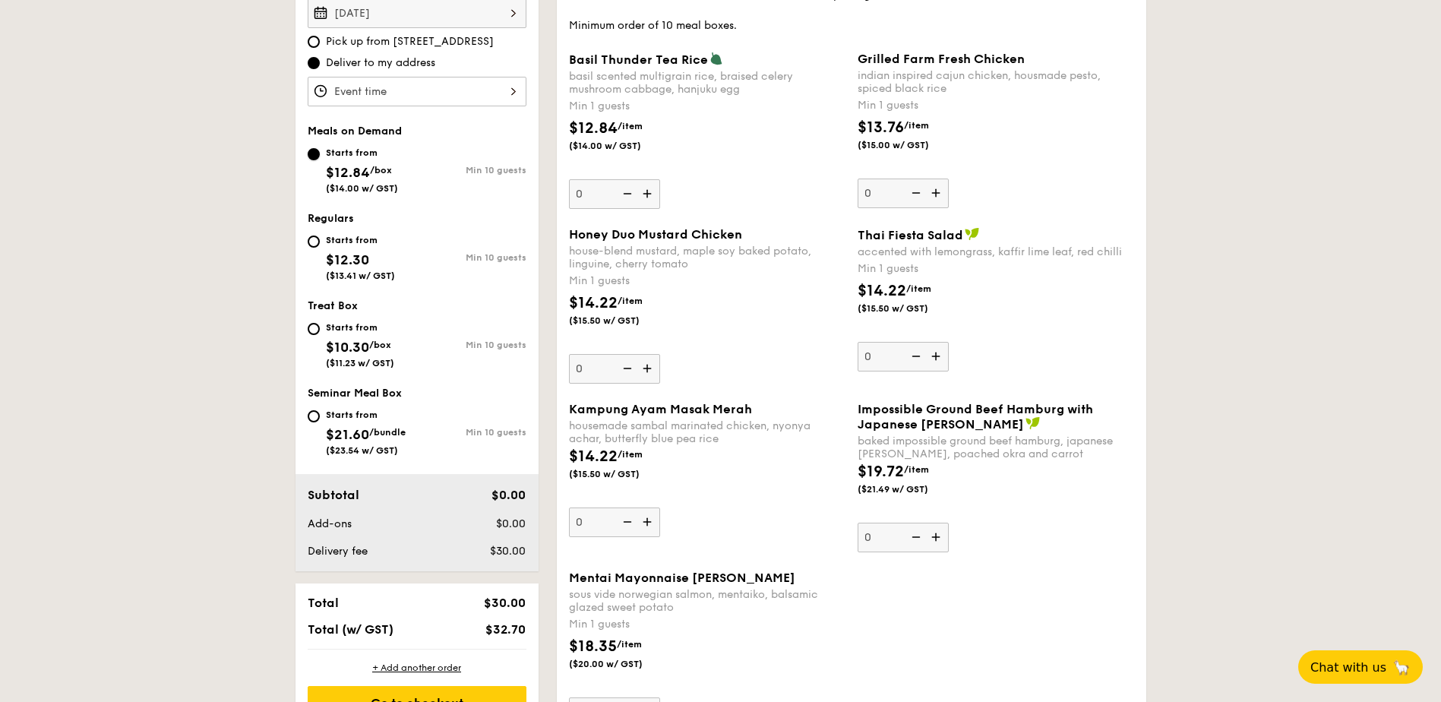
scroll to position [546, 0]
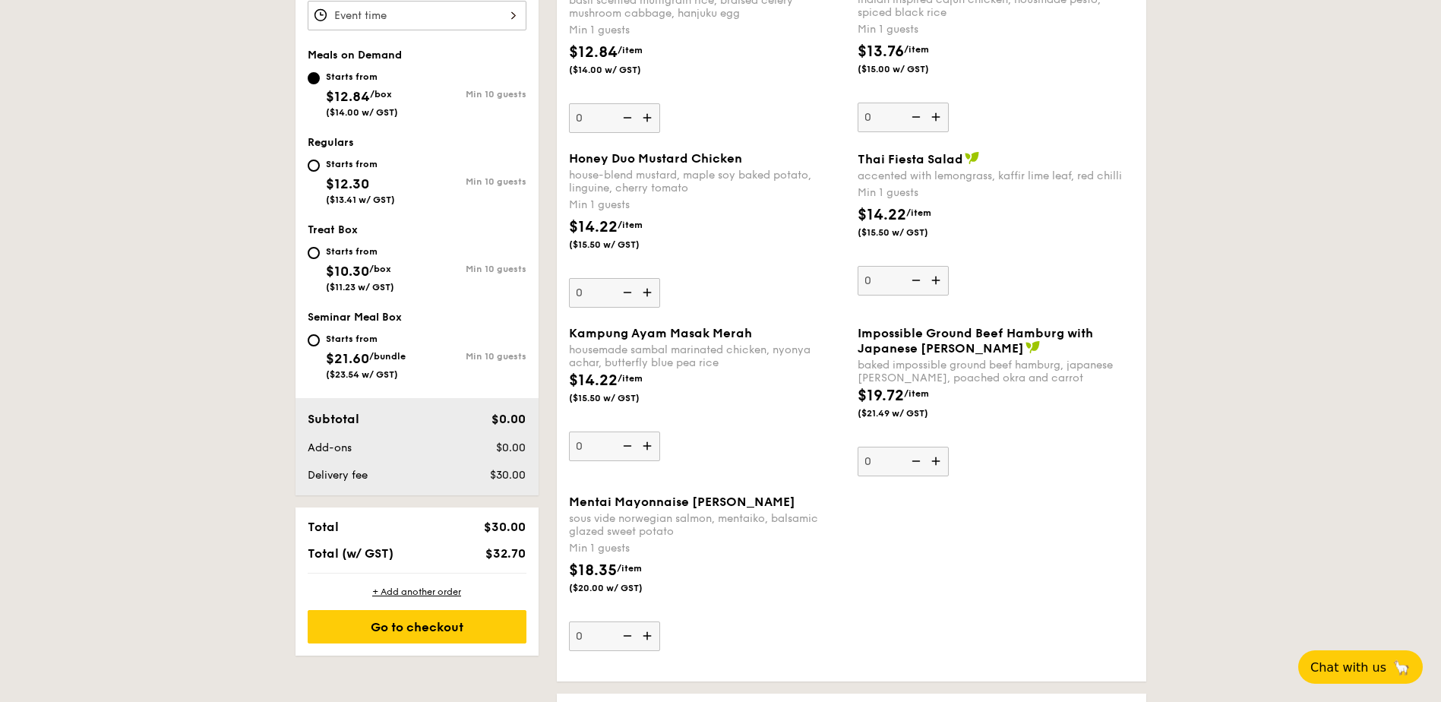
click at [650, 453] on img at bounding box center [648, 446] width 23 height 29
click at [650, 453] on input "0" at bounding box center [614, 447] width 91 height 30
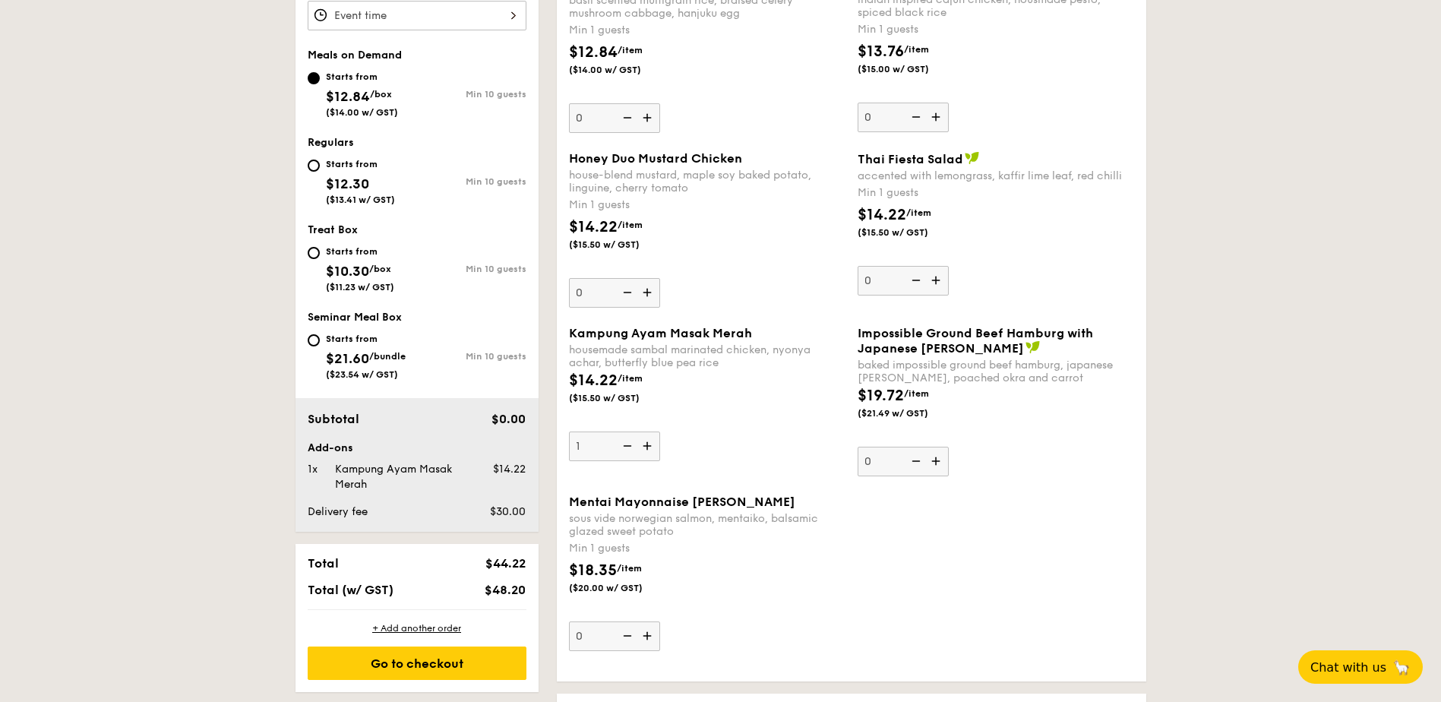
click at [650, 453] on img at bounding box center [648, 446] width 23 height 29
click at [650, 453] on input "1" at bounding box center [614, 447] width 91 height 30
click at [650, 453] on img at bounding box center [648, 446] width 23 height 29
click at [650, 453] on input "2" at bounding box center [614, 447] width 91 height 30
click at [650, 453] on img at bounding box center [648, 446] width 23 height 29
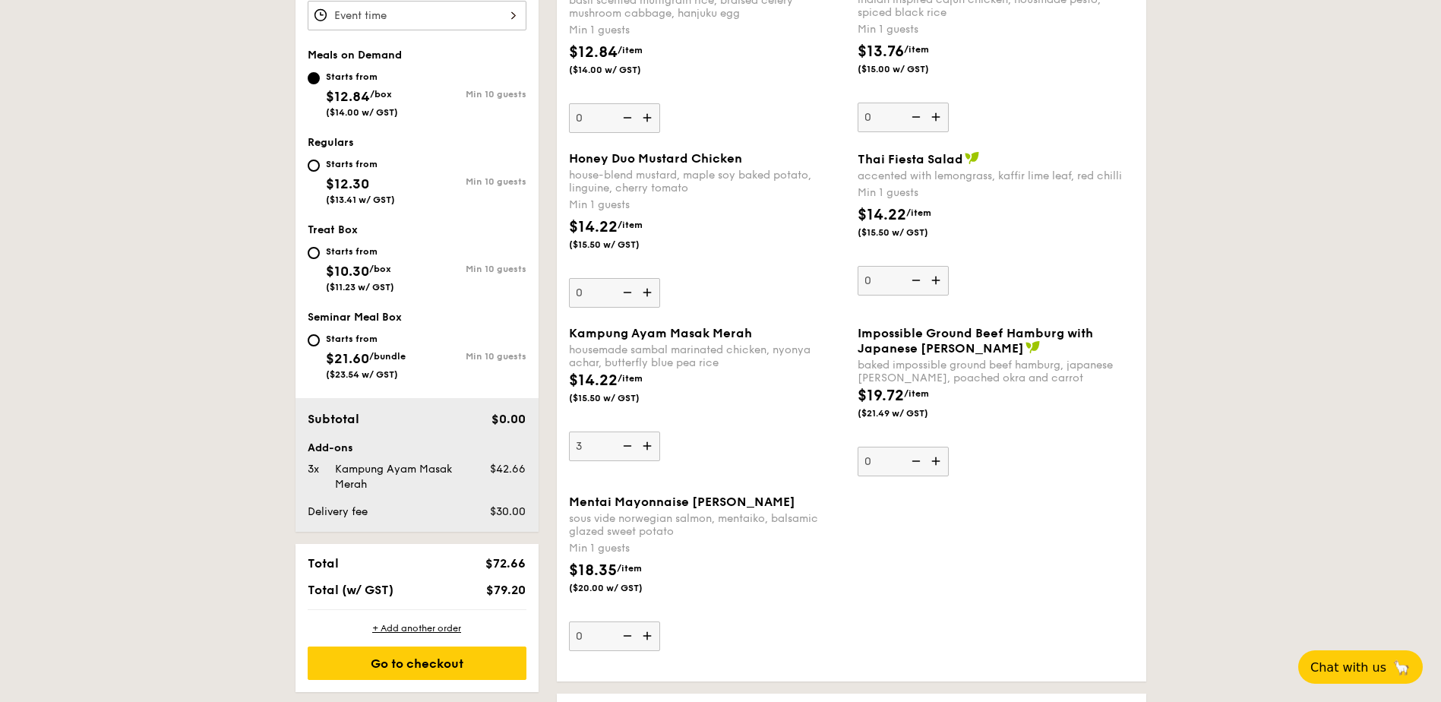
click at [650, 453] on input "3" at bounding box center [614, 447] width 91 height 30
click at [650, 453] on img at bounding box center [648, 446] width 23 height 29
click at [650, 453] on input "4" at bounding box center [614, 447] width 91 height 30
type input "5"
click at [650, 637] on img at bounding box center [648, 635] width 23 height 29
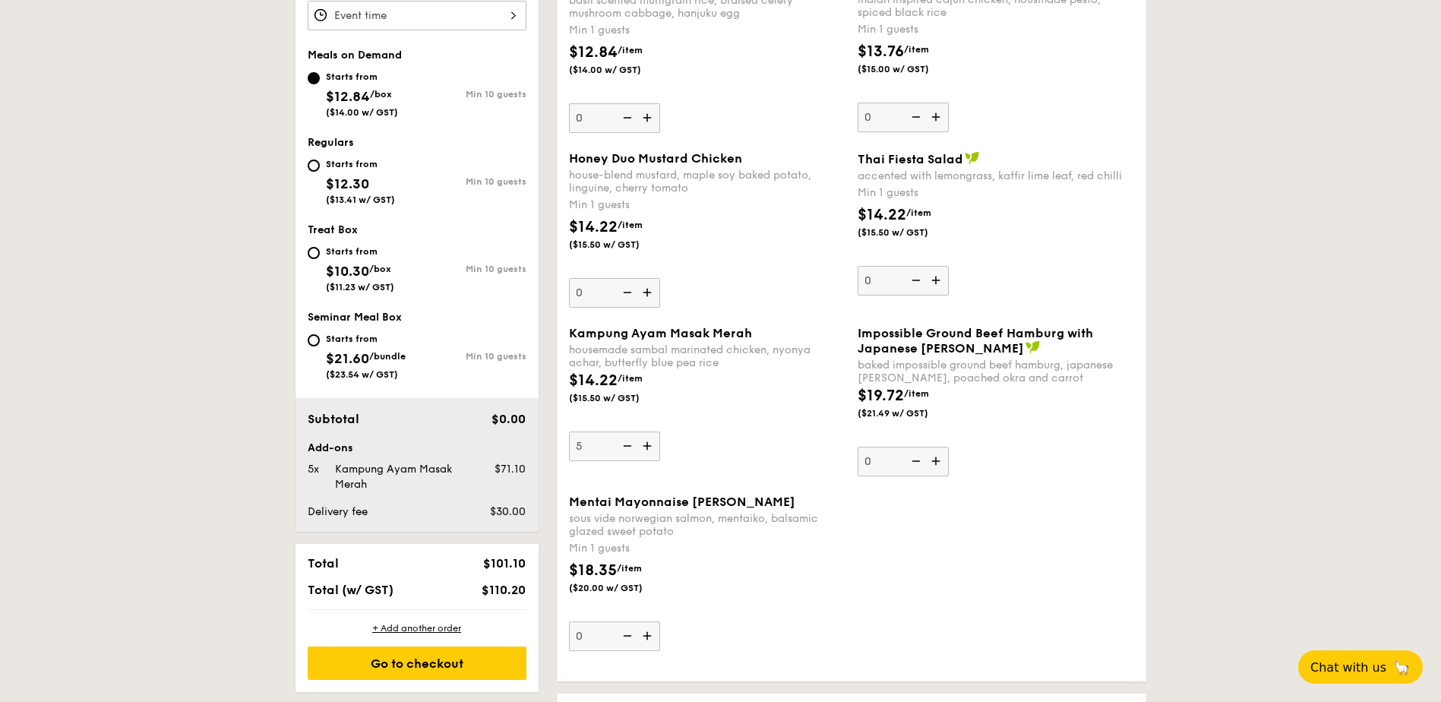
click at [650, 637] on input "0" at bounding box center [614, 636] width 91 height 30
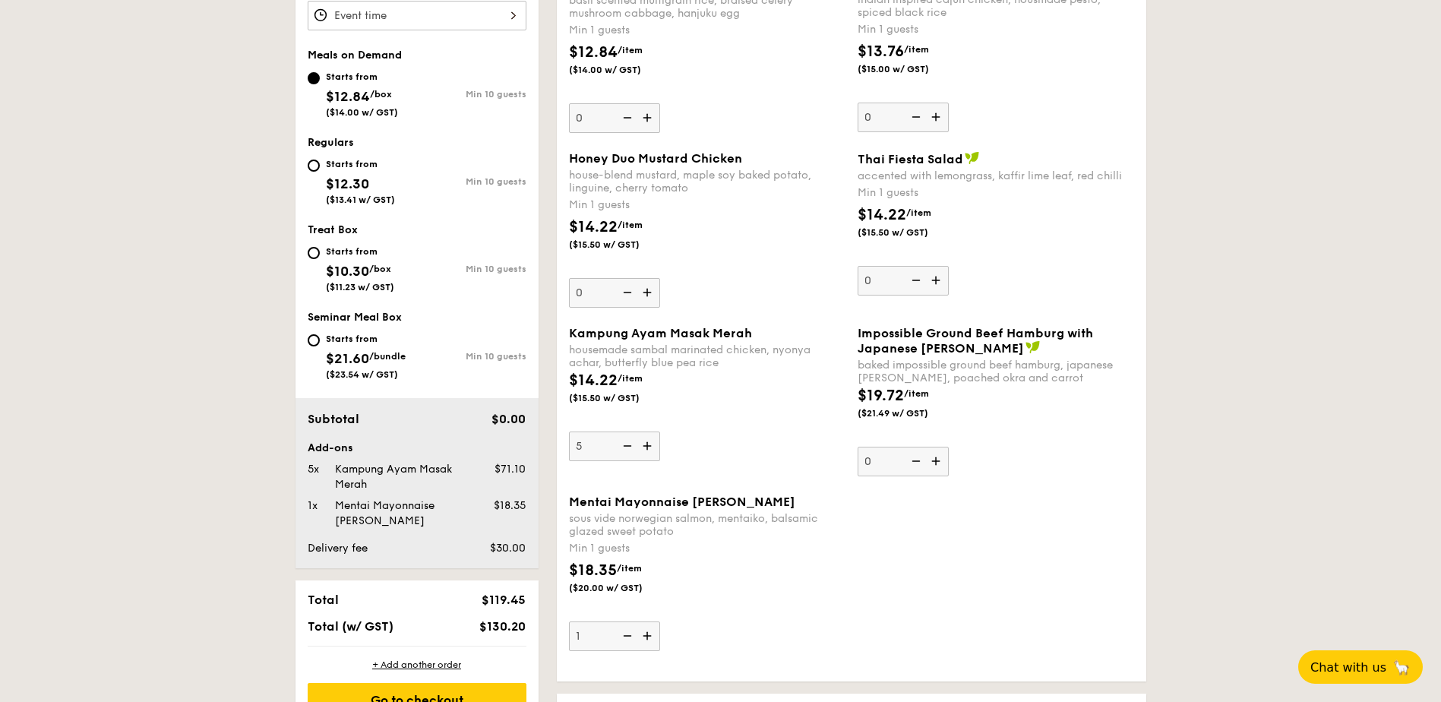
click at [650, 637] on img at bounding box center [648, 635] width 23 height 29
click at [650, 637] on input "1" at bounding box center [614, 636] width 91 height 30
click at [650, 637] on img at bounding box center [648, 635] width 23 height 29
click at [650, 637] on input "2" at bounding box center [614, 636] width 91 height 30
click at [650, 637] on img at bounding box center [648, 635] width 23 height 29
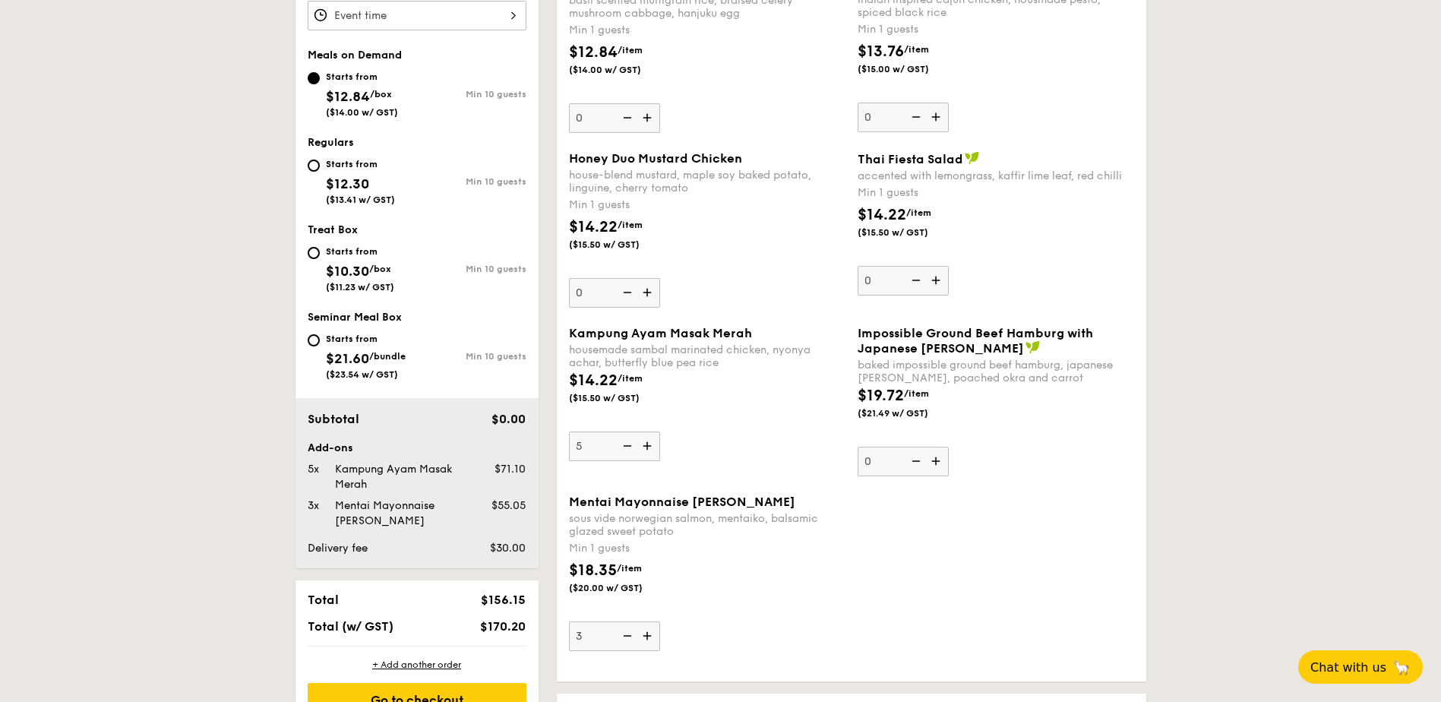
click at [650, 637] on input "3" at bounding box center [614, 636] width 91 height 30
click at [650, 637] on img at bounding box center [648, 635] width 23 height 29
click at [650, 637] on input "4" at bounding box center [614, 636] width 91 height 30
type input "5"
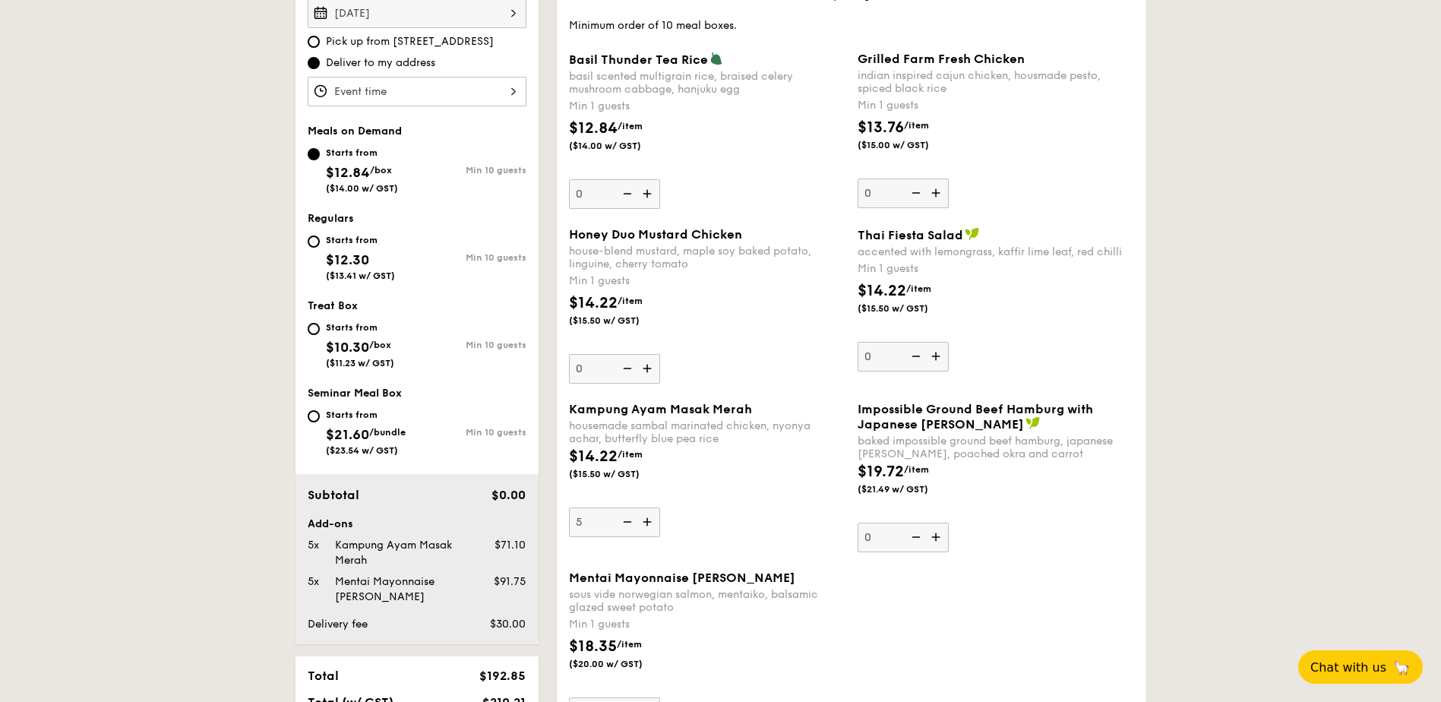
click at [643, 372] on img at bounding box center [648, 368] width 23 height 29
click at [643, 372] on input "0" at bounding box center [614, 369] width 91 height 30
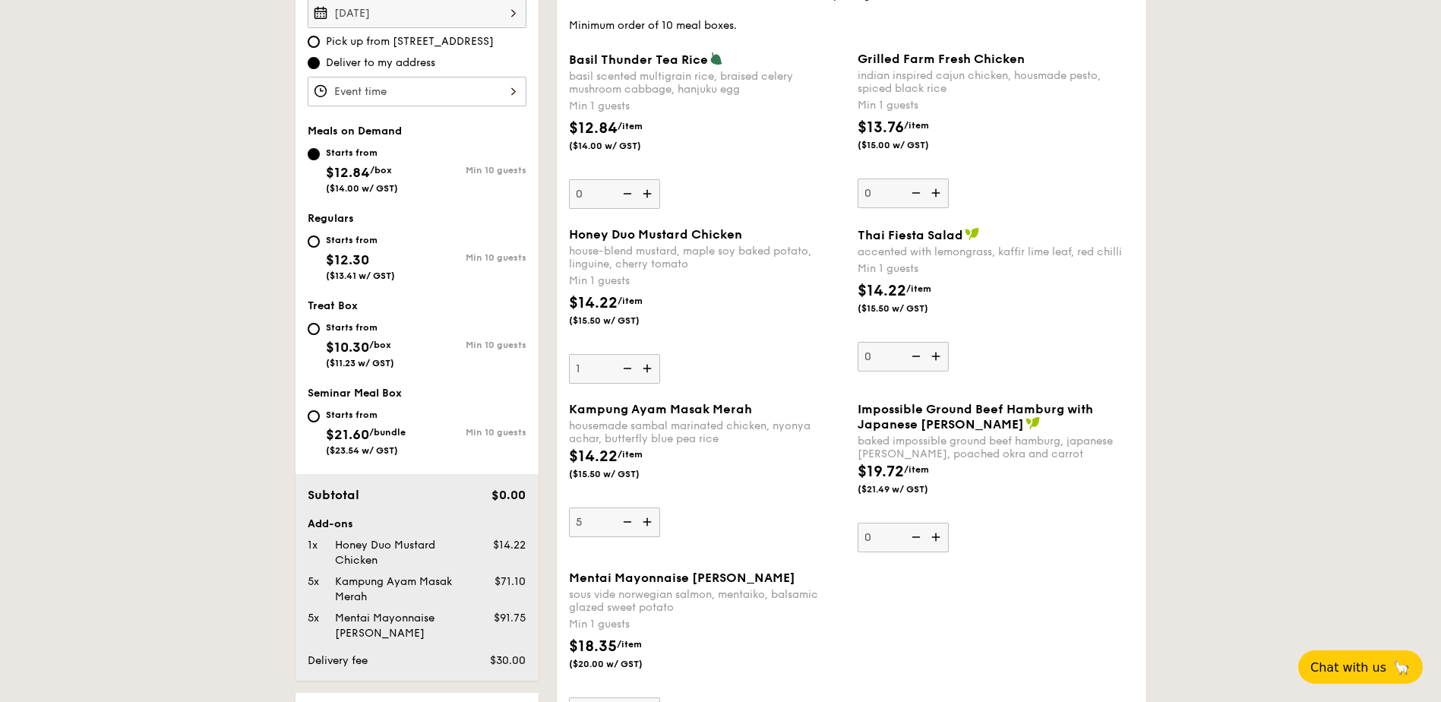
click at [643, 372] on img at bounding box center [648, 368] width 23 height 29
click at [643, 372] on input "1" at bounding box center [614, 369] width 91 height 30
click at [643, 372] on img at bounding box center [648, 368] width 23 height 29
click at [643, 372] on input "2" at bounding box center [614, 369] width 91 height 30
click at [643, 372] on img at bounding box center [648, 368] width 23 height 29
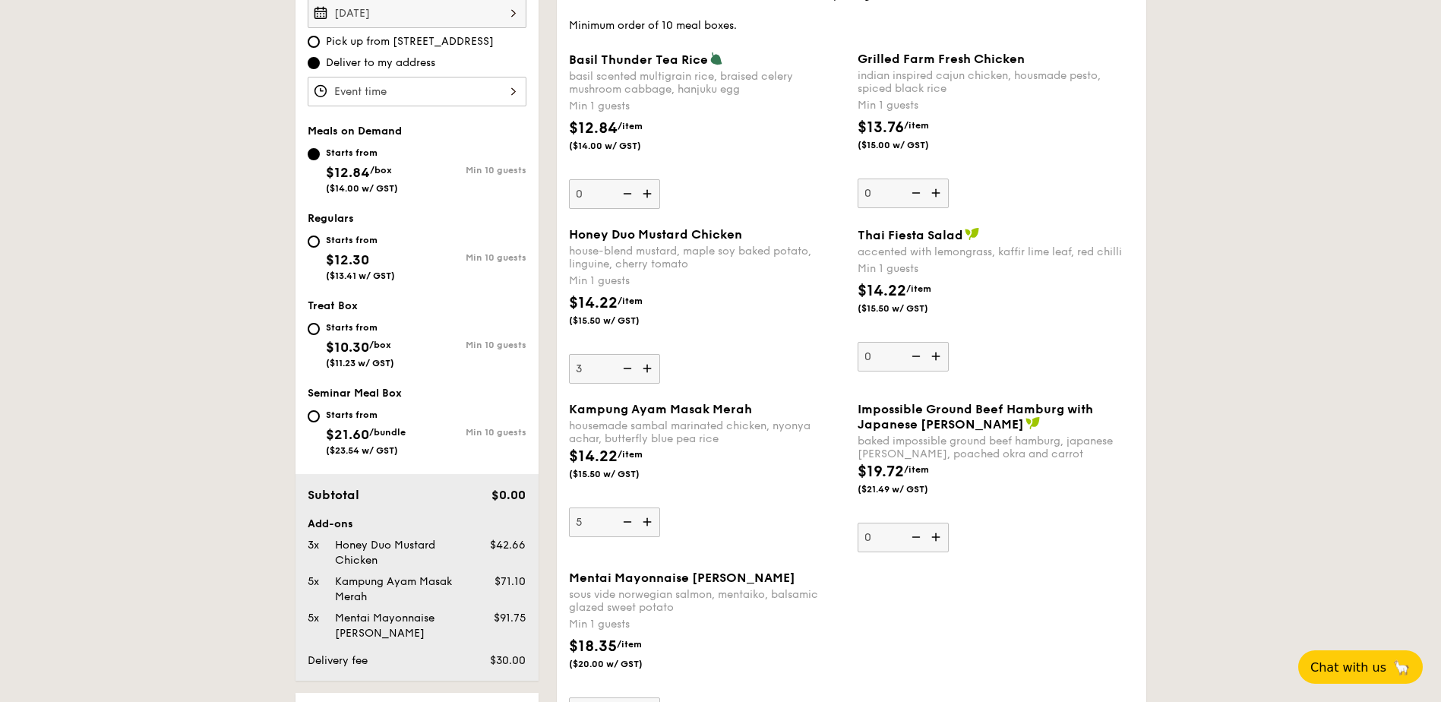
click at [643, 372] on input "3" at bounding box center [614, 369] width 91 height 30
click at [643, 372] on img at bounding box center [648, 368] width 23 height 29
click at [643, 372] on input "4" at bounding box center [614, 369] width 91 height 30
type input "5"
click at [649, 195] on img at bounding box center [648, 193] width 23 height 29
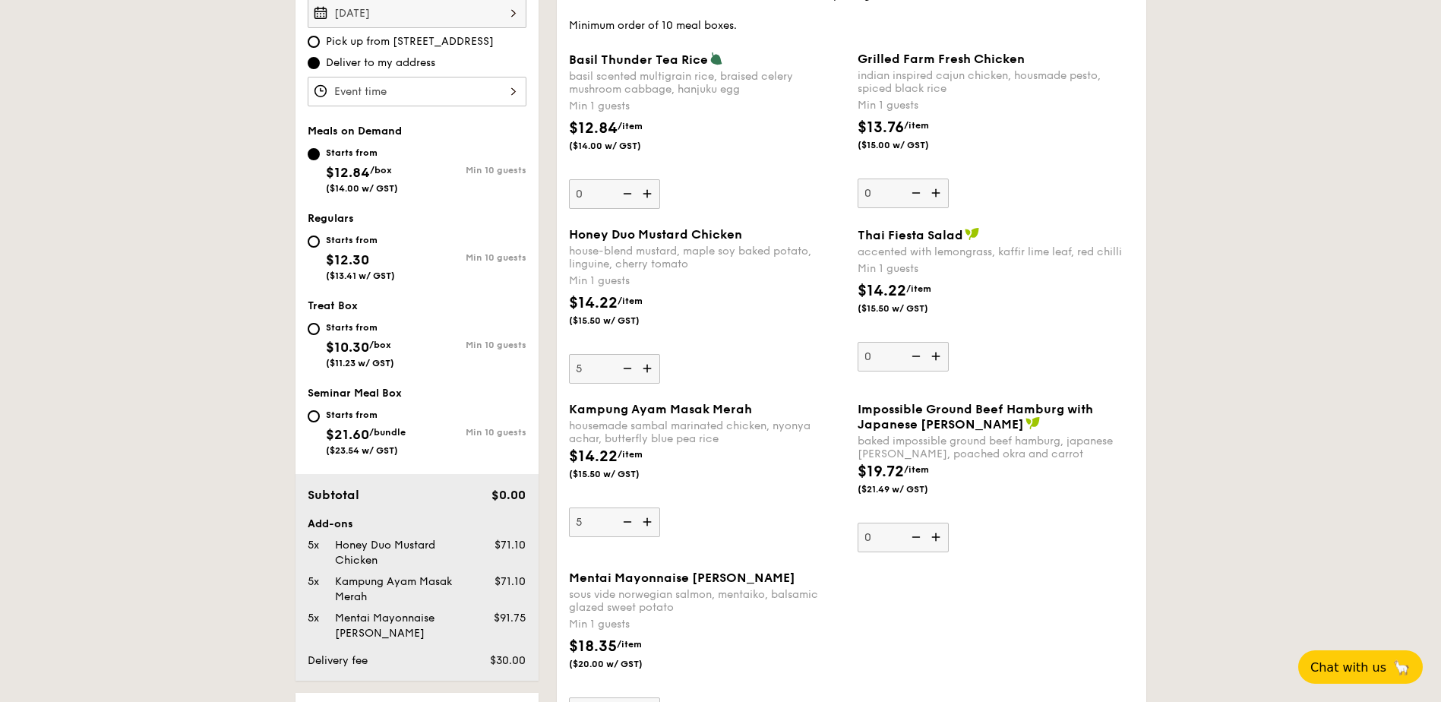
click at [649, 195] on input "0" at bounding box center [614, 194] width 91 height 30
click at [649, 195] on img at bounding box center [648, 193] width 23 height 29
click at [649, 195] on input "1" at bounding box center [614, 194] width 91 height 30
click at [649, 195] on img at bounding box center [648, 193] width 23 height 29
click at [649, 195] on input "2" at bounding box center [614, 194] width 91 height 30
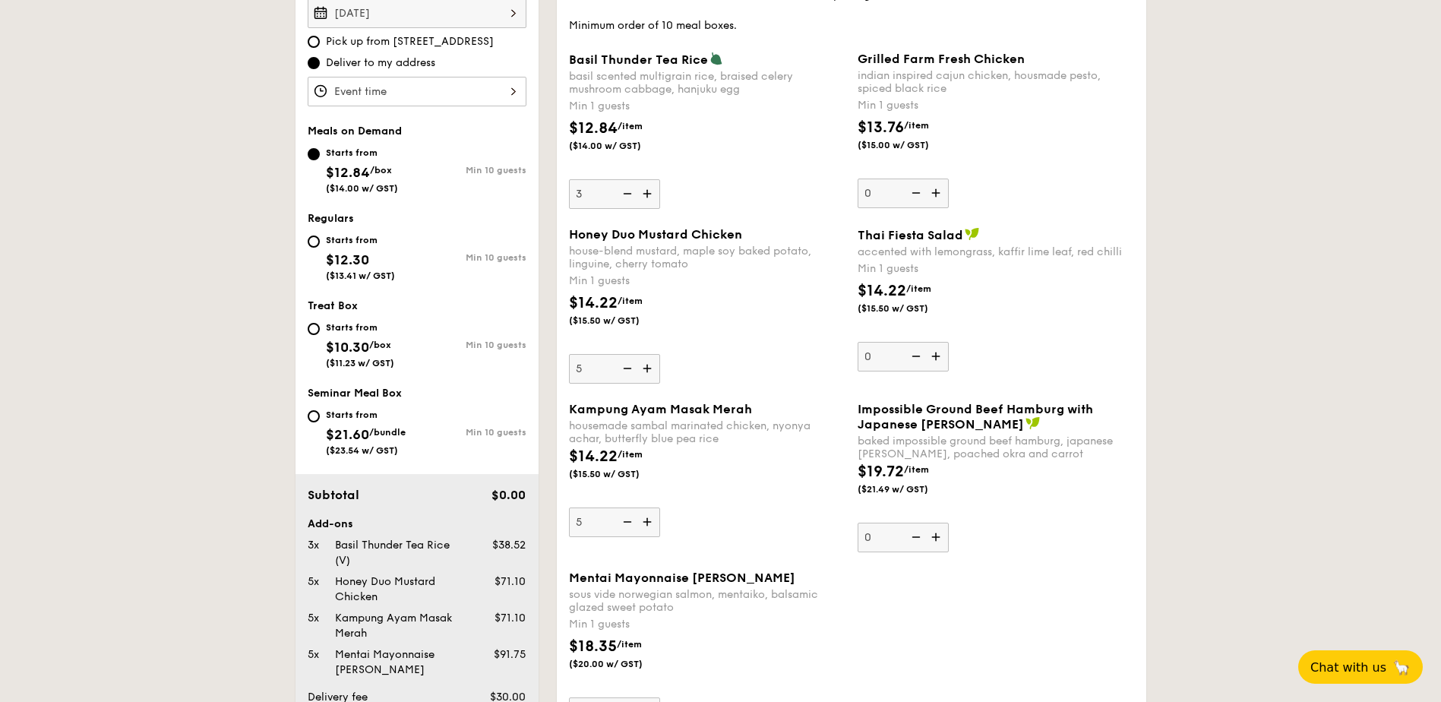
click at [649, 195] on img at bounding box center [648, 193] width 23 height 29
click at [649, 195] on input "3" at bounding box center [614, 194] width 91 height 30
click at [649, 195] on img at bounding box center [648, 193] width 23 height 29
click at [649, 195] on input "4" at bounding box center [614, 194] width 91 height 30
type input "5"
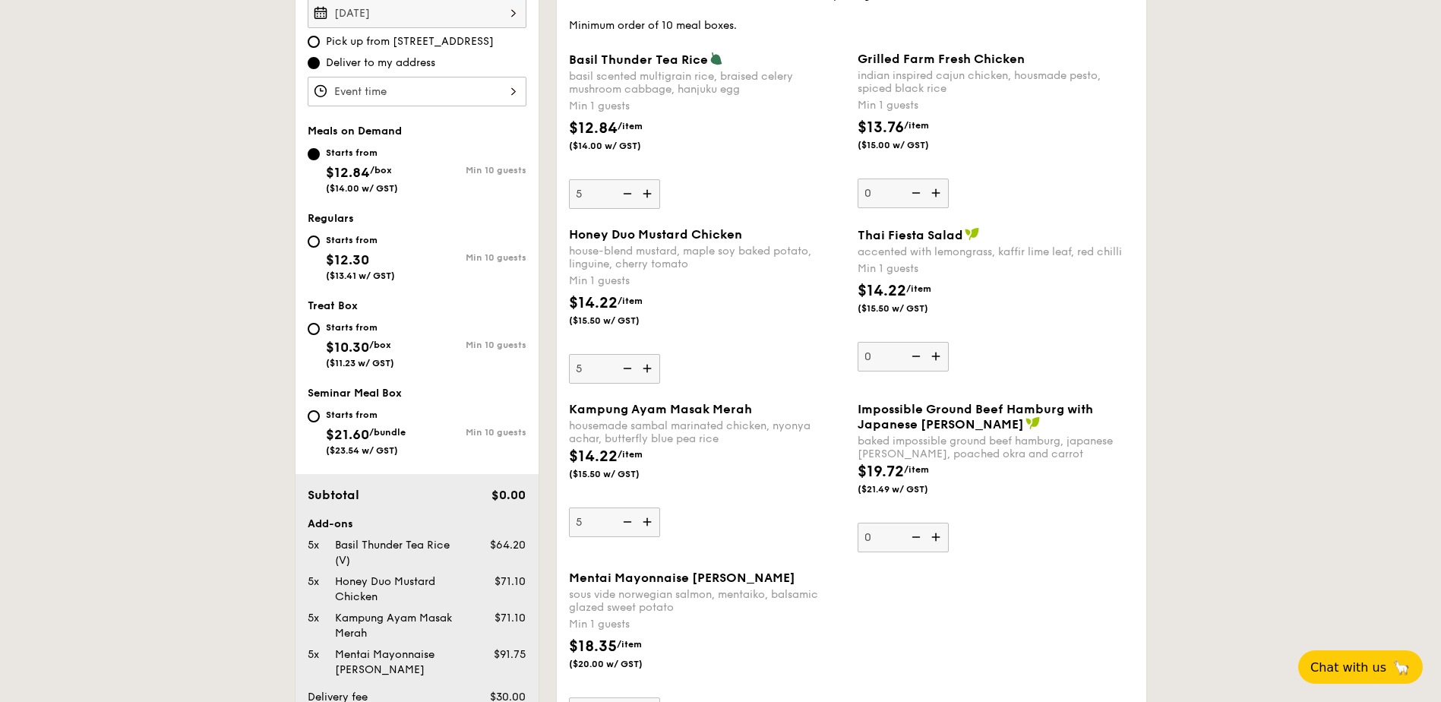
click at [938, 362] on img at bounding box center [937, 356] width 23 height 29
click at [938, 362] on input "0" at bounding box center [903, 357] width 91 height 30
click at [938, 362] on img at bounding box center [937, 356] width 23 height 29
click at [938, 362] on input "1" at bounding box center [903, 357] width 91 height 30
type input "2"
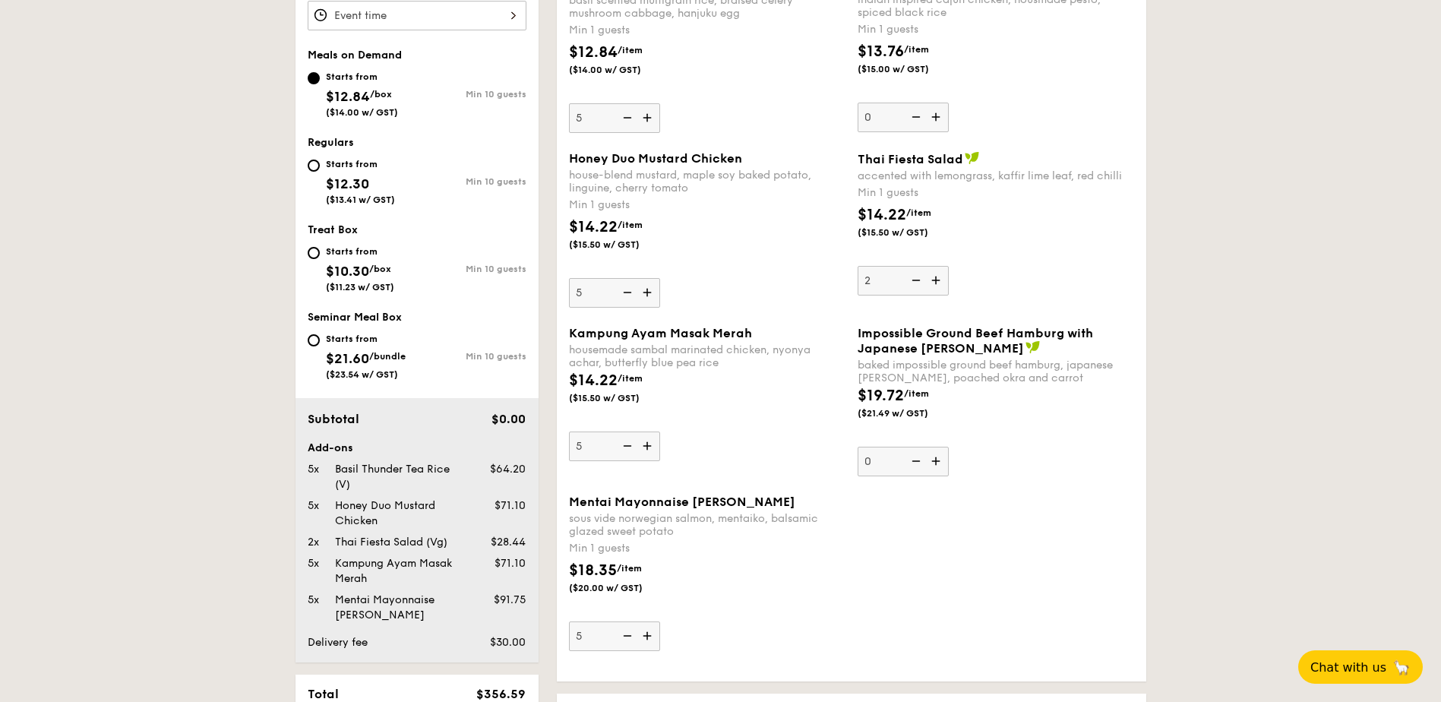
scroll to position [318, 0]
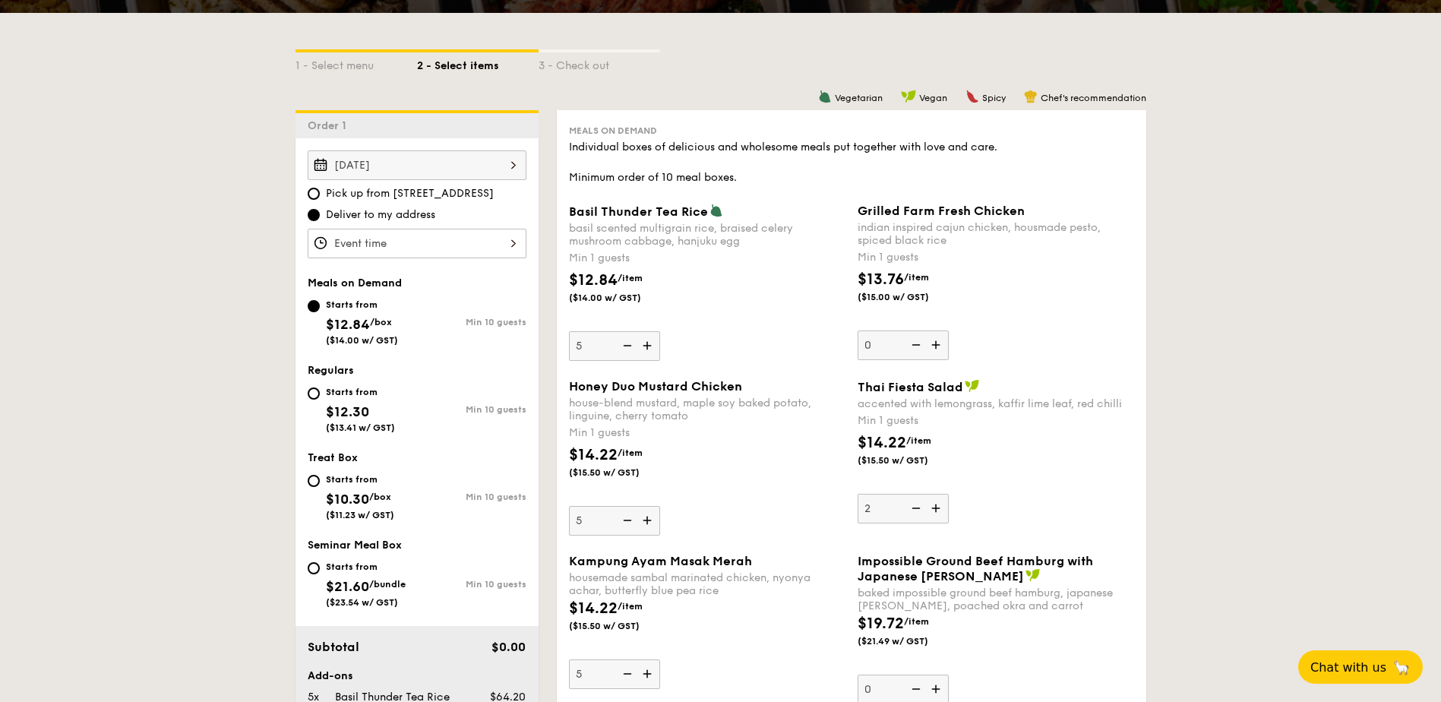
click at [624, 345] on img at bounding box center [626, 345] width 23 height 29
click at [624, 345] on input "5" at bounding box center [614, 346] width 91 height 30
click at [624, 345] on img at bounding box center [626, 345] width 23 height 29
click at [624, 345] on input "4" at bounding box center [614, 346] width 91 height 30
click at [624, 345] on img at bounding box center [626, 345] width 23 height 29
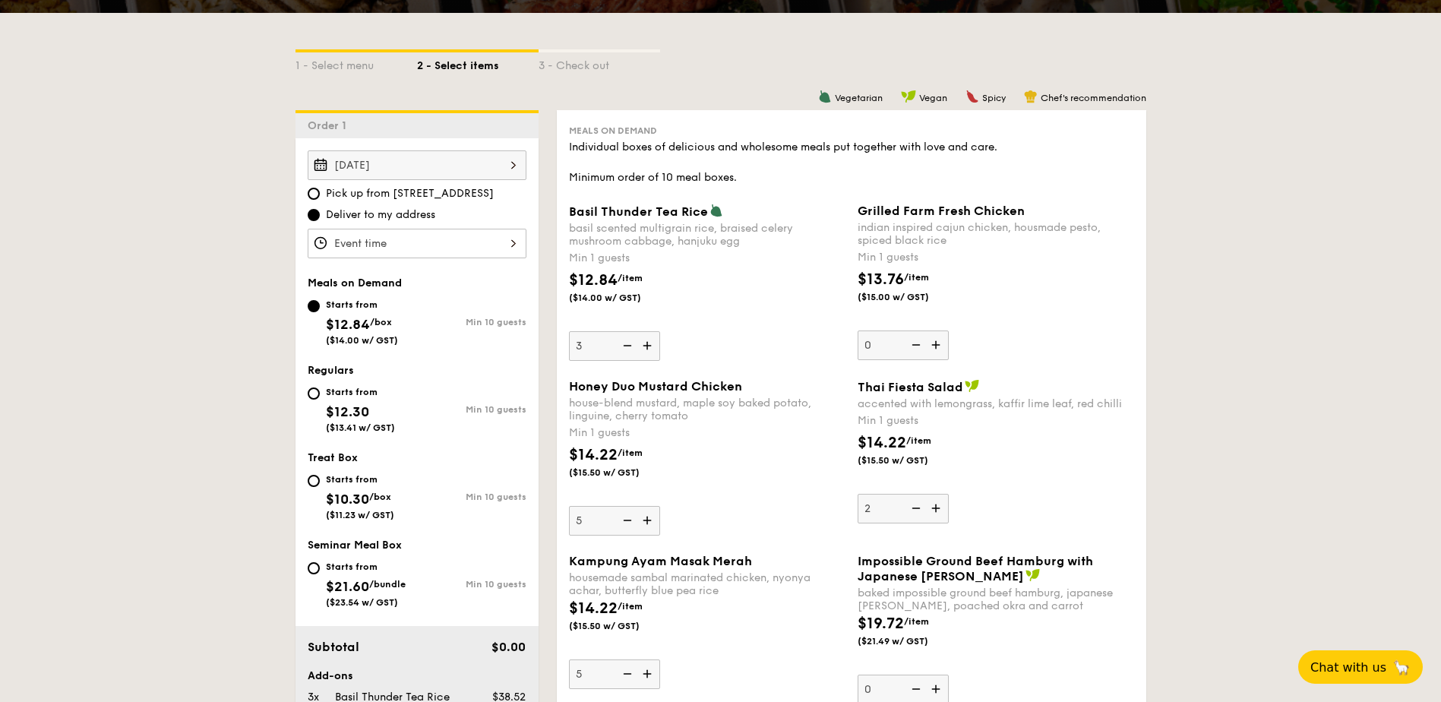
click at [624, 345] on input "3" at bounding box center [614, 346] width 91 height 30
click at [624, 345] on img at bounding box center [626, 345] width 23 height 29
click at [624, 345] on input "2" at bounding box center [614, 346] width 91 height 30
click at [624, 345] on img at bounding box center [626, 345] width 23 height 29
click at [624, 345] on input "1" at bounding box center [614, 346] width 91 height 30
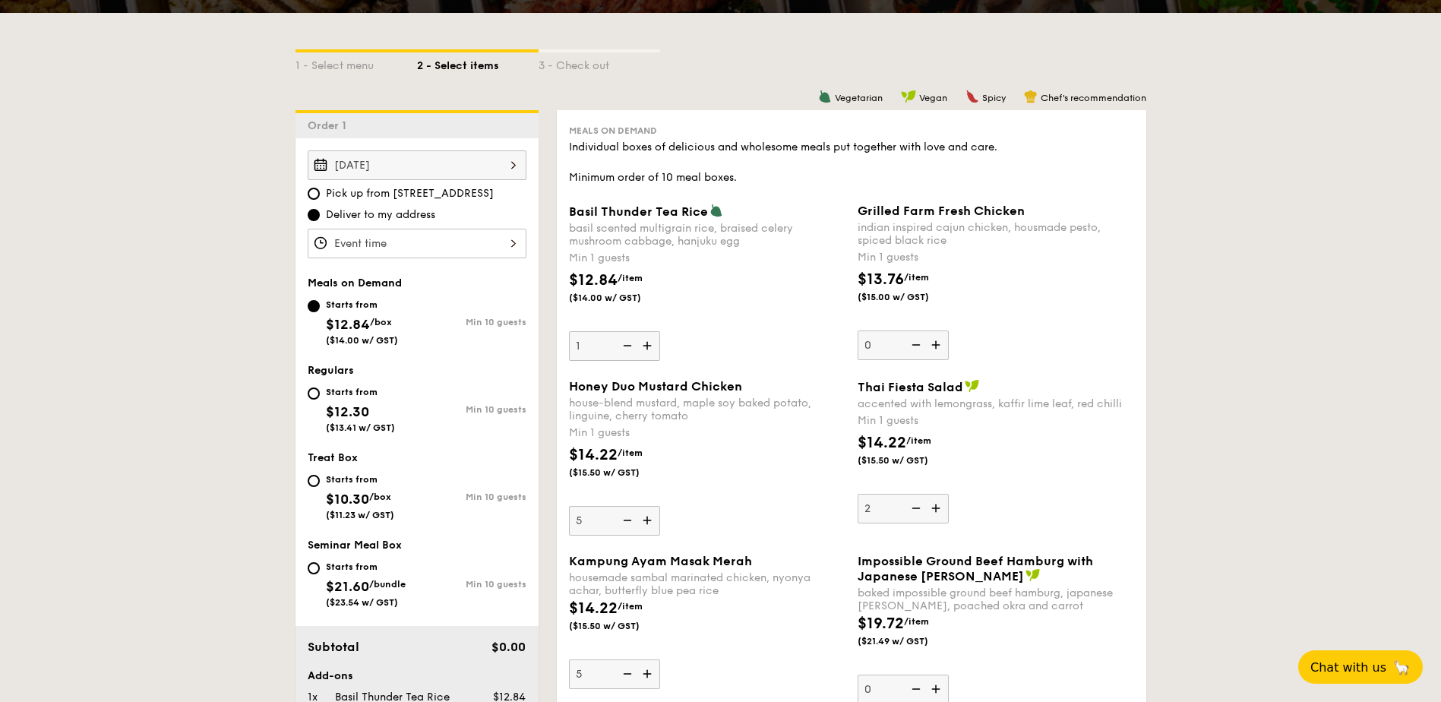
type input "0"
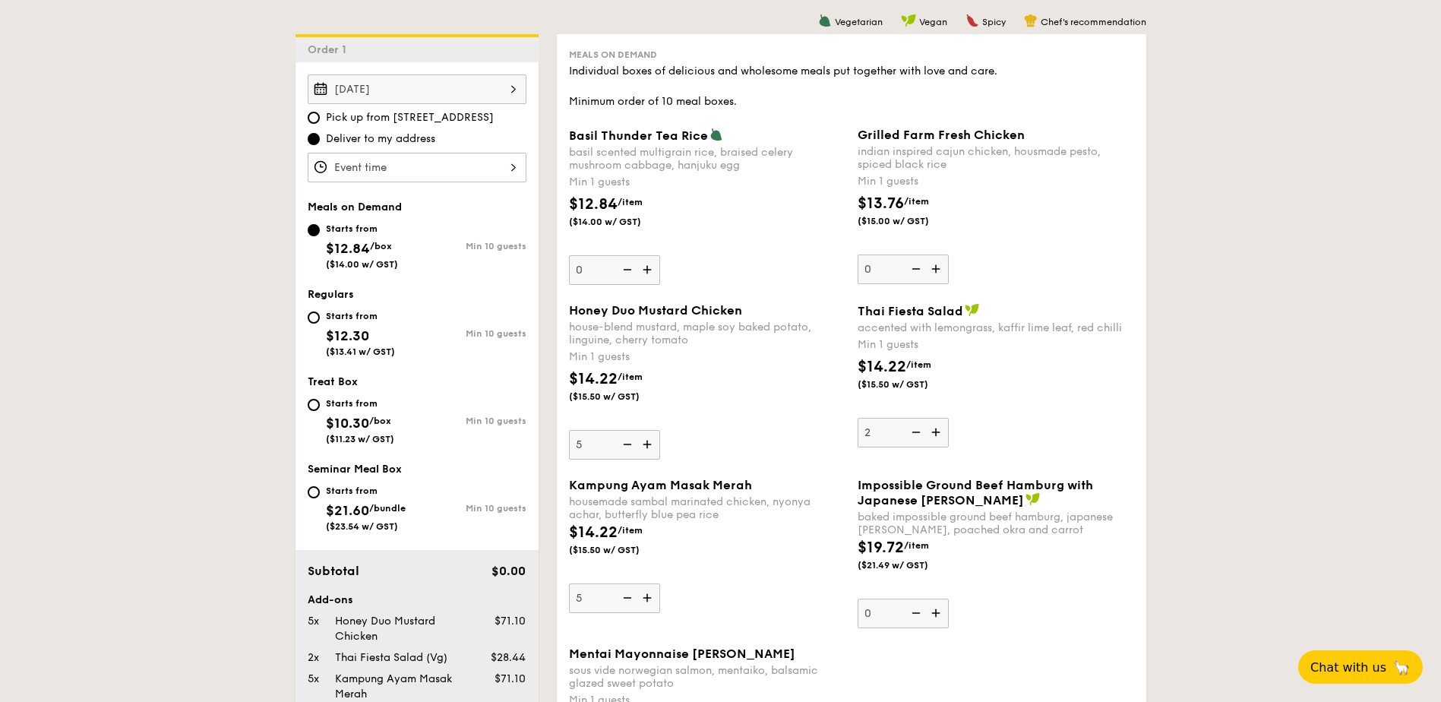
click at [628, 451] on img at bounding box center [626, 444] width 23 height 29
click at [628, 451] on input "5" at bounding box center [614, 445] width 91 height 30
click at [628, 451] on img at bounding box center [626, 444] width 23 height 29
click at [628, 451] on input "4" at bounding box center [614, 445] width 91 height 30
click at [628, 451] on img at bounding box center [626, 444] width 23 height 29
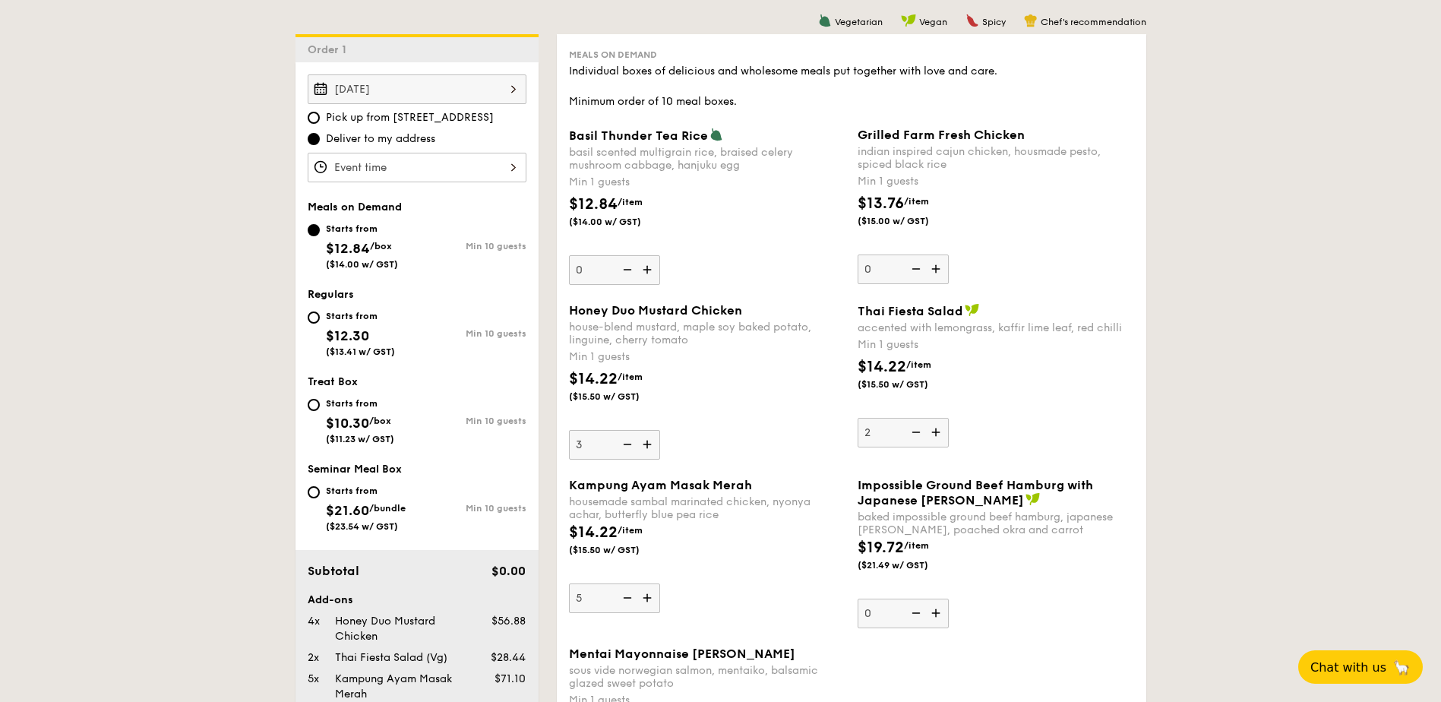
click at [628, 451] on input "3" at bounding box center [614, 445] width 91 height 30
click at [628, 451] on img at bounding box center [626, 444] width 23 height 29
click at [628, 451] on input "2" at bounding box center [614, 445] width 91 height 30
click at [628, 451] on img at bounding box center [626, 444] width 23 height 29
click at [628, 451] on input "1" at bounding box center [614, 445] width 91 height 30
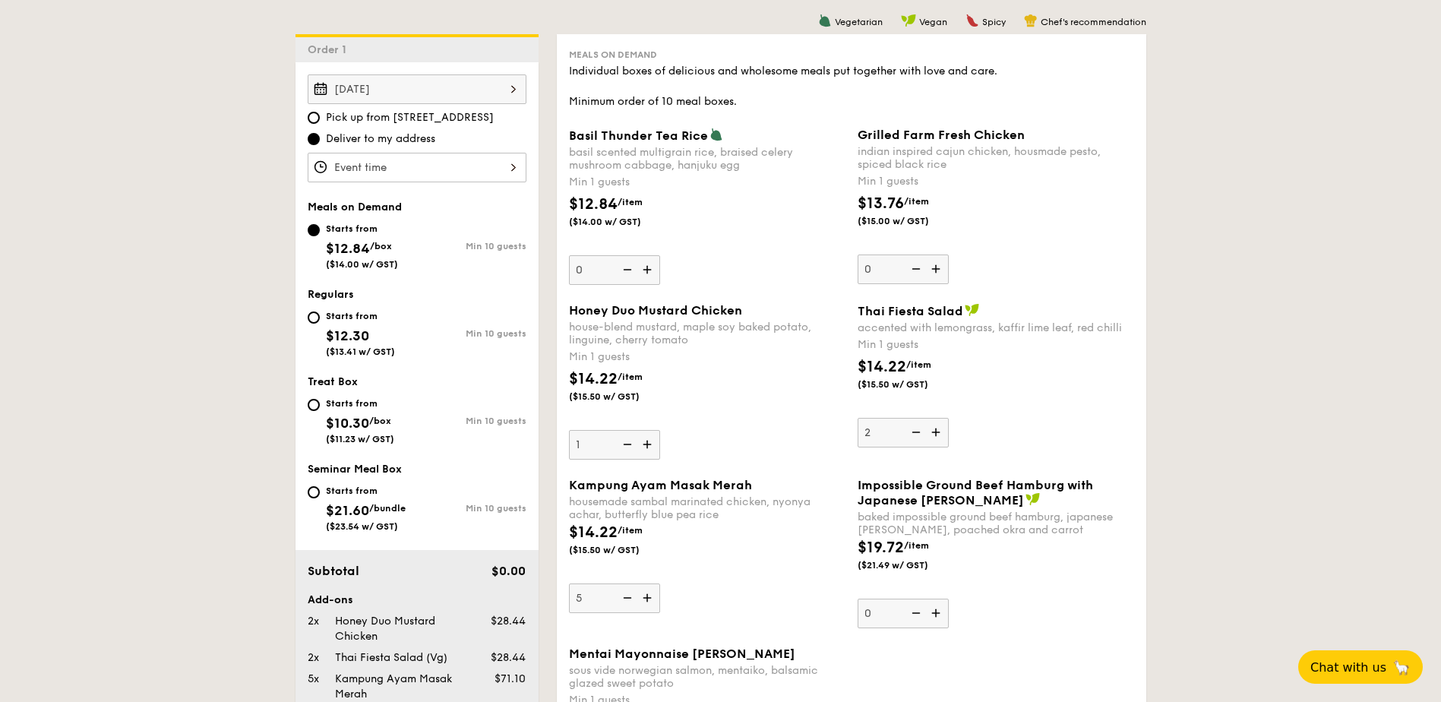
type input "0"
click at [628, 451] on img at bounding box center [626, 444] width 23 height 29
click at [628, 451] on input "0" at bounding box center [614, 445] width 91 height 30
click at [924, 435] on img at bounding box center [914, 432] width 23 height 29
click at [924, 435] on input "2" at bounding box center [903, 433] width 91 height 30
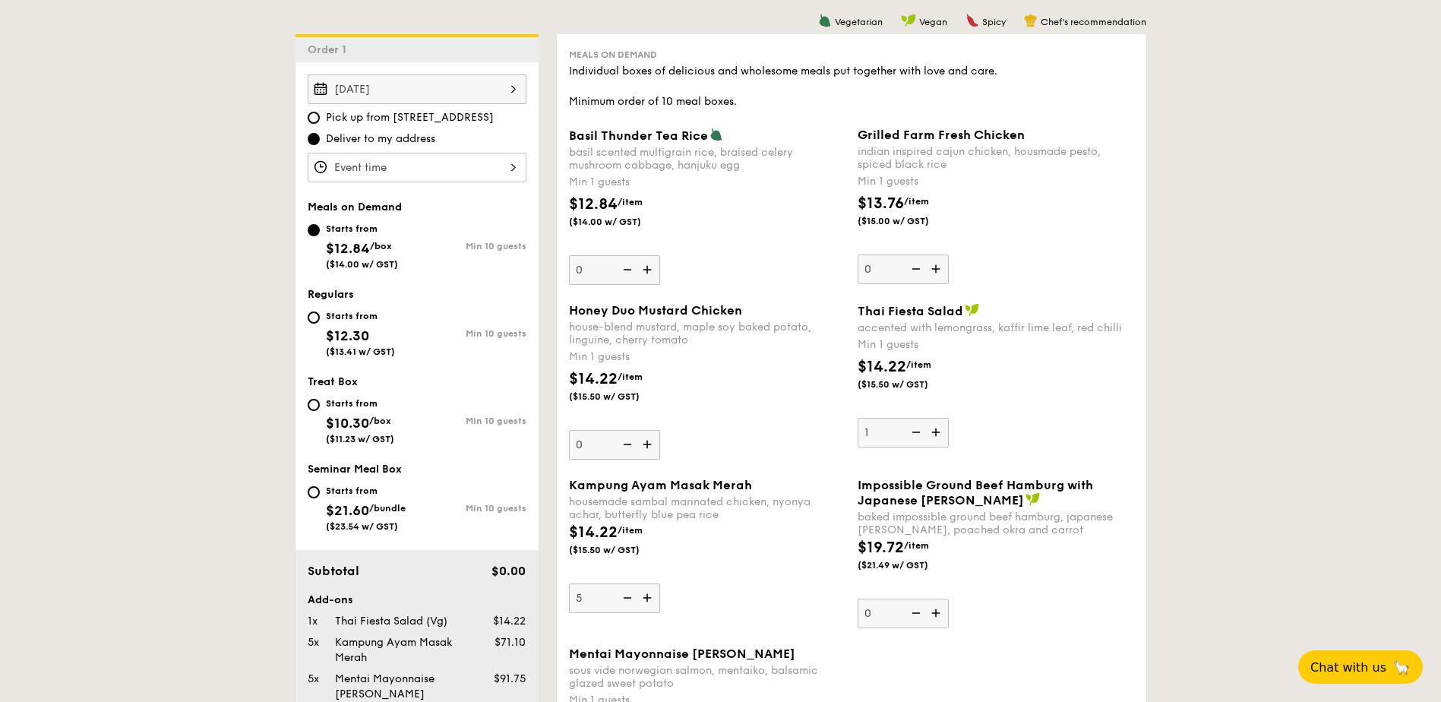
click at [924, 435] on img at bounding box center [914, 432] width 23 height 29
click at [924, 435] on input "1" at bounding box center [903, 433] width 91 height 30
type input "0"
click at [924, 435] on img at bounding box center [914, 432] width 23 height 29
click at [924, 435] on input "0" at bounding box center [903, 433] width 91 height 30
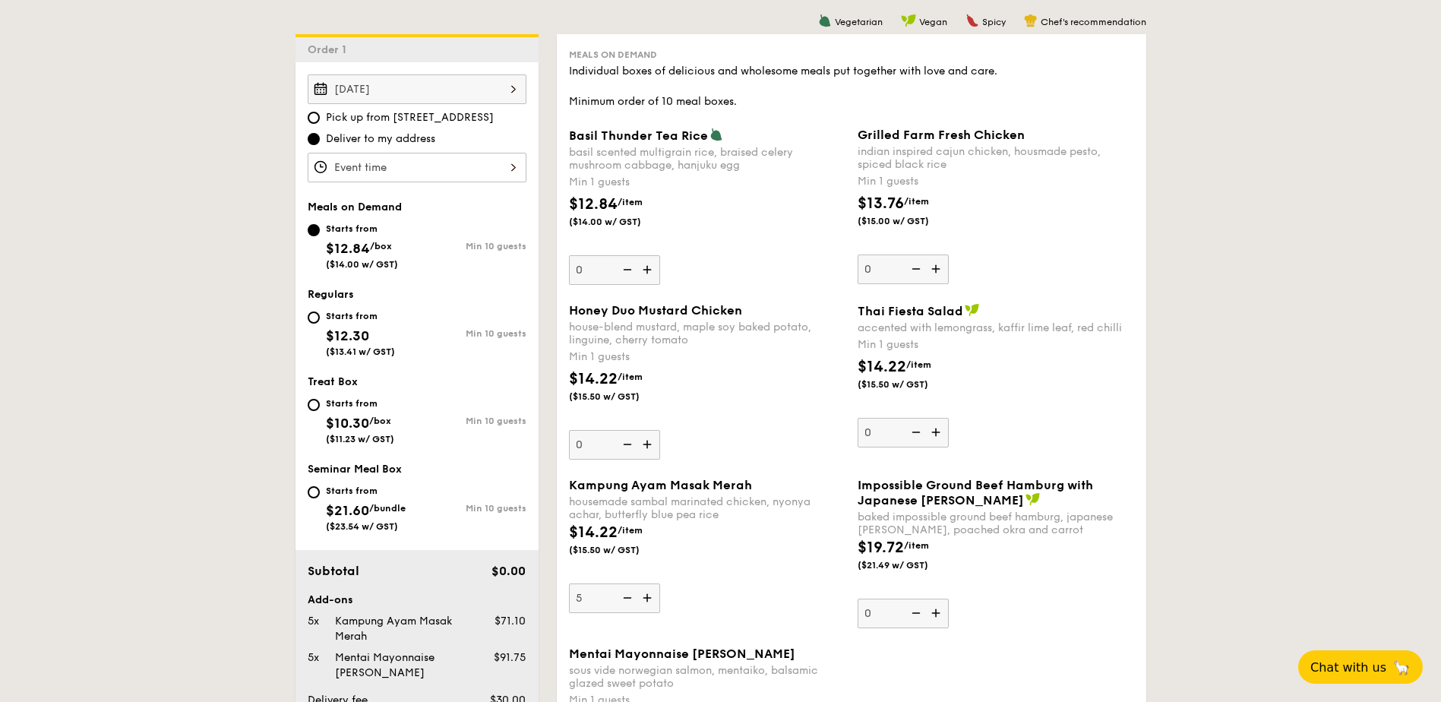
scroll to position [546, 0]
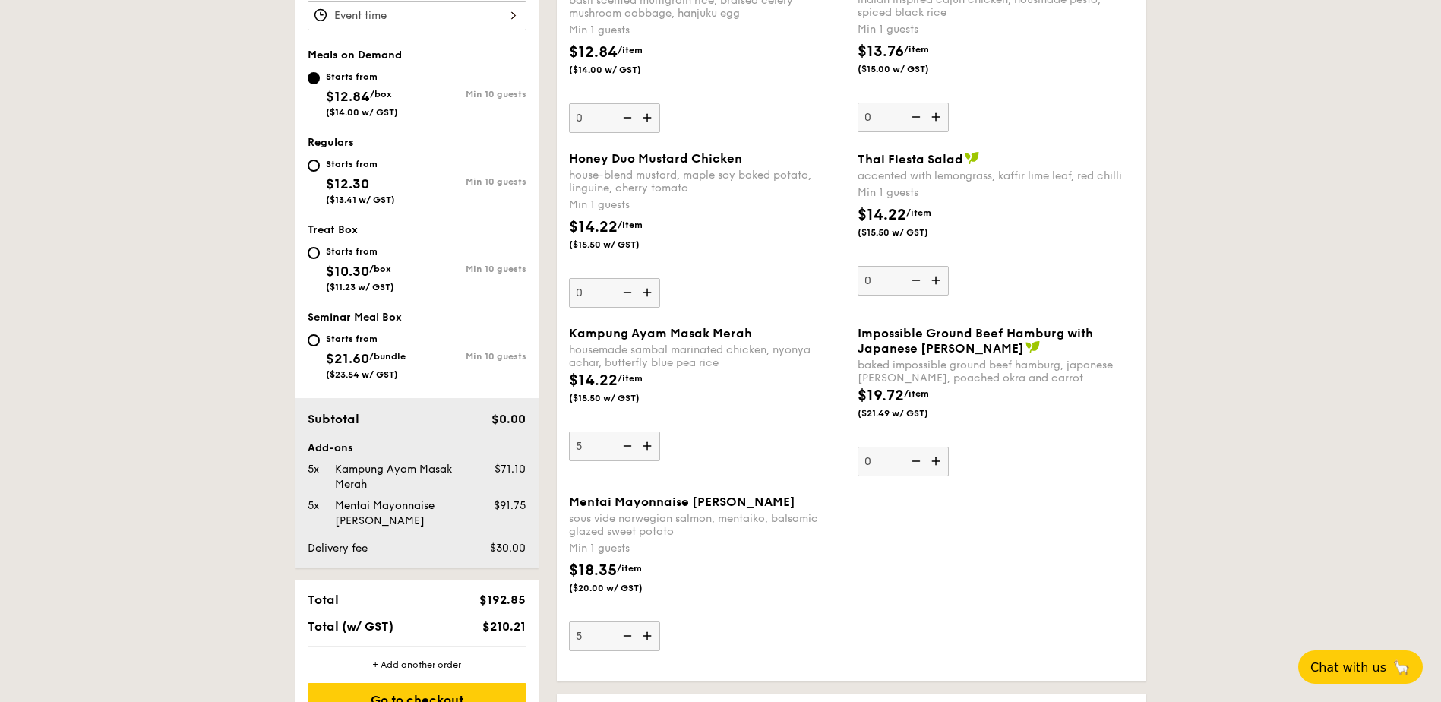
click at [627, 639] on img at bounding box center [626, 635] width 23 height 29
click at [627, 639] on input "5" at bounding box center [614, 636] width 91 height 30
click at [647, 637] on img at bounding box center [648, 635] width 23 height 29
click at [647, 637] on input "4" at bounding box center [614, 636] width 91 height 30
click at [646, 641] on img at bounding box center [648, 635] width 23 height 29
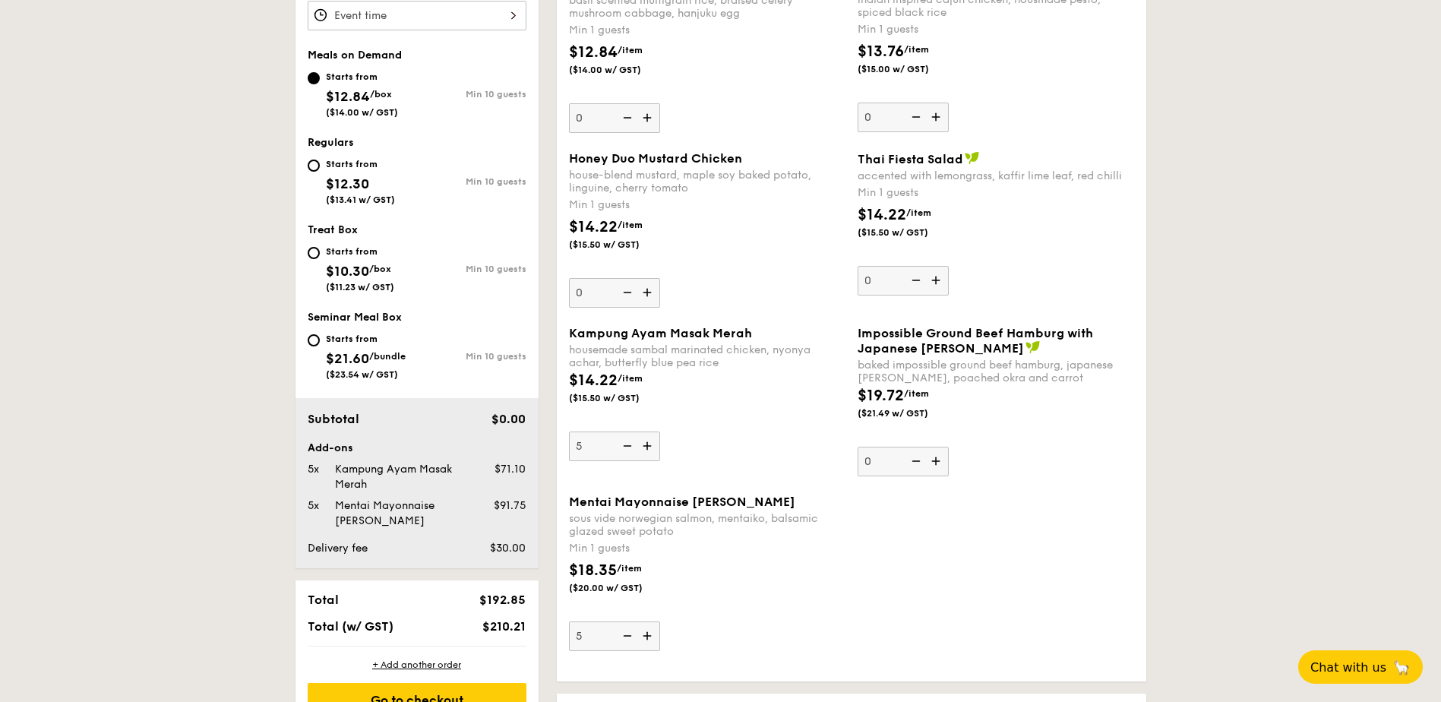
click at [646, 641] on input "5" at bounding box center [614, 636] width 91 height 30
click at [646, 641] on img at bounding box center [648, 635] width 23 height 29
click at [646, 641] on input "6" at bounding box center [614, 636] width 91 height 30
click at [646, 641] on img at bounding box center [648, 635] width 23 height 29
click at [646, 641] on input "7" at bounding box center [614, 636] width 91 height 30
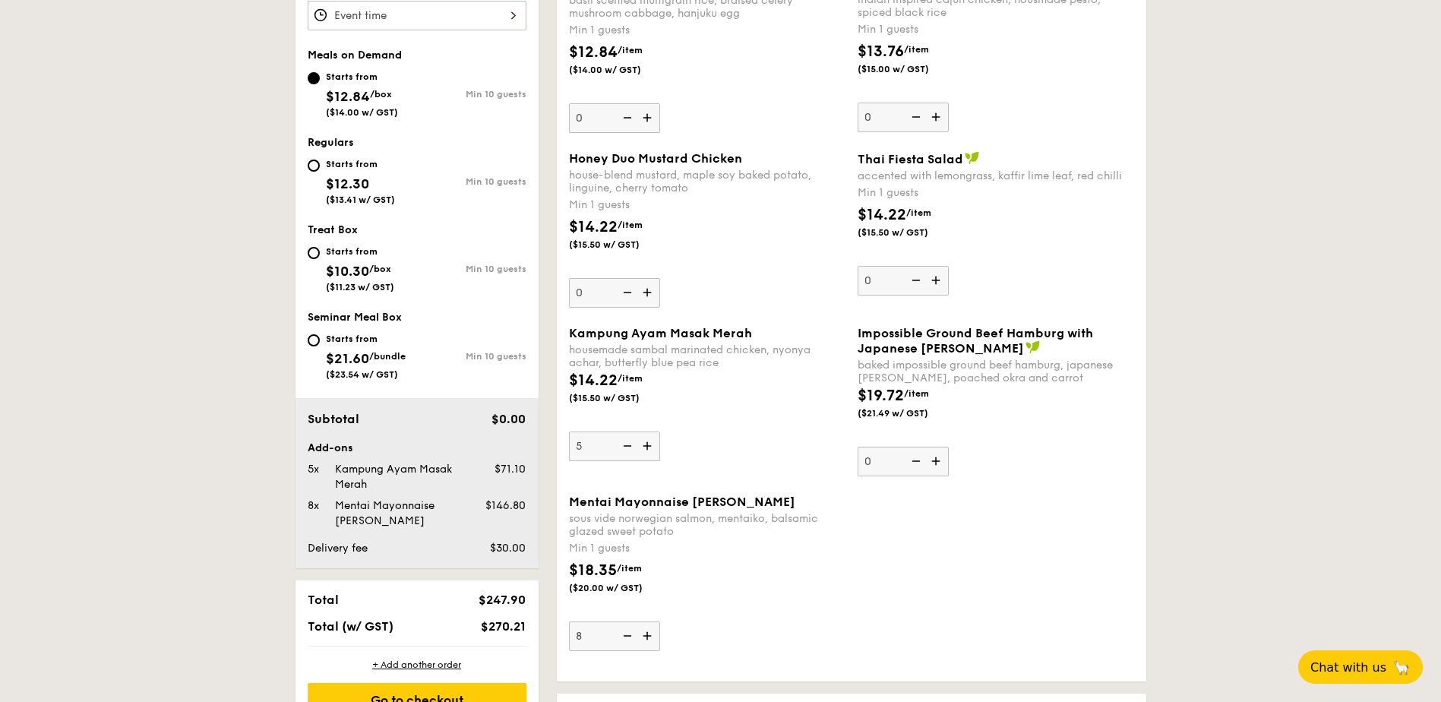
click at [646, 641] on img at bounding box center [648, 635] width 23 height 29
click at [646, 641] on input "8" at bounding box center [614, 636] width 91 height 30
click at [646, 641] on img at bounding box center [648, 635] width 23 height 29
click at [646, 641] on input "9" at bounding box center [614, 636] width 91 height 30
click at [646, 641] on img at bounding box center [648, 635] width 23 height 29
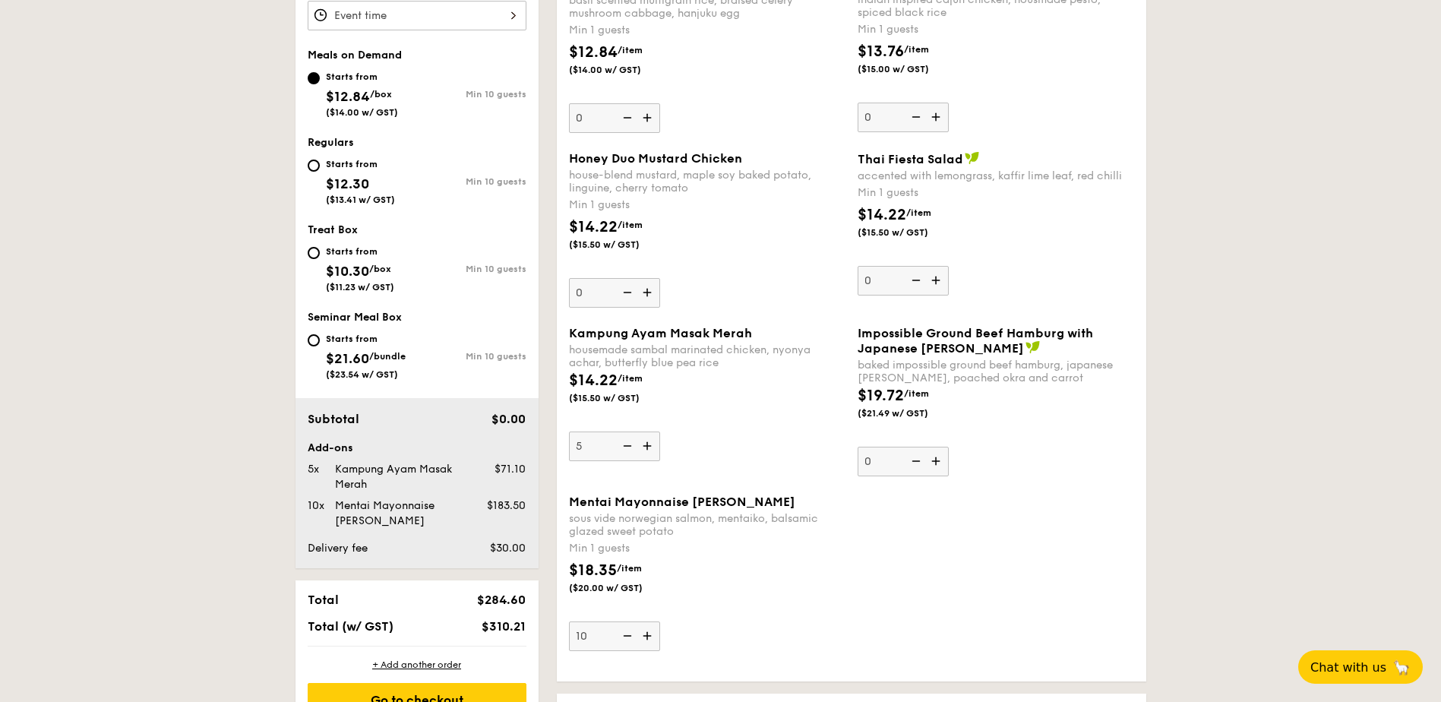
click at [646, 641] on input "10" at bounding box center [614, 636] width 91 height 30
click at [646, 641] on img at bounding box center [648, 635] width 23 height 29
click at [646, 641] on input "11" at bounding box center [614, 636] width 91 height 30
click at [646, 641] on img at bounding box center [648, 635] width 23 height 29
click at [646, 641] on input "12" at bounding box center [614, 636] width 91 height 30
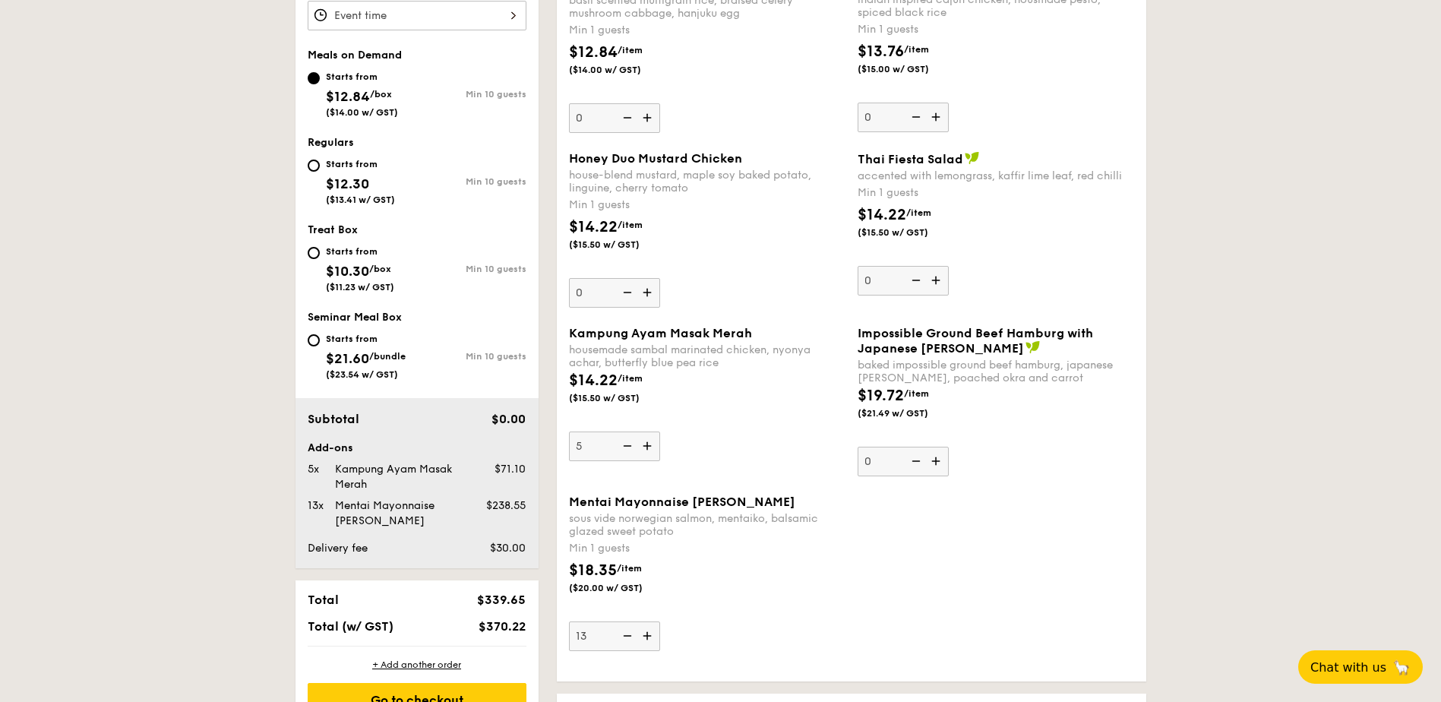
click at [646, 641] on img at bounding box center [648, 635] width 23 height 29
click at [646, 641] on input "13" at bounding box center [614, 636] width 91 height 30
click at [646, 641] on img at bounding box center [648, 635] width 23 height 29
click at [646, 641] on input "14" at bounding box center [614, 636] width 91 height 30
type input "15"
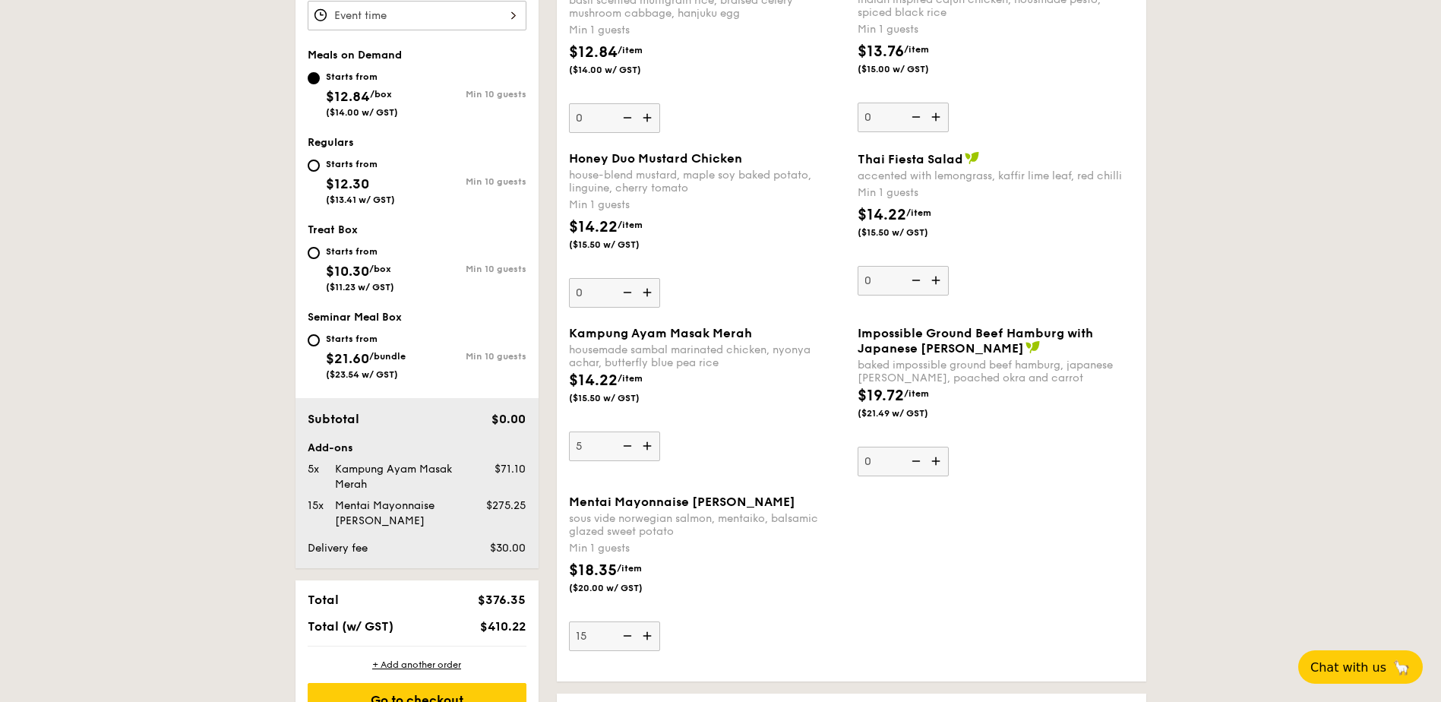
scroll to position [394, 0]
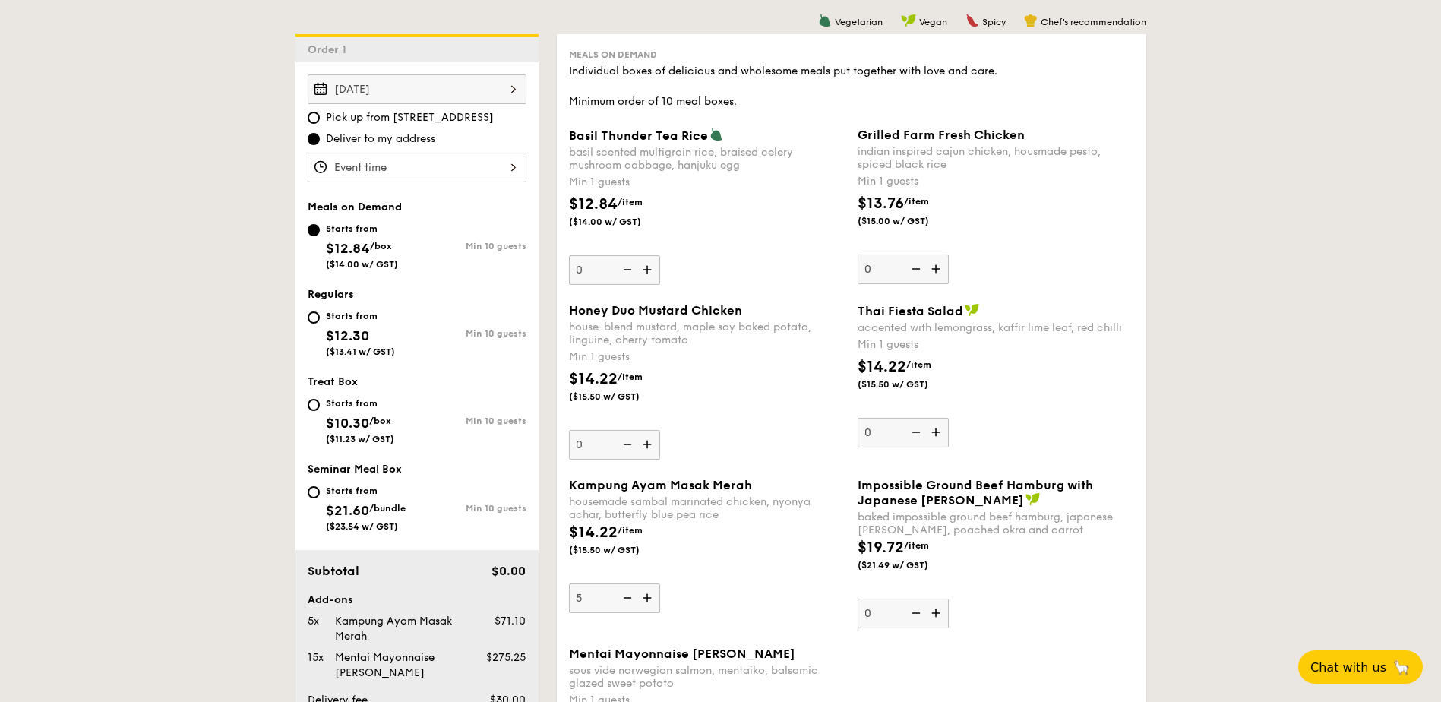
click at [941, 430] on img at bounding box center [937, 432] width 23 height 29
click at [941, 430] on input "0" at bounding box center [903, 433] width 91 height 30
click at [941, 430] on img at bounding box center [937, 432] width 23 height 29
click at [941, 430] on input "1" at bounding box center [903, 433] width 91 height 30
type input "2"
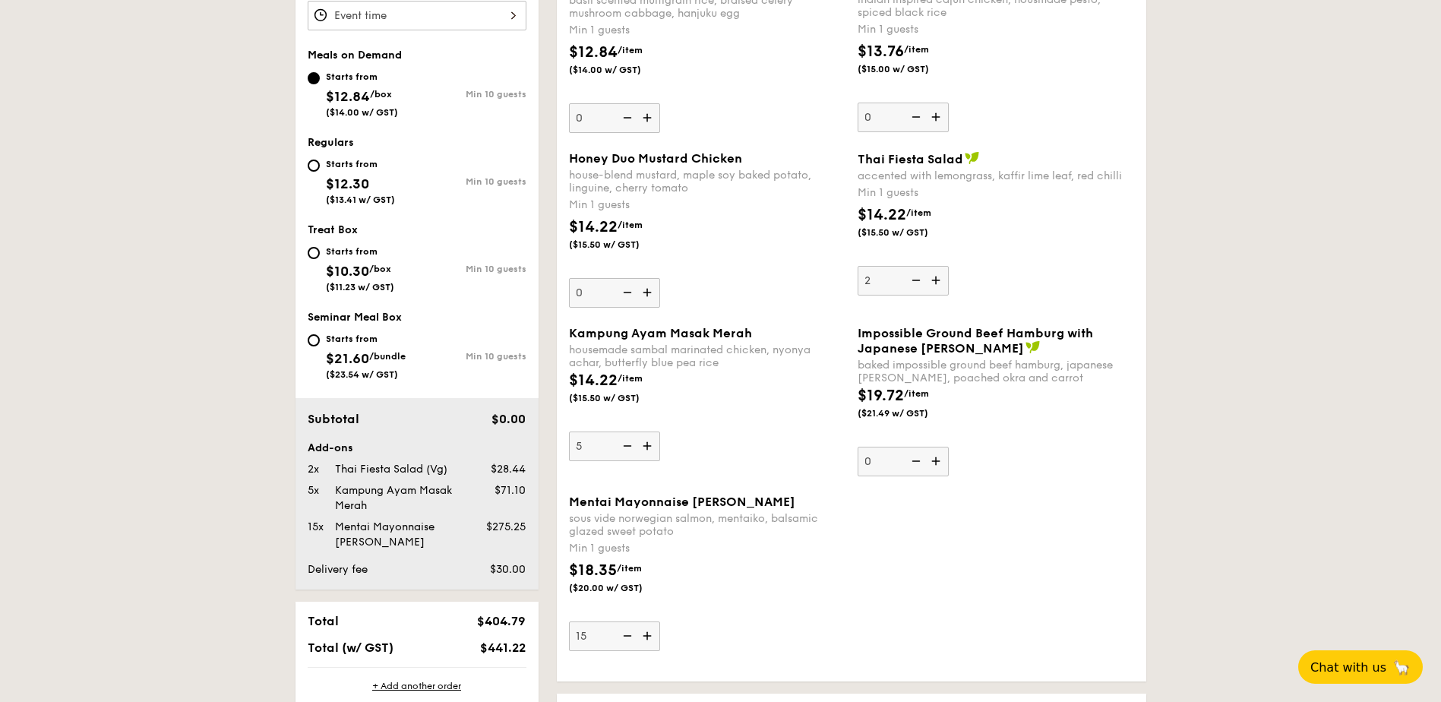
scroll to position [774, 0]
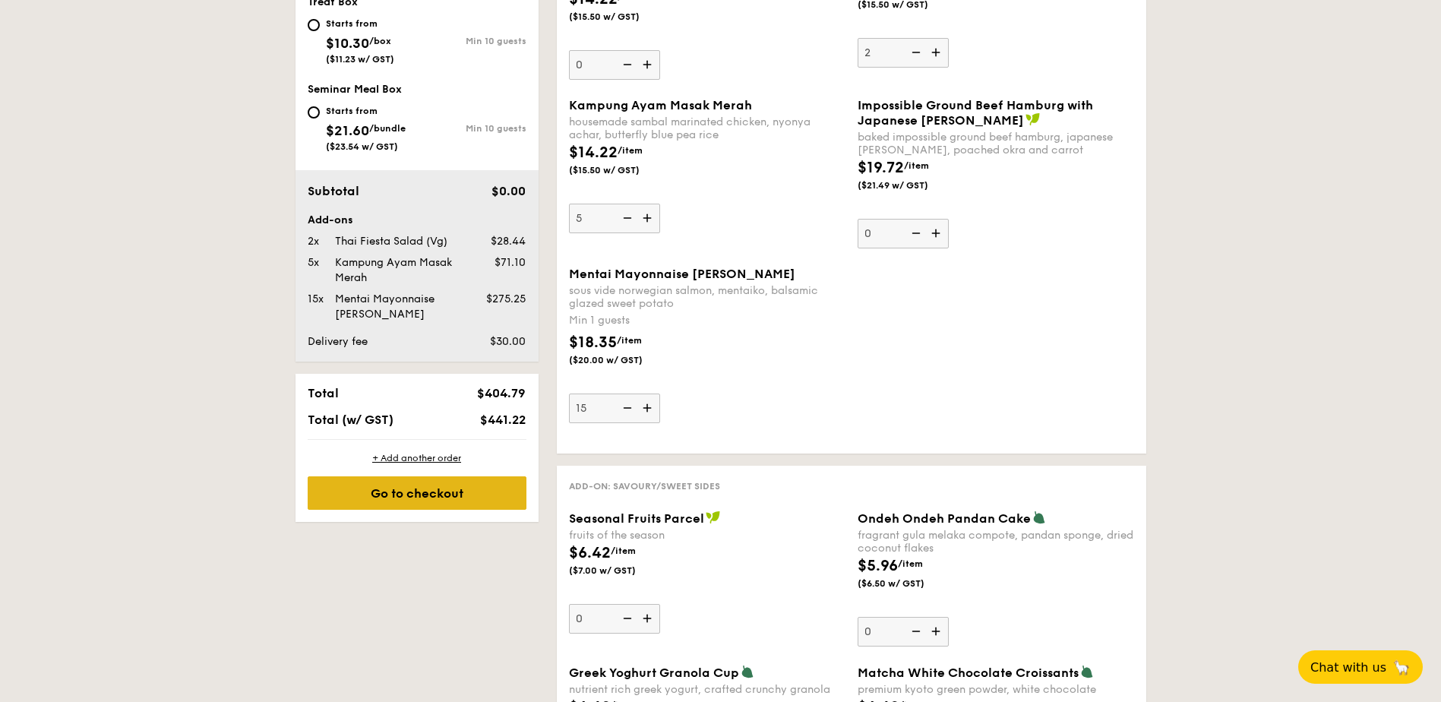
click at [392, 504] on div "Go to checkout" at bounding box center [417, 492] width 219 height 33
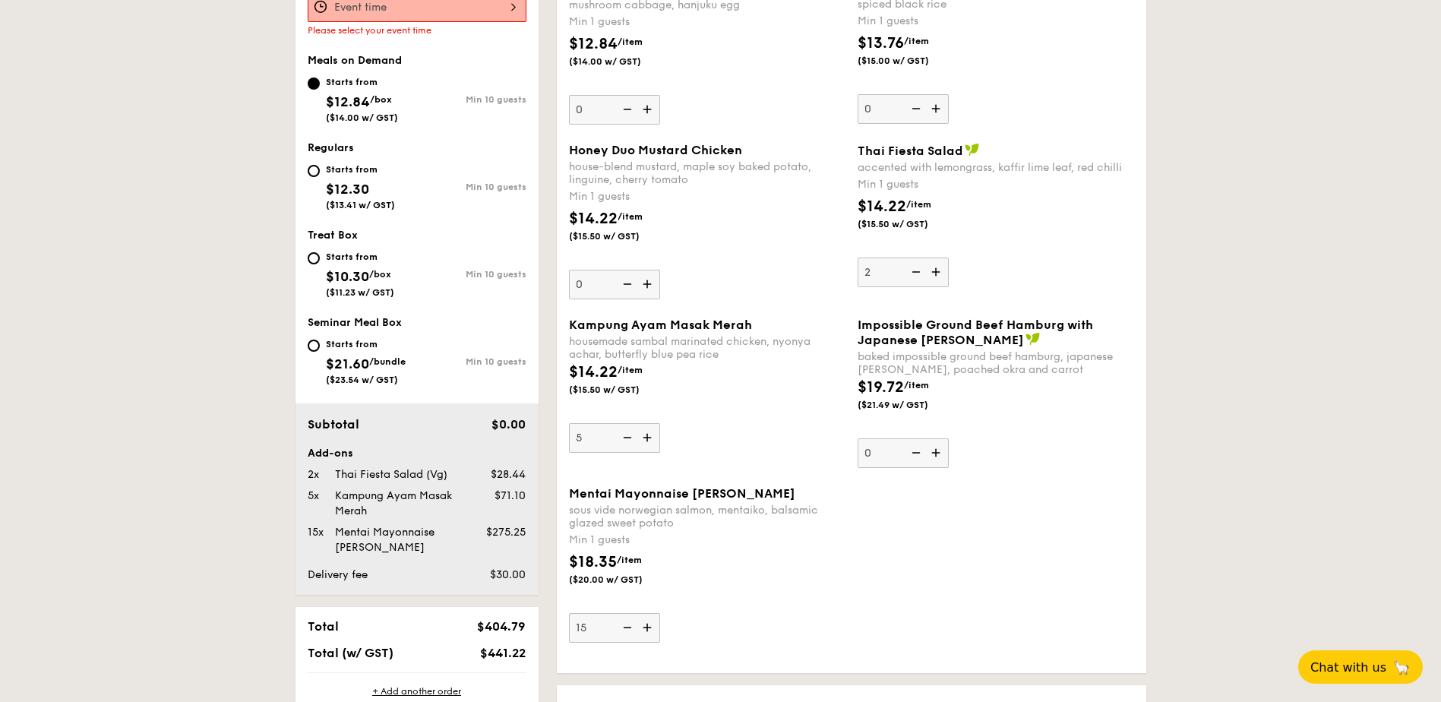
scroll to position [406, 0]
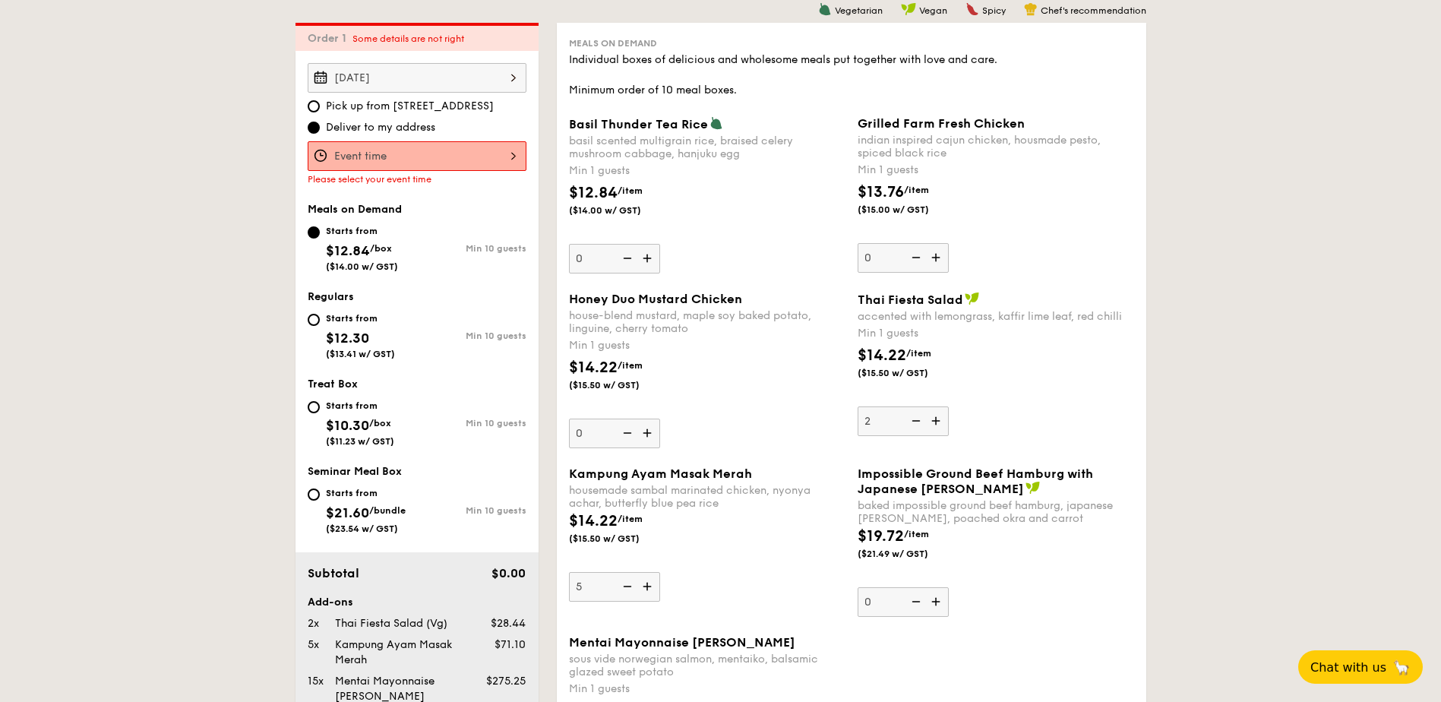
click at [384, 156] on div at bounding box center [417, 156] width 219 height 30
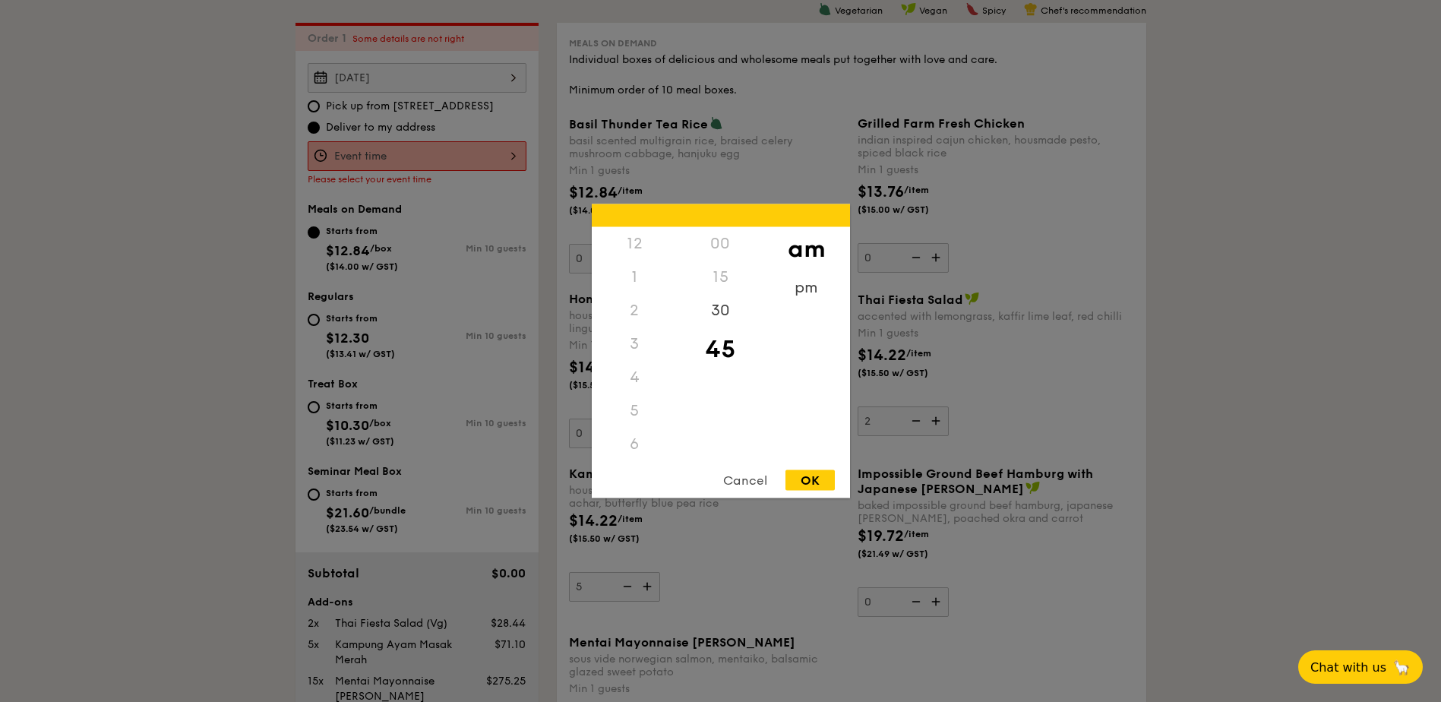
scroll to position [167, 0]
click at [625, 455] on div "11" at bounding box center [635, 460] width 86 height 44
click at [798, 479] on div "OK" at bounding box center [810, 480] width 49 height 21
type input "11:45AM"
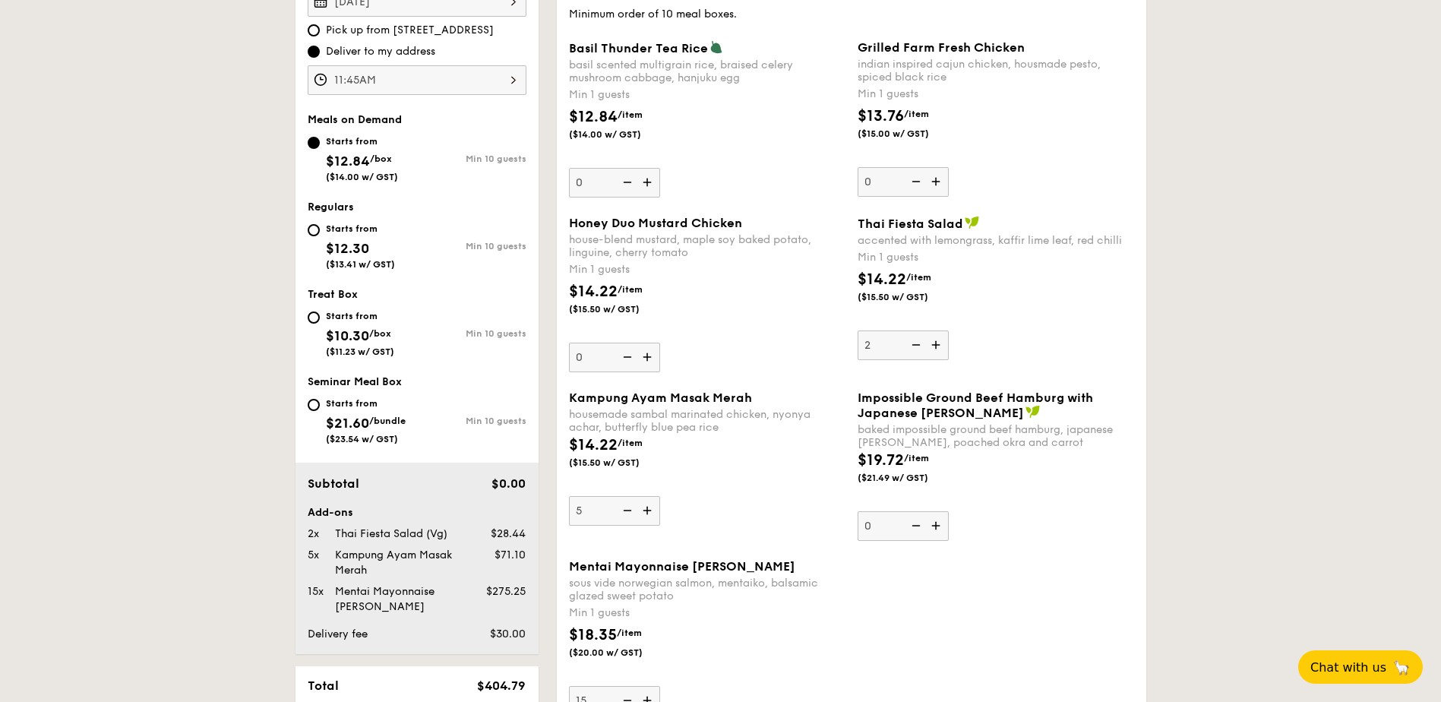
scroll to position [558, 0]
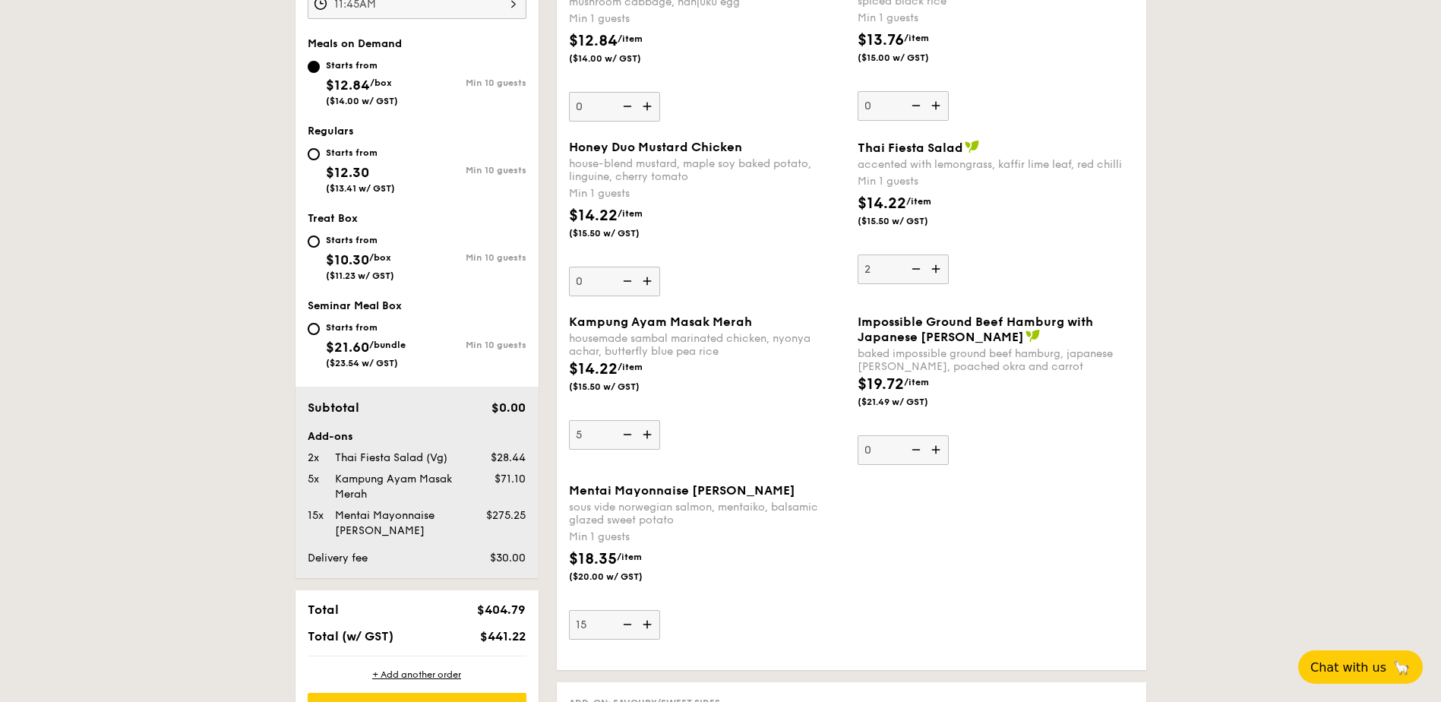
click at [634, 626] on img at bounding box center [626, 624] width 23 height 29
click at [634, 626] on input "15" at bounding box center [614, 625] width 91 height 30
click at [634, 626] on img at bounding box center [626, 624] width 23 height 29
click at [634, 626] on input "14" at bounding box center [614, 625] width 91 height 30
click at [634, 626] on img at bounding box center [626, 624] width 23 height 29
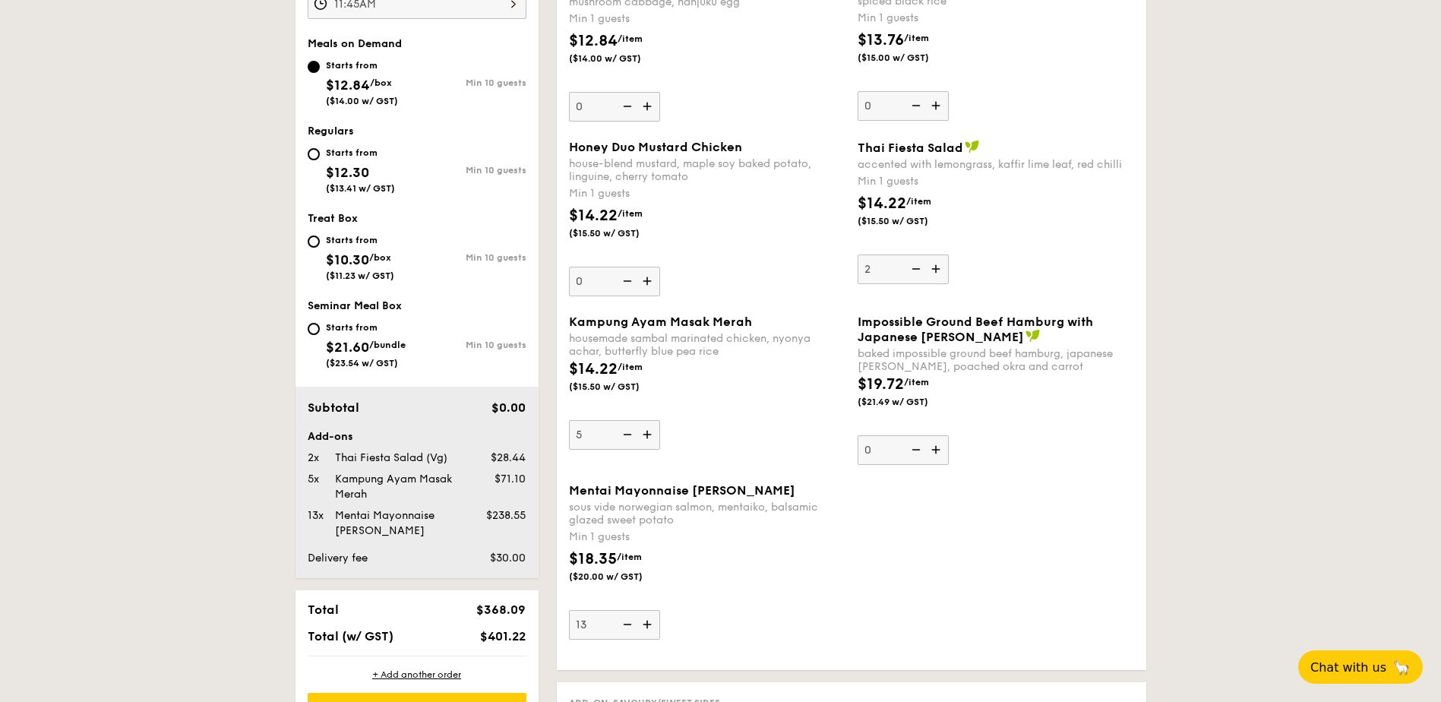
click at [634, 626] on input "13" at bounding box center [614, 625] width 91 height 30
click at [634, 626] on img at bounding box center [626, 624] width 23 height 29
click at [634, 626] on input "12" at bounding box center [614, 625] width 91 height 30
click at [634, 626] on img at bounding box center [626, 624] width 23 height 29
click at [634, 626] on input "11" at bounding box center [614, 625] width 91 height 30
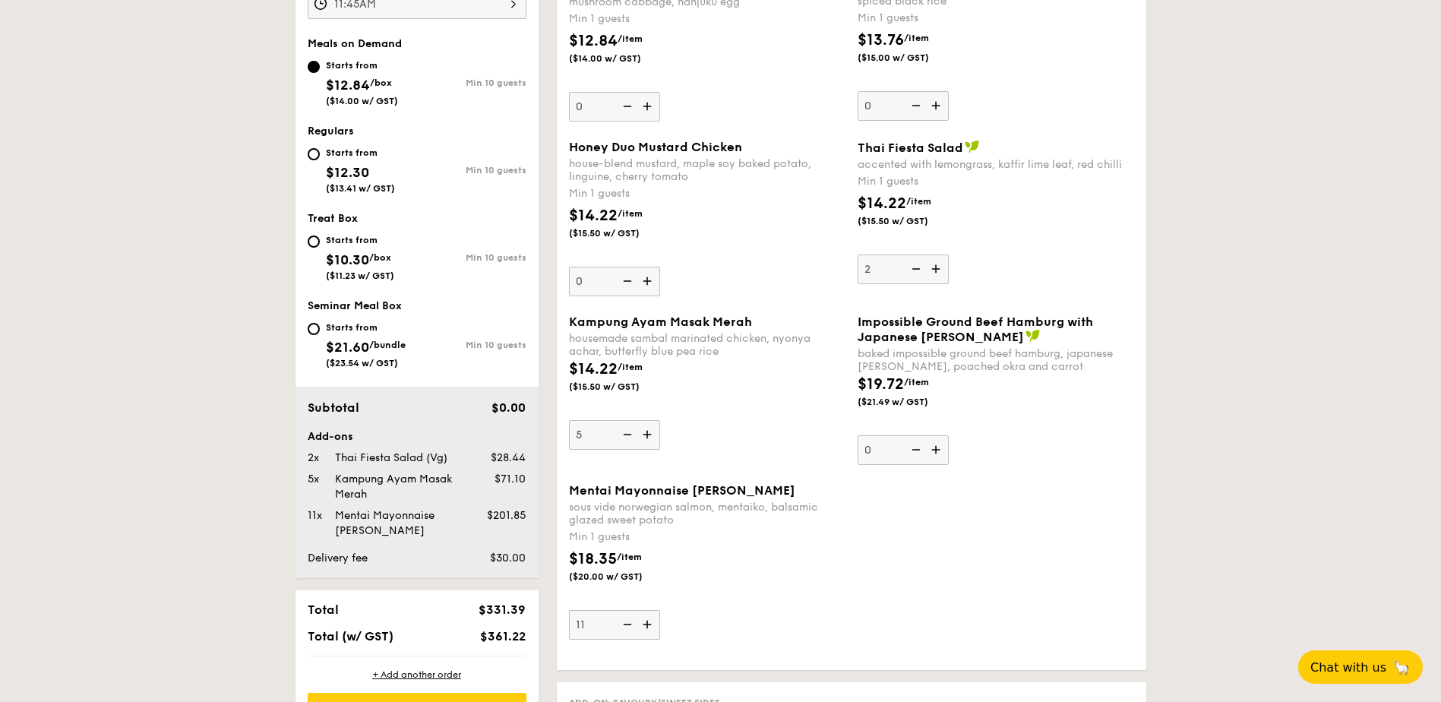
type input "10"
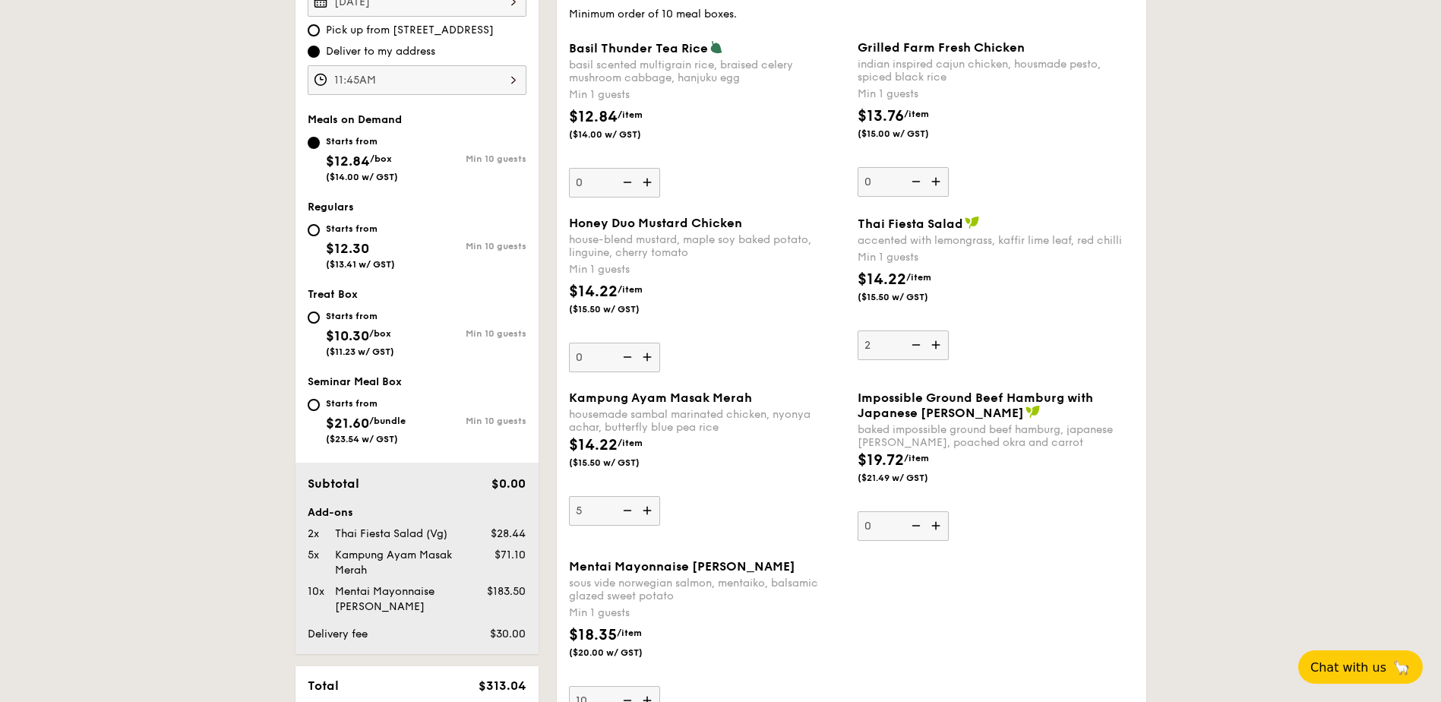
click at [654, 513] on img at bounding box center [648, 510] width 23 height 29
click at [654, 513] on input "5" at bounding box center [614, 511] width 91 height 30
click at [654, 513] on img at bounding box center [648, 510] width 23 height 29
click at [654, 513] on input "6" at bounding box center [614, 511] width 91 height 30
type input "7"
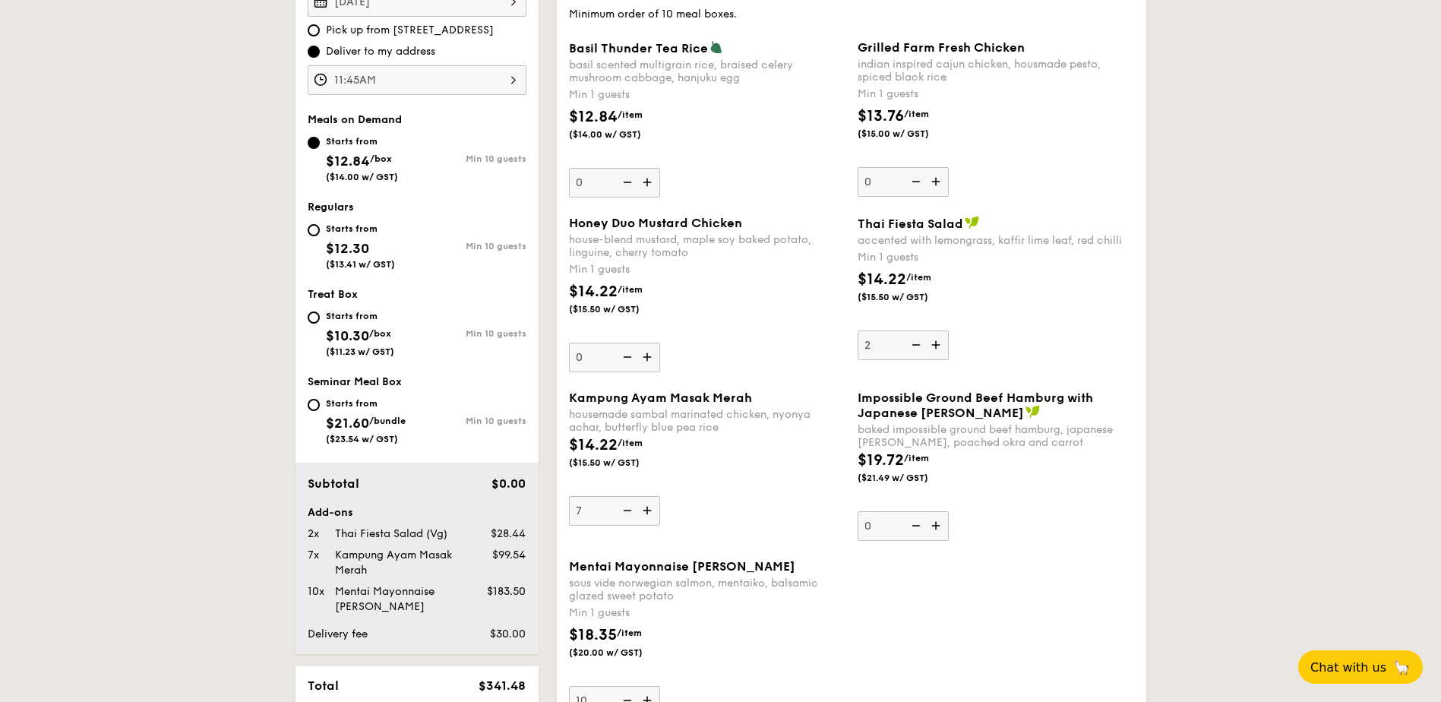
click at [656, 362] on img at bounding box center [648, 357] width 23 height 29
click at [656, 362] on input "0" at bounding box center [614, 358] width 91 height 30
type input "1"
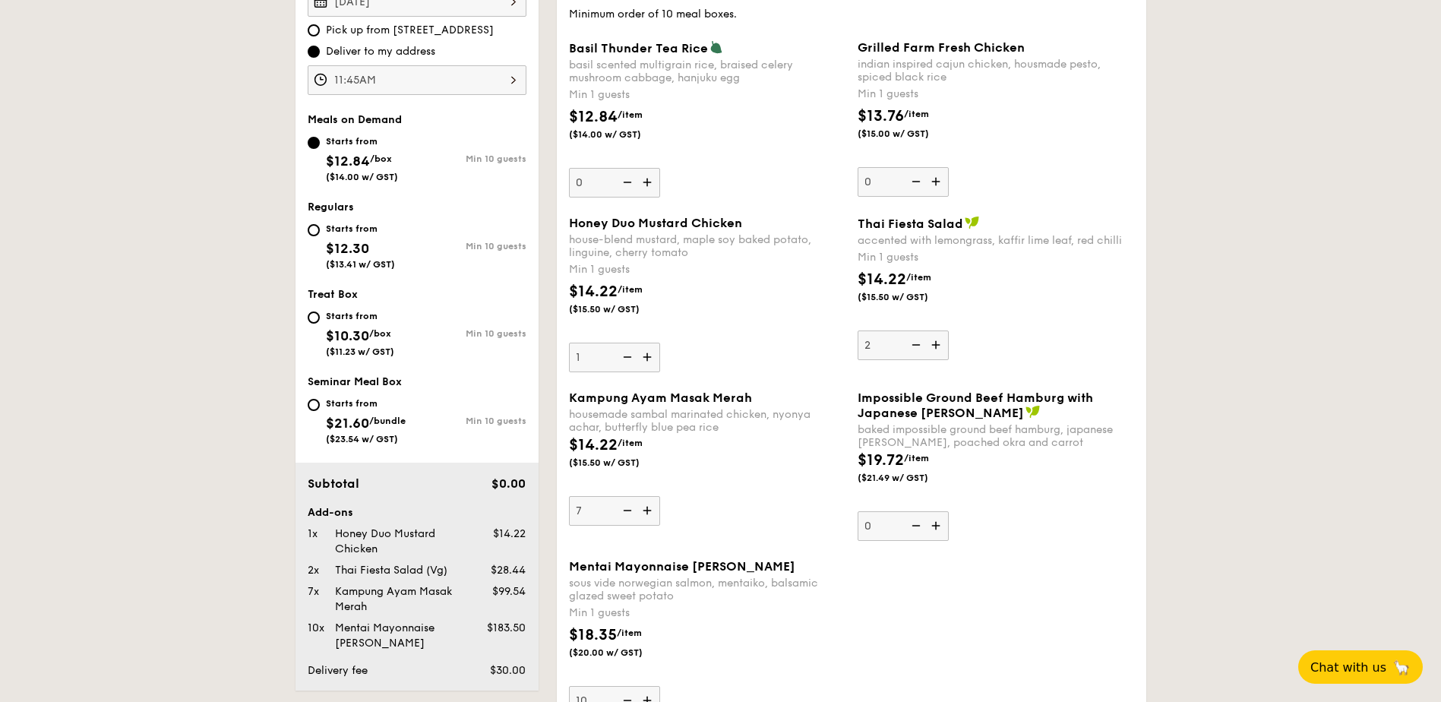
click at [627, 514] on img at bounding box center [626, 510] width 23 height 29
click at [627, 514] on input "7" at bounding box center [614, 511] width 91 height 30
type input "6"
click at [647, 357] on img at bounding box center [648, 357] width 23 height 29
click at [647, 357] on input "1" at bounding box center [614, 358] width 91 height 30
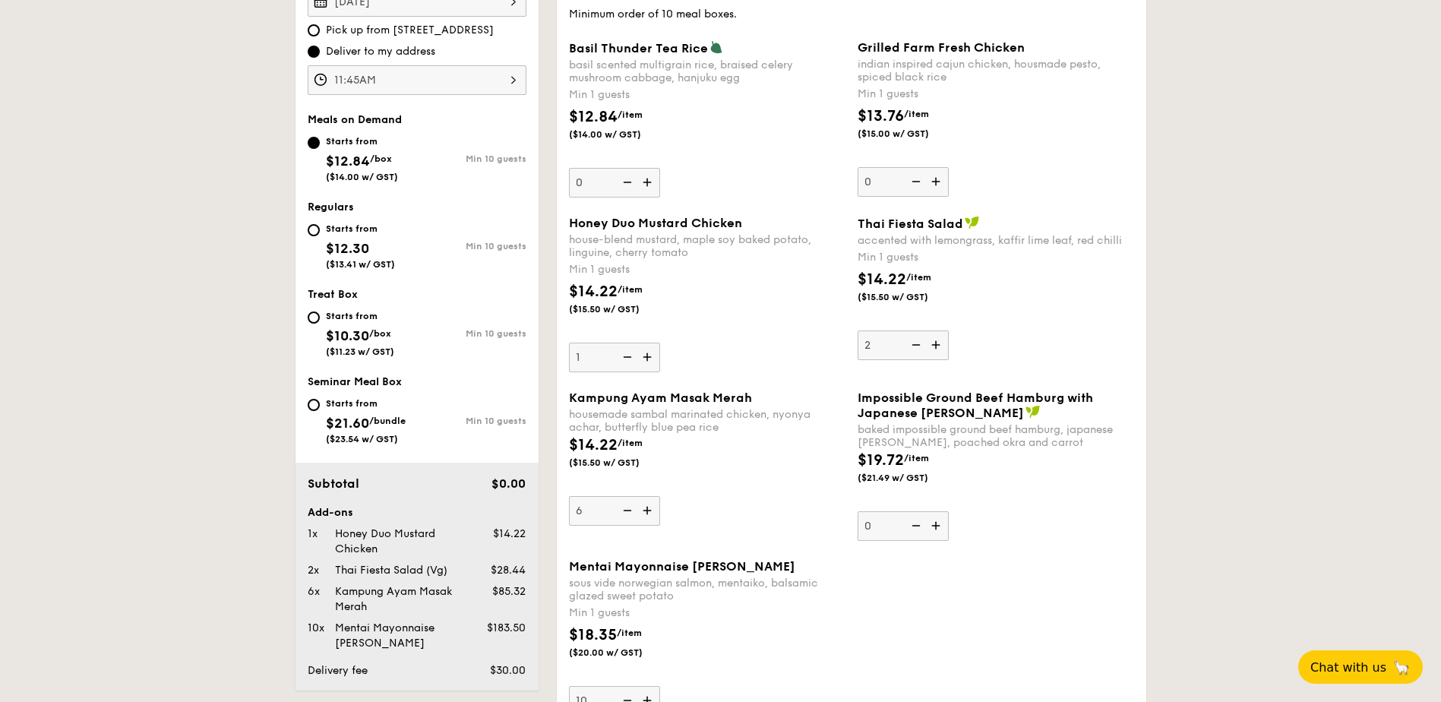
type input "2"
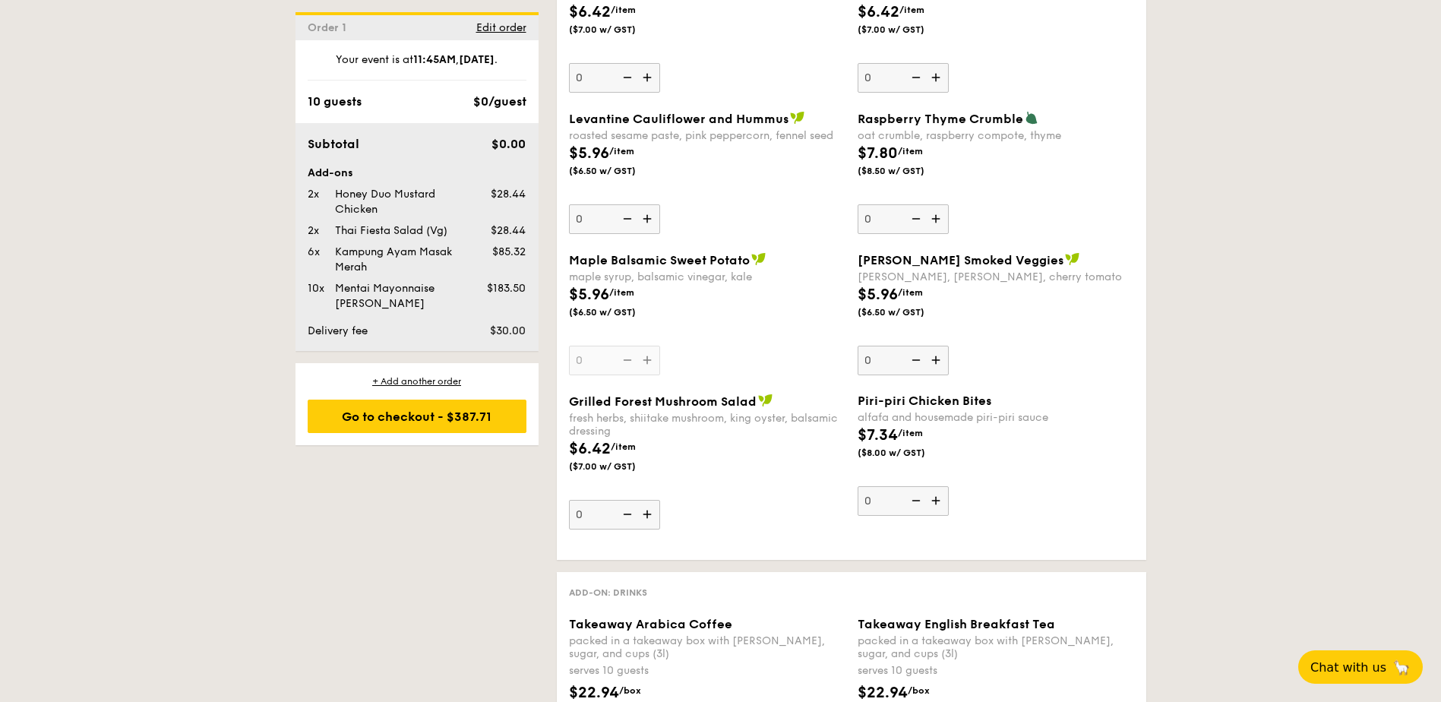
scroll to position [1697, 0]
